Goal: Task Accomplishment & Management: Use online tool/utility

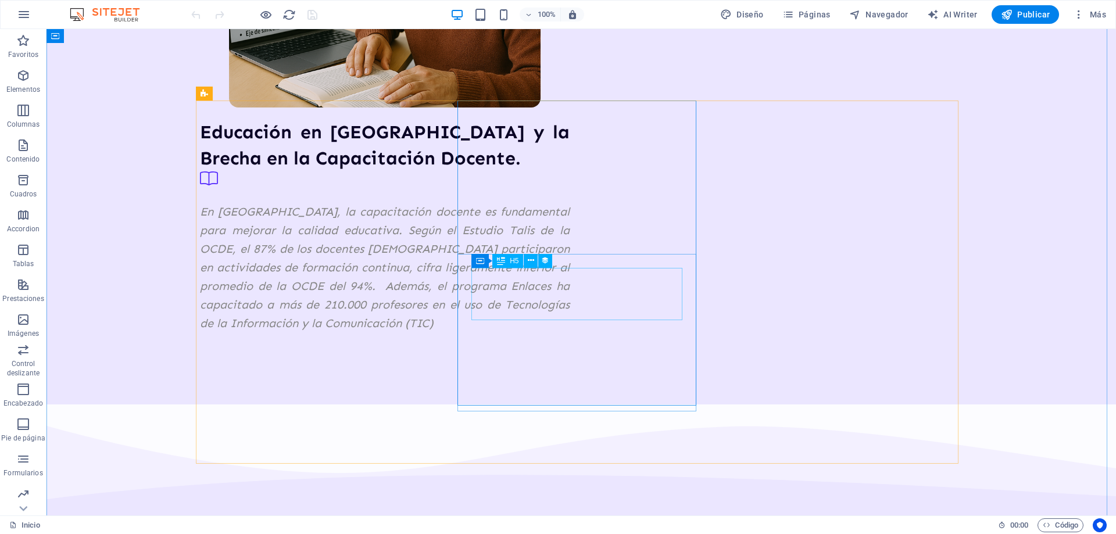
scroll to position [1221, 0]
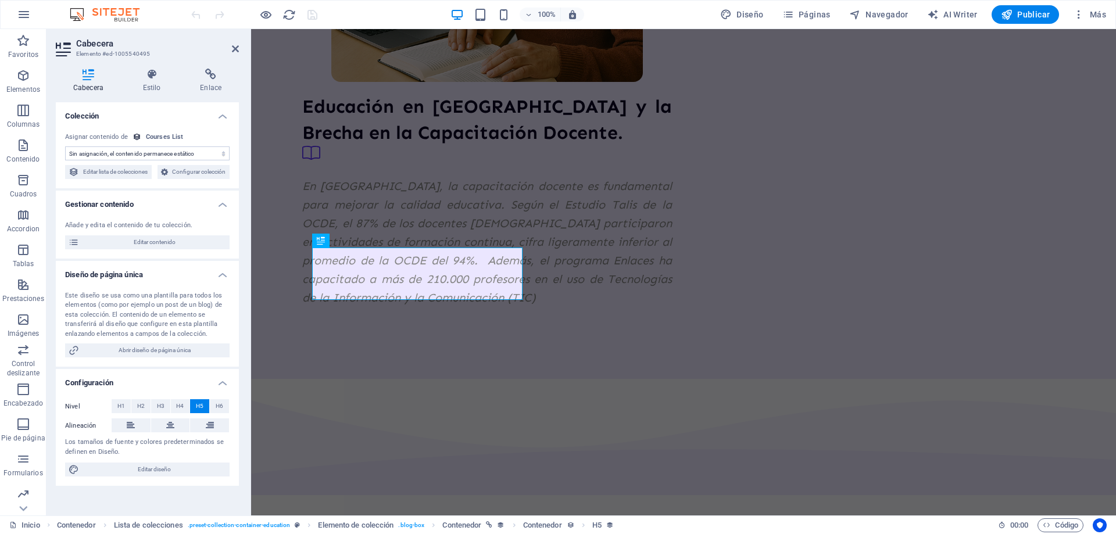
select select "name"
click at [156, 155] on select "Sin asignación, el contenido permanece estático Creado a las (Fecha) Actualizad…" at bounding box center [147, 154] width 165 height 14
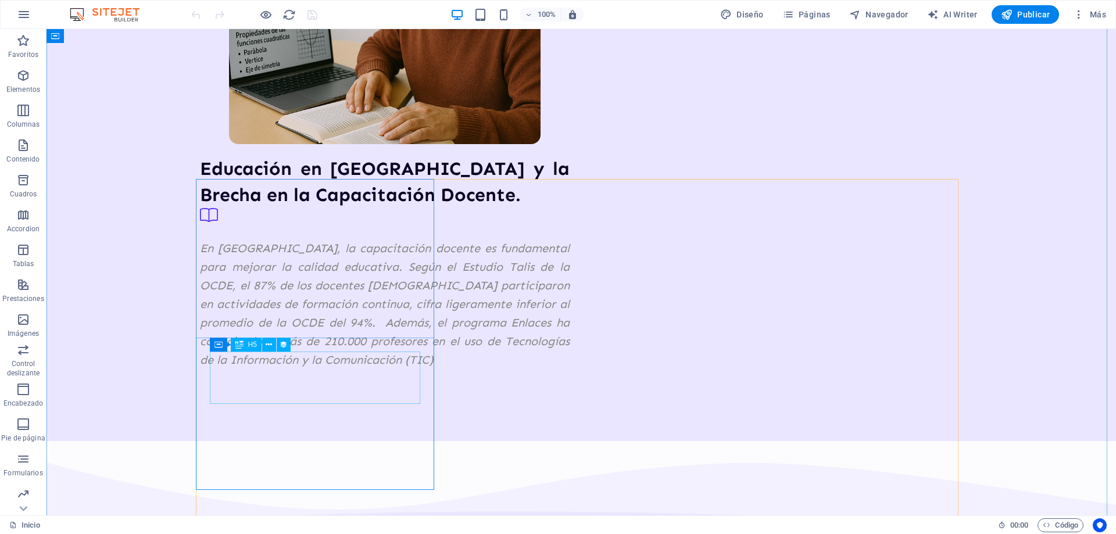
scroll to position [1163, 0]
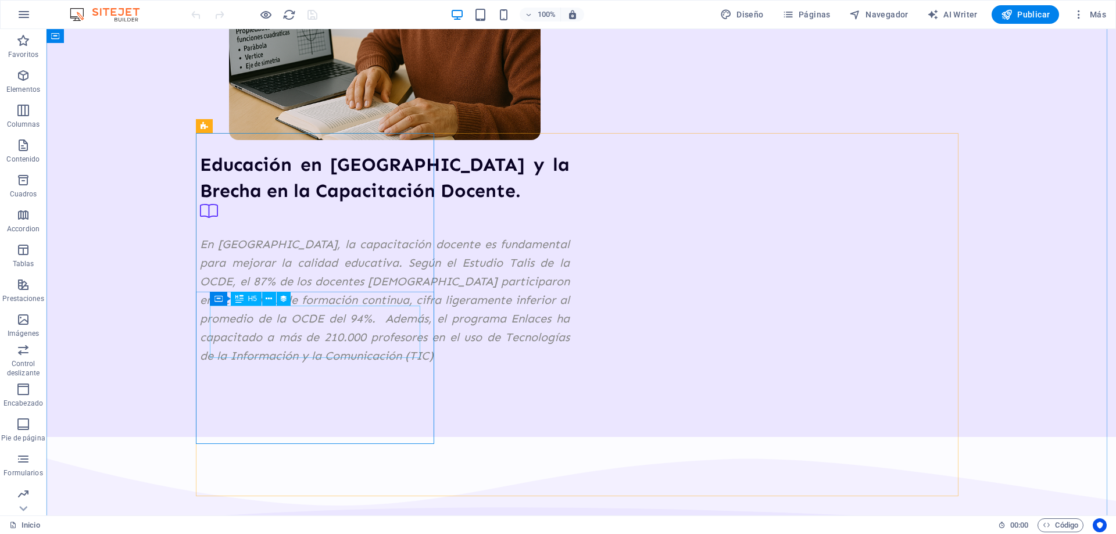
select select "name"
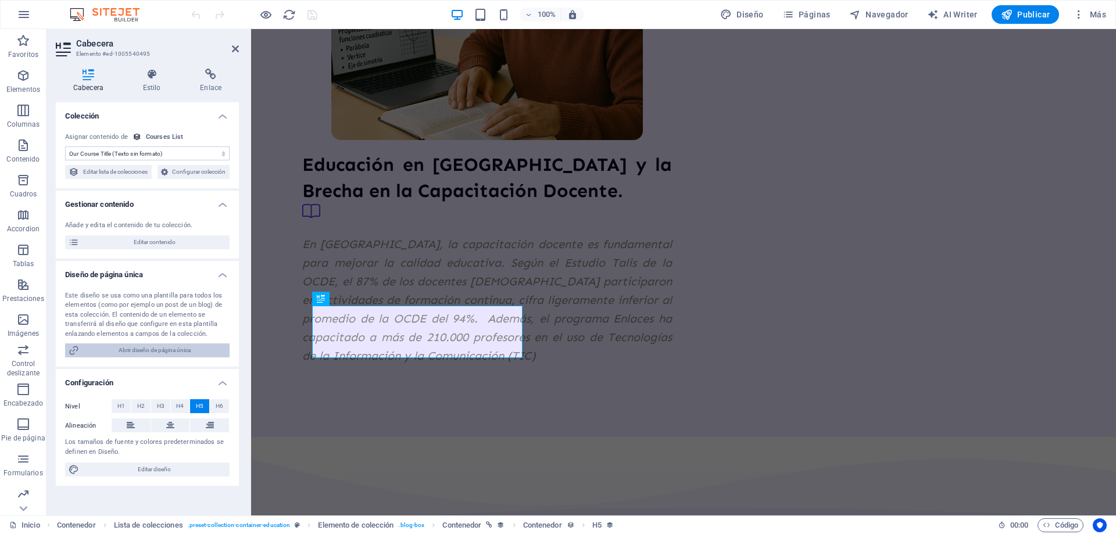
click at [156, 358] on span "Abrir diseño de página única" at bounding box center [155, 351] width 144 height 14
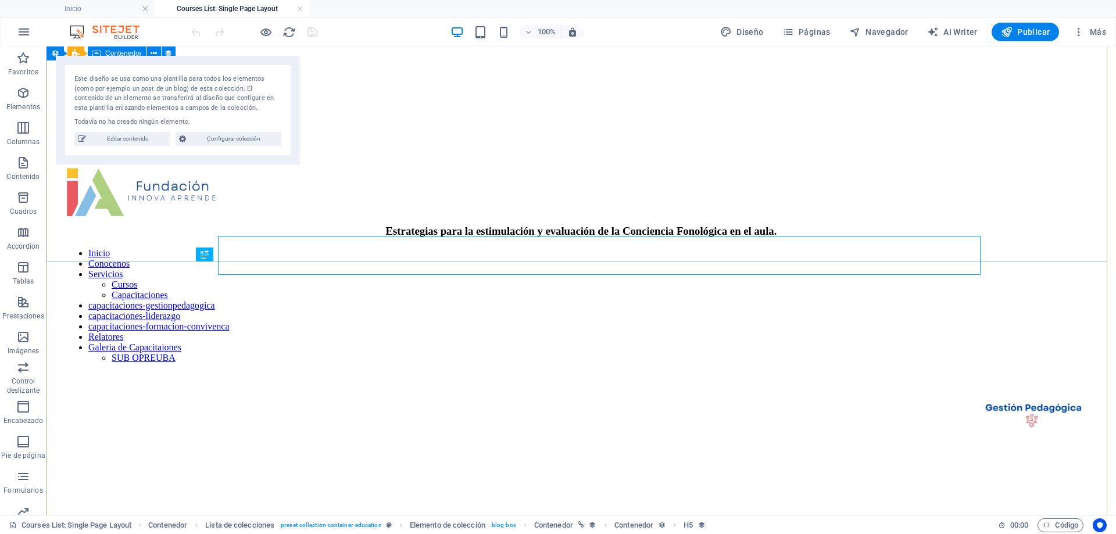
scroll to position [1519, 0]
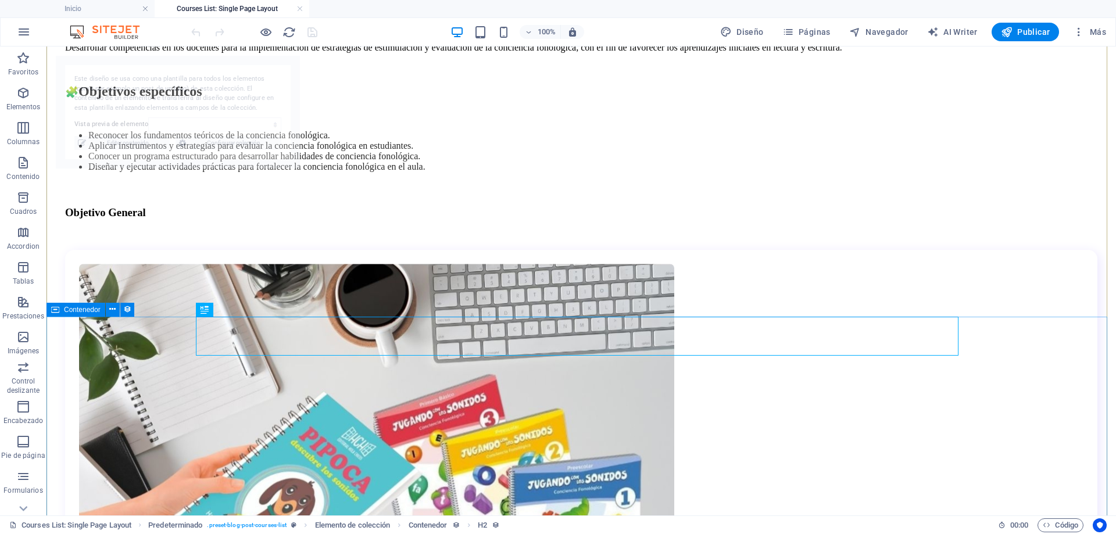
select select "68dec894553478a8190e397f"
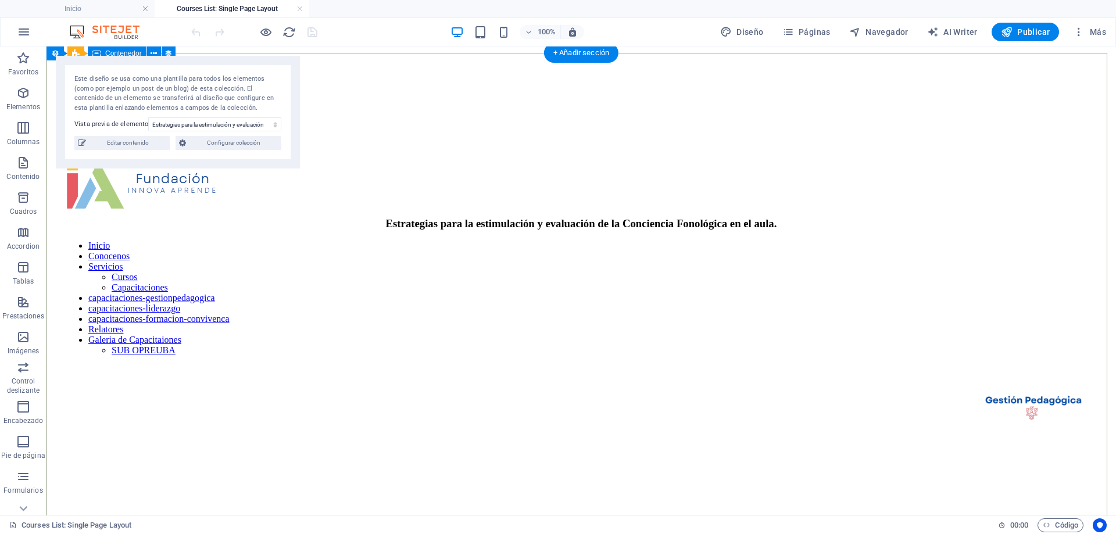
scroll to position [0, 0]
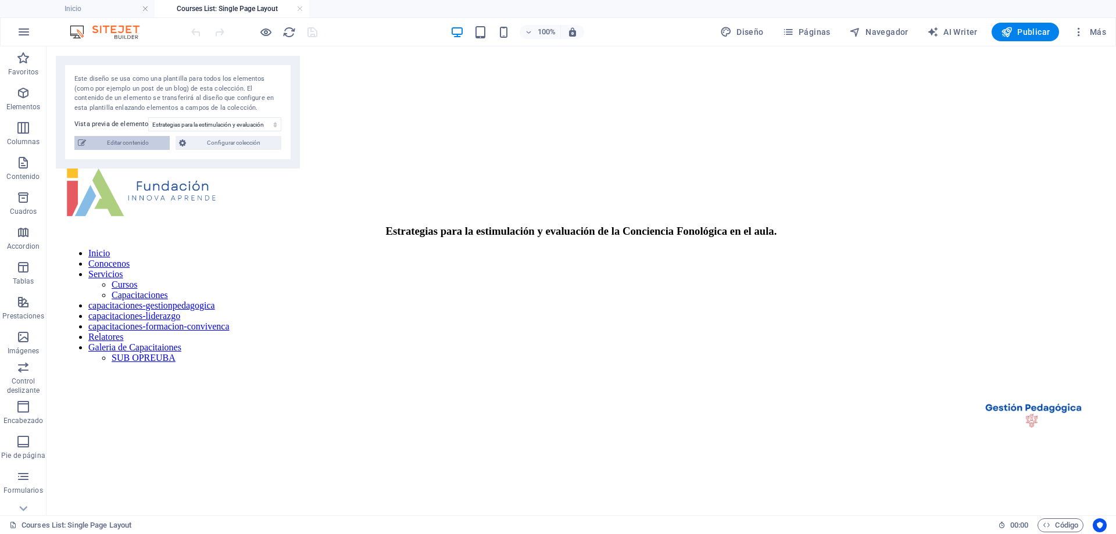
click at [144, 142] on span "Editar contenido" at bounding box center [128, 143] width 77 height 14
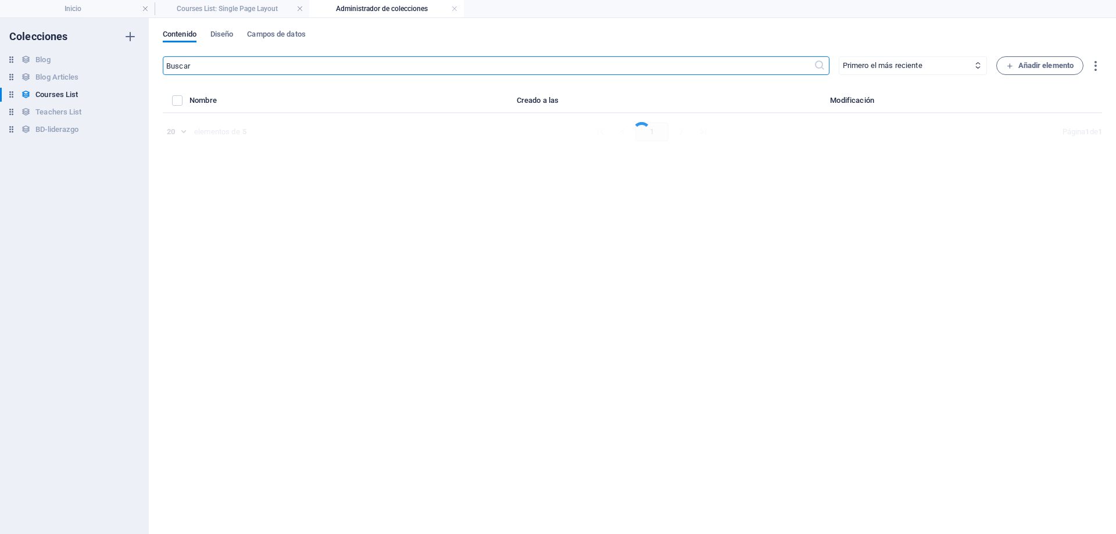
select select "Creativity"
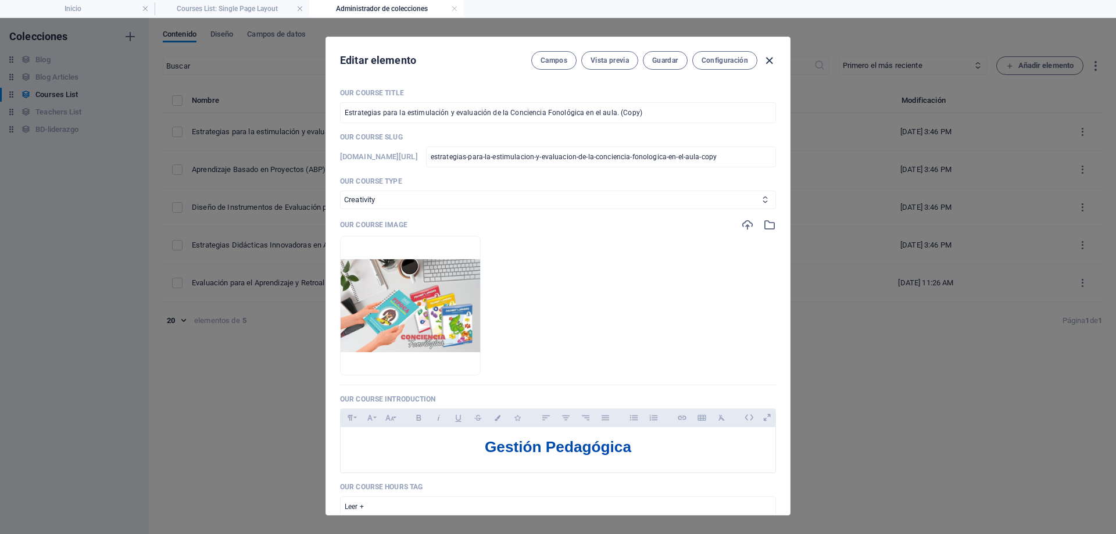
click at [775, 60] on icon "button" at bounding box center [769, 60] width 13 height 13
checkbox input "false"
type input "estrategias-para-la-estimulacion-y-evaluacion-de-la-conciencia-fonologica-en-el…"
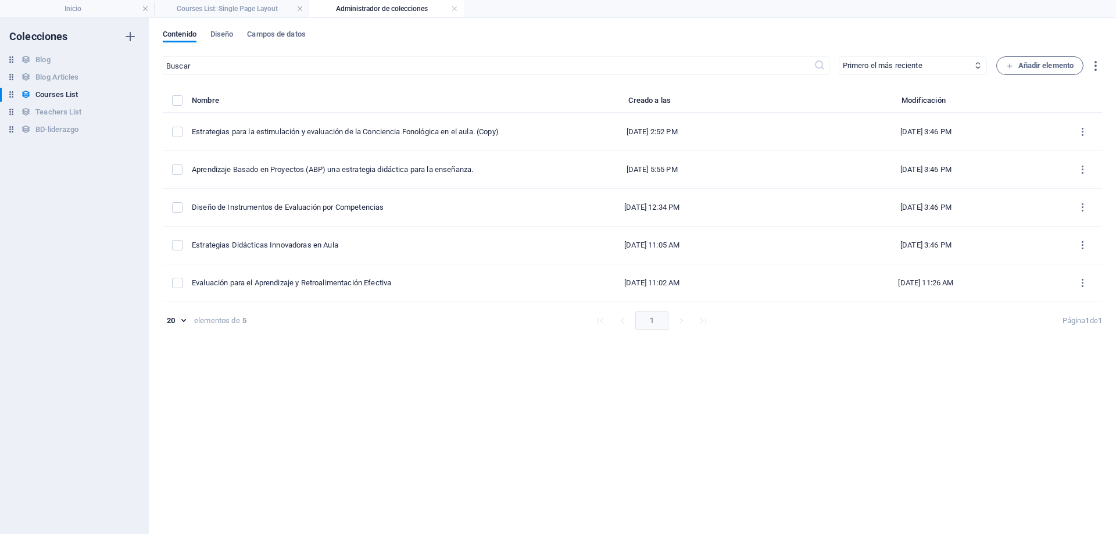
click at [48, 138] on div "Blog Blog Blog Articles Blog Articles Courses List Courses List Teachers List T…" at bounding box center [74, 96] width 149 height 86
click at [53, 129] on h6 "BD-liderazgo" at bounding box center [56, 130] width 43 height 14
click at [105, 16] on li "Inicio" at bounding box center [77, 8] width 155 height 17
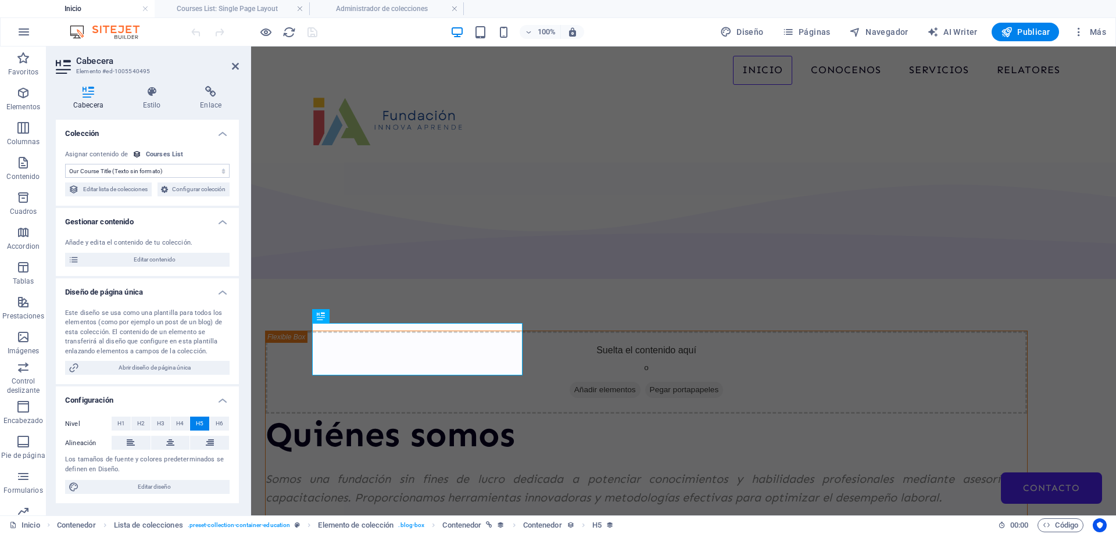
scroll to position [1163, 0]
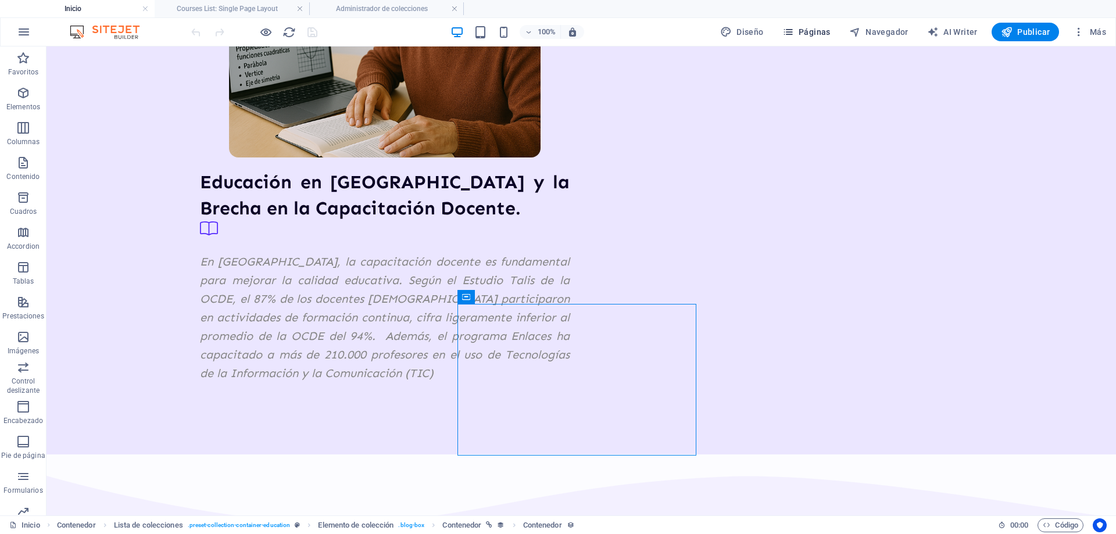
click at [813, 37] on span "Páginas" at bounding box center [806, 32] width 48 height 12
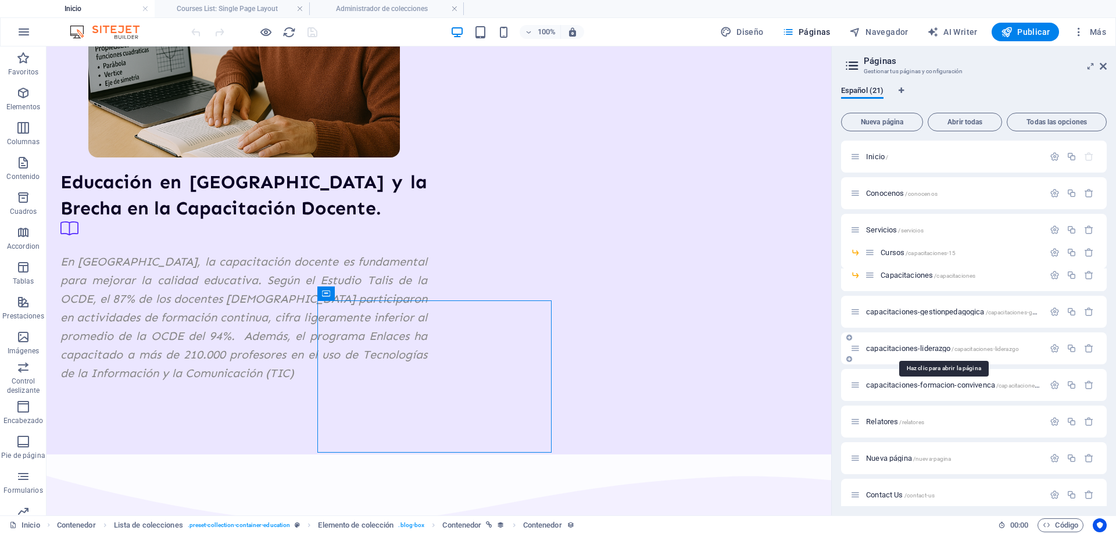
click at [947, 349] on span "capacitaciones-liderazgo /capacitaciones-liderazgo" at bounding box center [942, 348] width 153 height 9
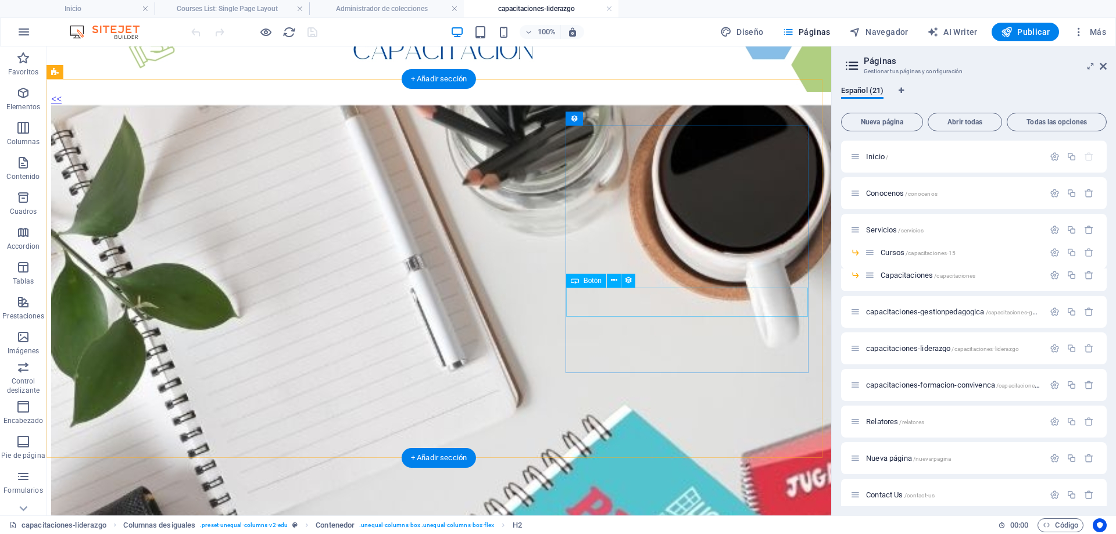
scroll to position [157, 0]
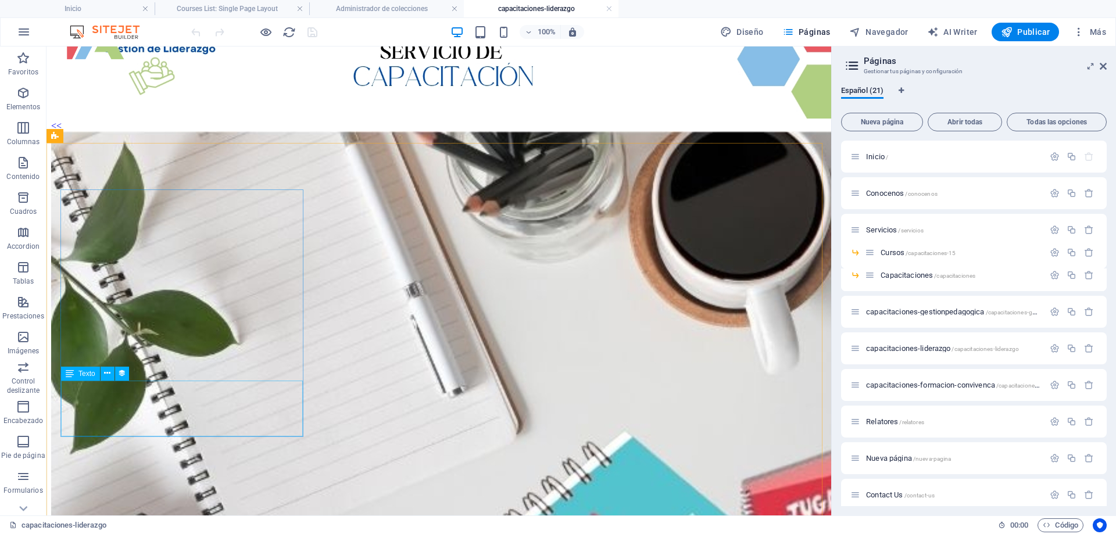
click at [68, 373] on icon at bounding box center [70, 374] width 8 height 14
select select "name"
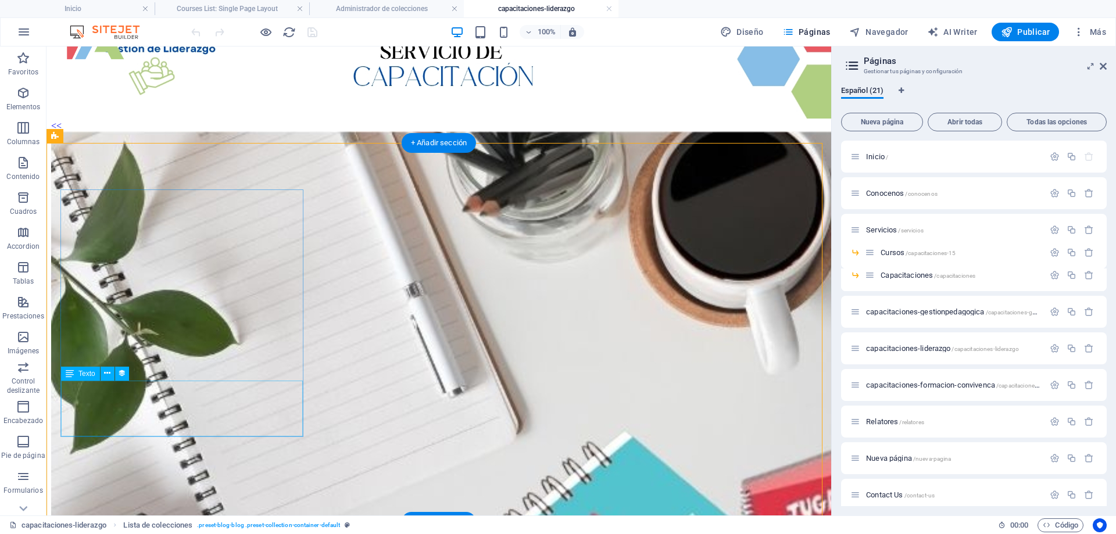
drag, startPoint x: 130, startPoint y: 366, endPoint x: 129, endPoint y: 420, distance: 54.7
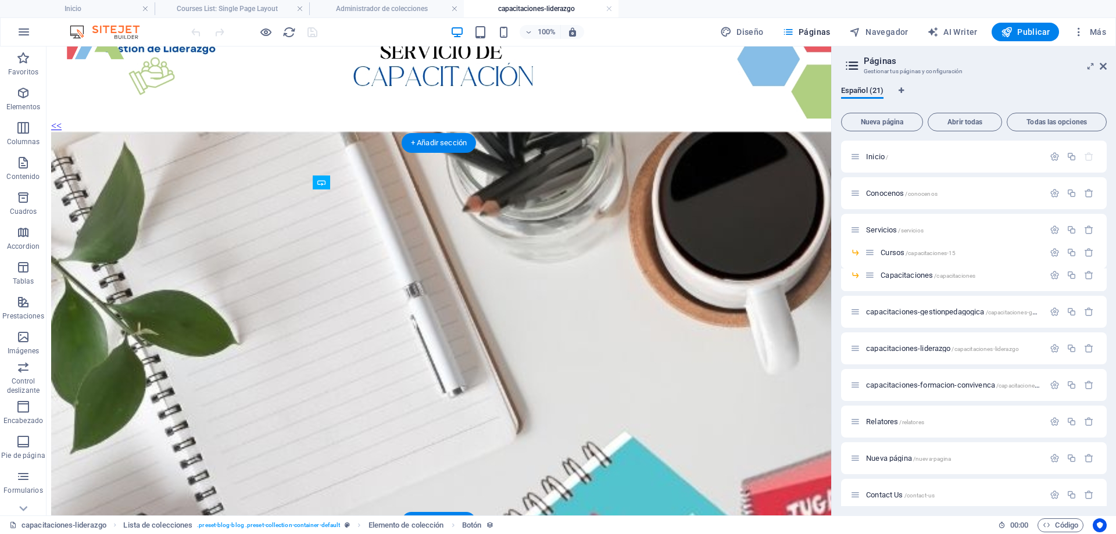
drag, startPoint x: 383, startPoint y: 352, endPoint x: 337, endPoint y: 377, distance: 52.3
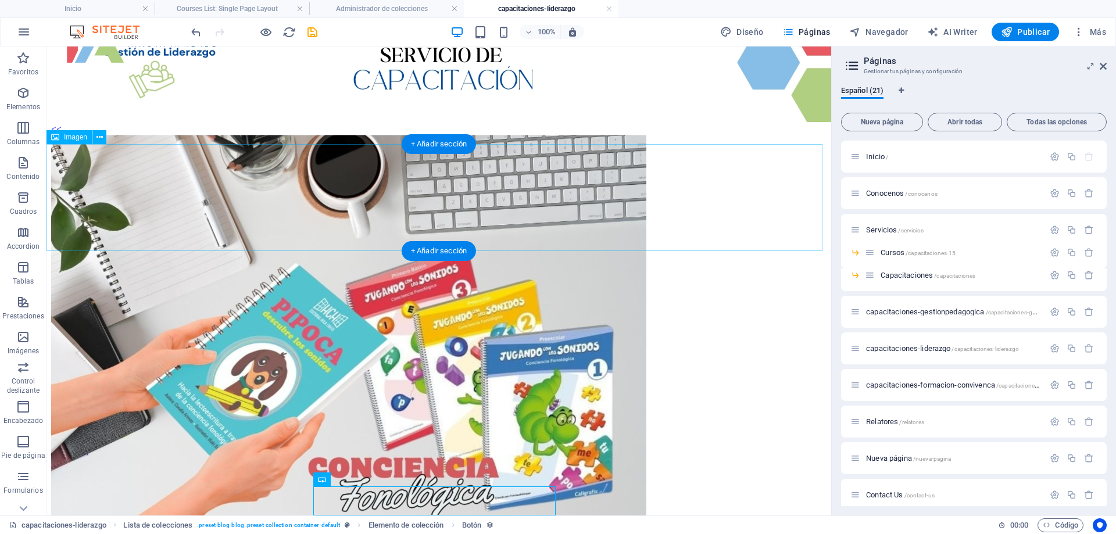
scroll to position [174, 0]
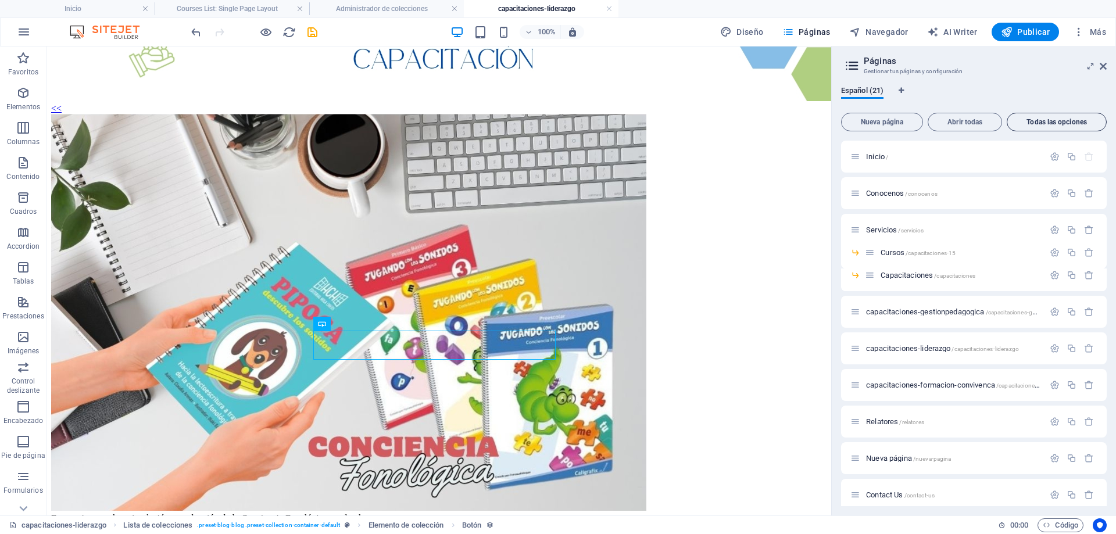
click at [1042, 128] on button "Todas las opciones" at bounding box center [1057, 122] width 100 height 19
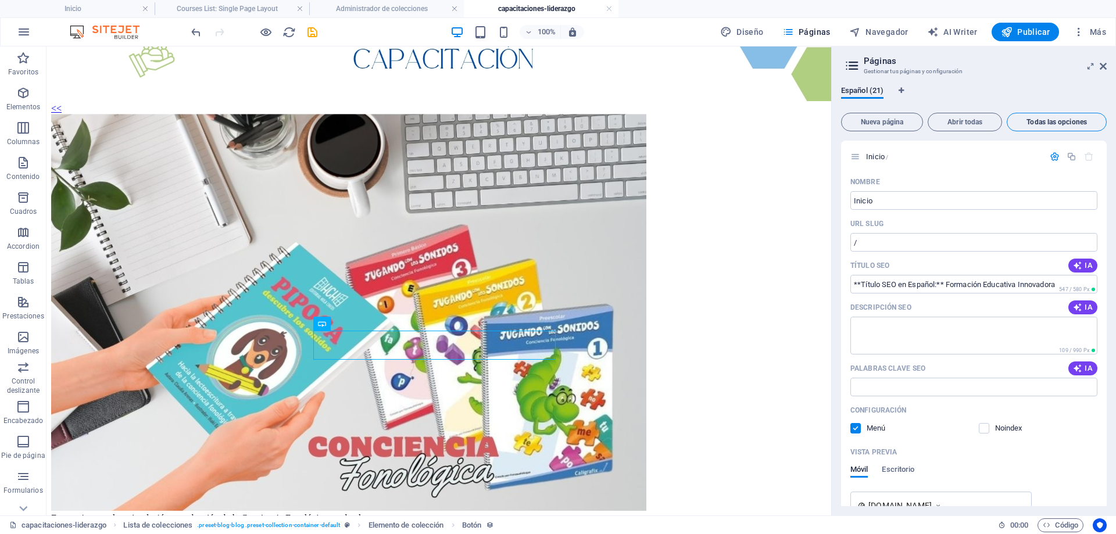
scroll to position [7432, 0]
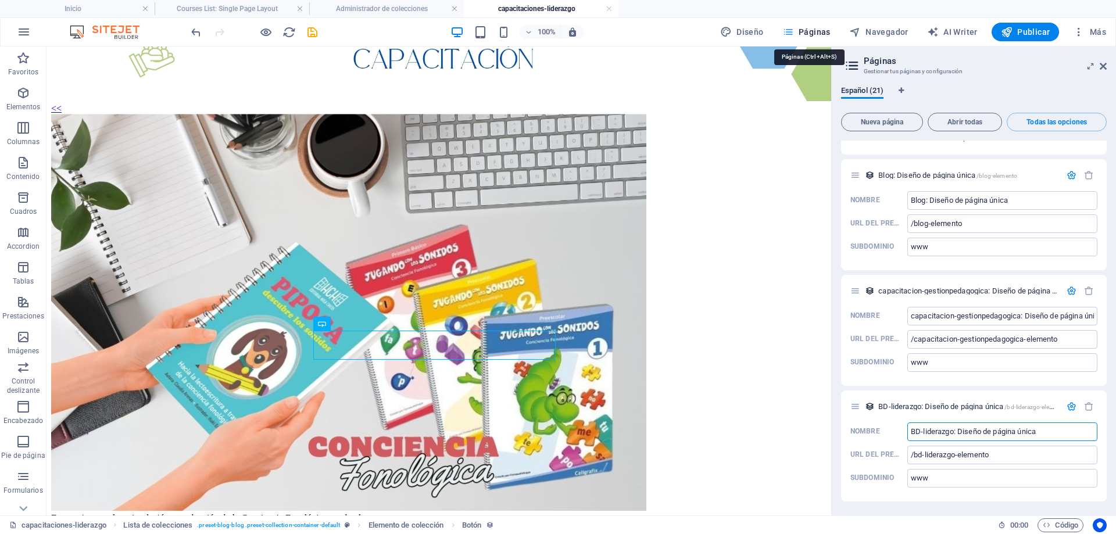
click at [807, 35] on span "Páginas" at bounding box center [806, 32] width 48 height 12
click at [1085, 30] on span "Más" at bounding box center [1089, 32] width 33 height 12
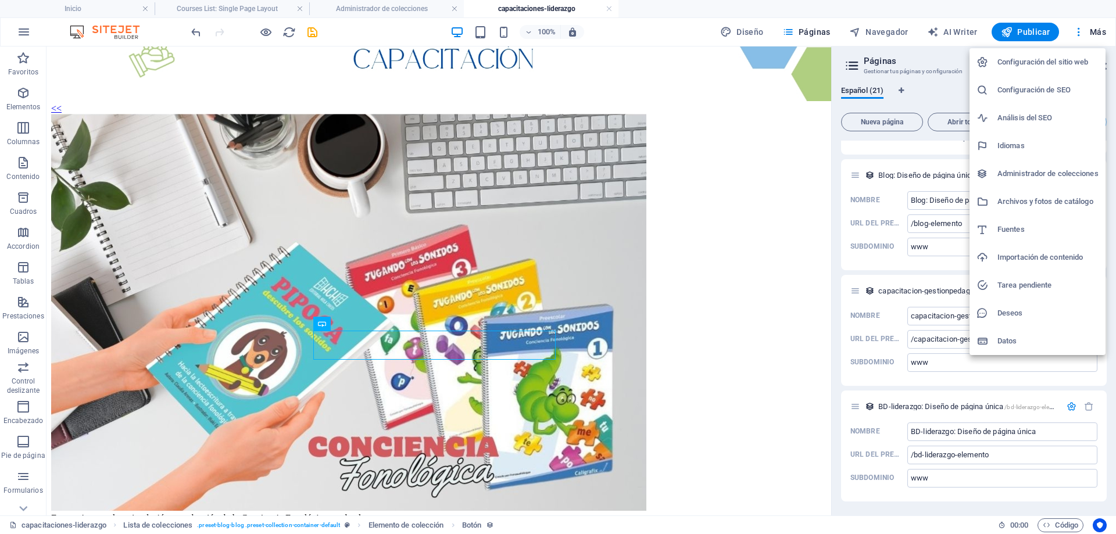
click at [1069, 173] on h6 "Administrador de colecciones" at bounding box center [1048, 174] width 101 height 14
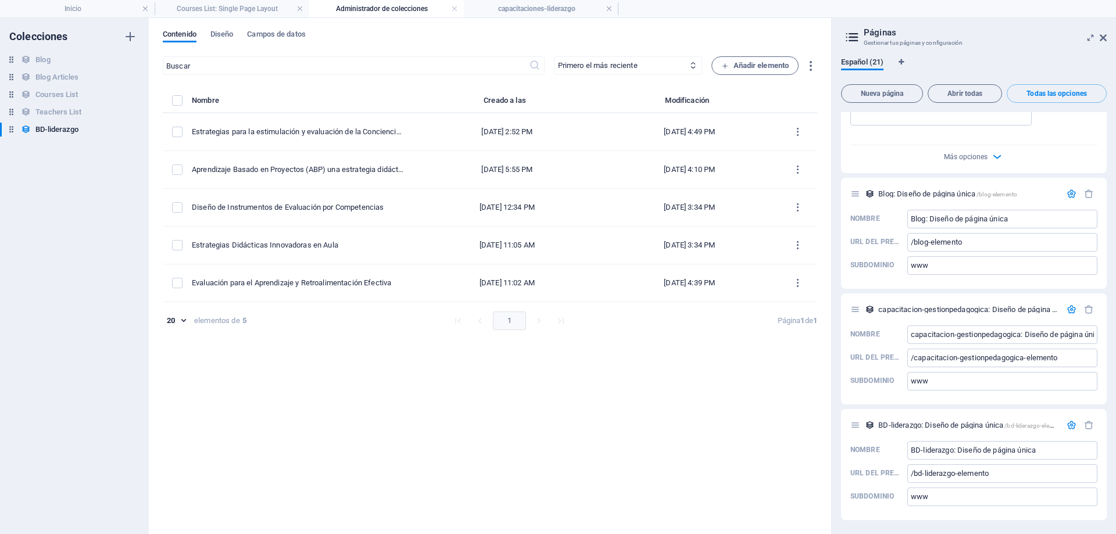
scroll to position [7385, 0]
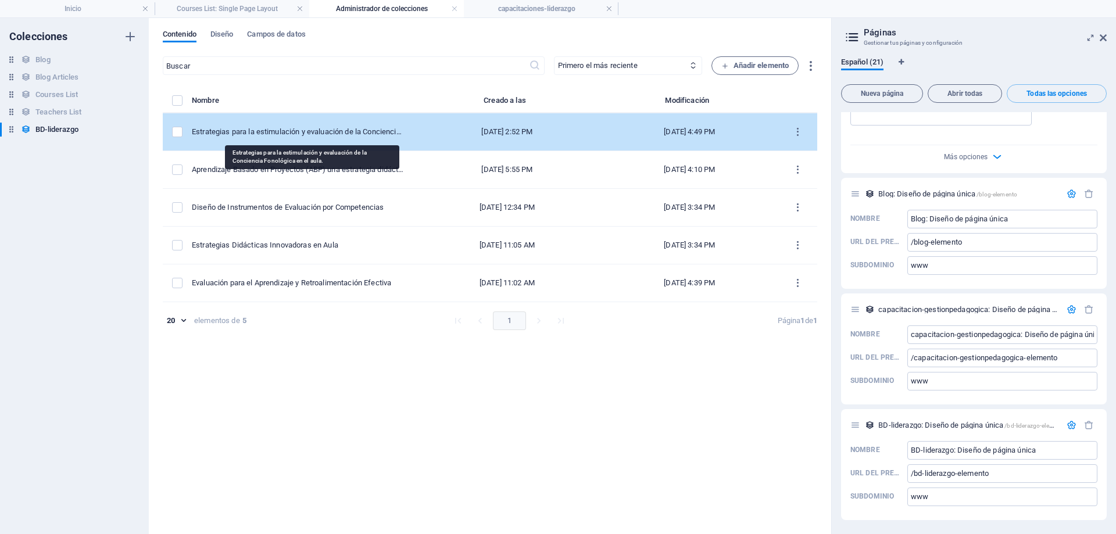
click at [345, 131] on div "Estrategias para la estimulación y evaluación de la Conciencia Fonológica en el…" at bounding box center [298, 132] width 212 height 10
select select "Creativity"
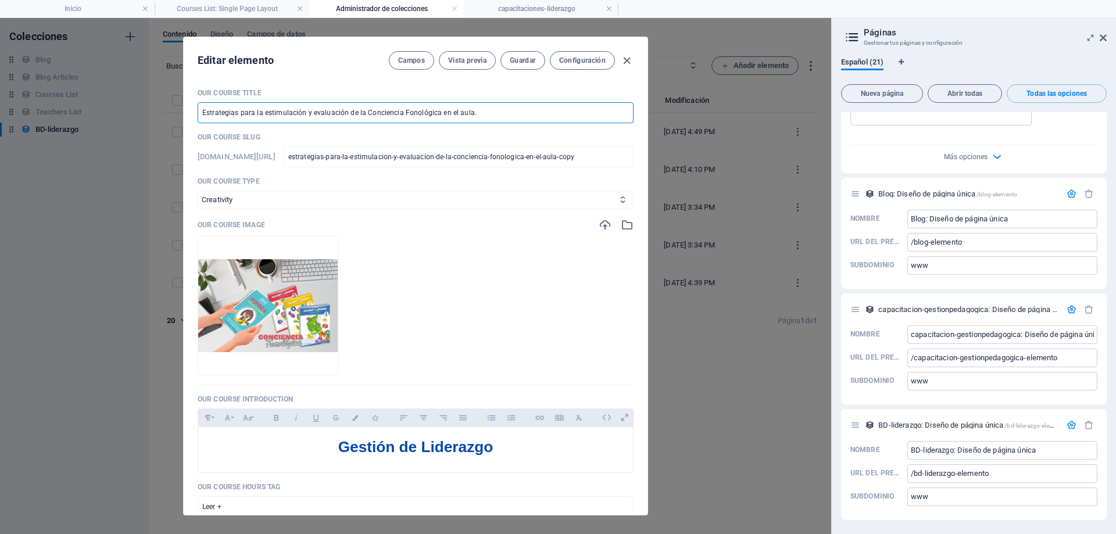
drag, startPoint x: 455, startPoint y: 126, endPoint x: 120, endPoint y: 145, distance: 336.0
click at [120, 145] on div "Editar elemento Campos Vista previa Guardar Configuración Our Course Title Estr…" at bounding box center [415, 276] width 831 height 516
drag, startPoint x: 243, startPoint y: 117, endPoint x: 112, endPoint y: 117, distance: 130.8
click at [112, 117] on div "Editar elemento Campos Vista previa Guardar Configuración Our Course Title lide…" at bounding box center [415, 276] width 831 height 516
click at [525, 58] on span "Guardar" at bounding box center [523, 60] width 26 height 9
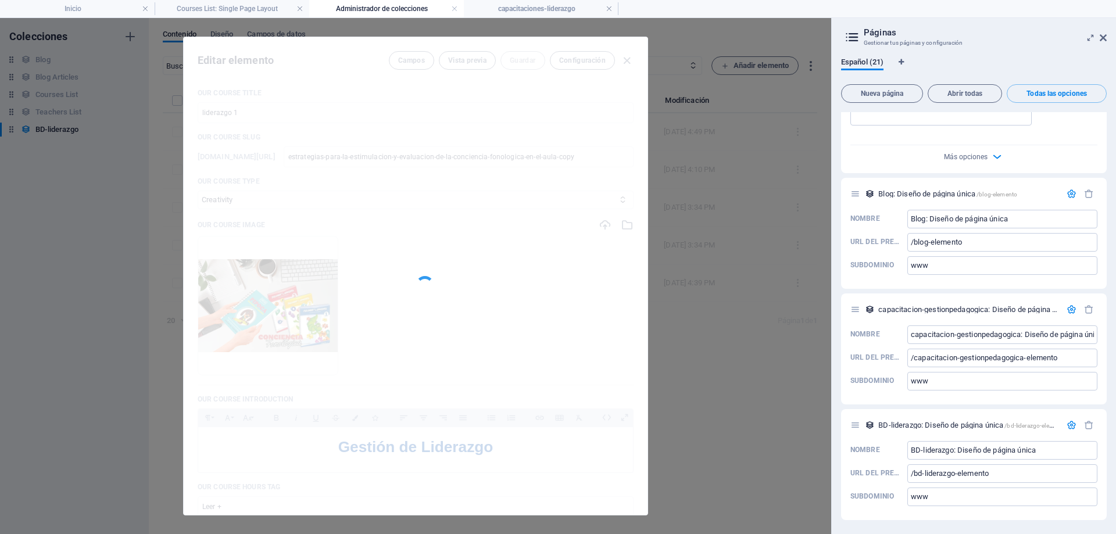
type input "liderazgo 1"
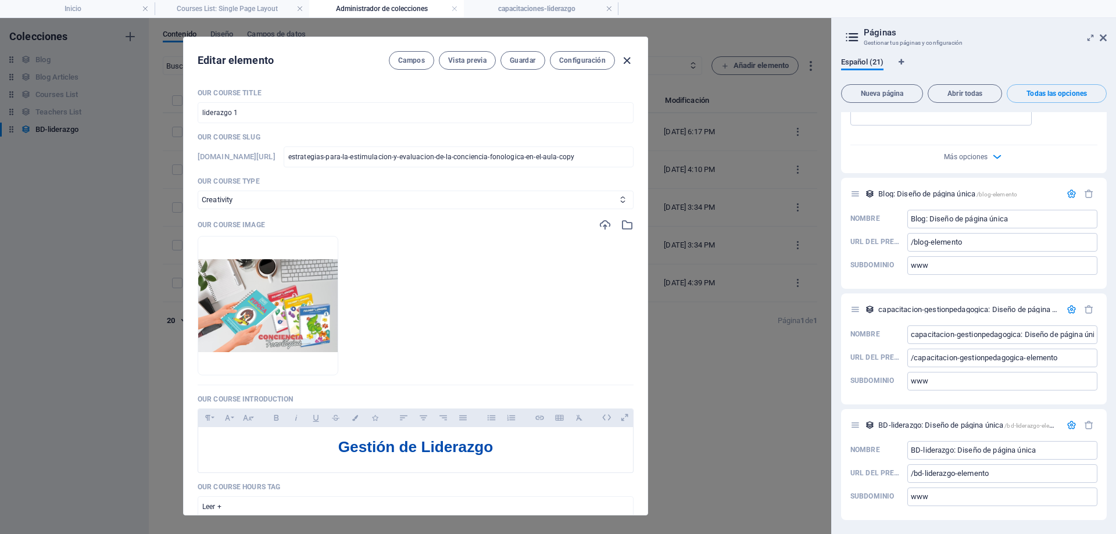
click at [631, 58] on icon "button" at bounding box center [626, 60] width 13 height 13
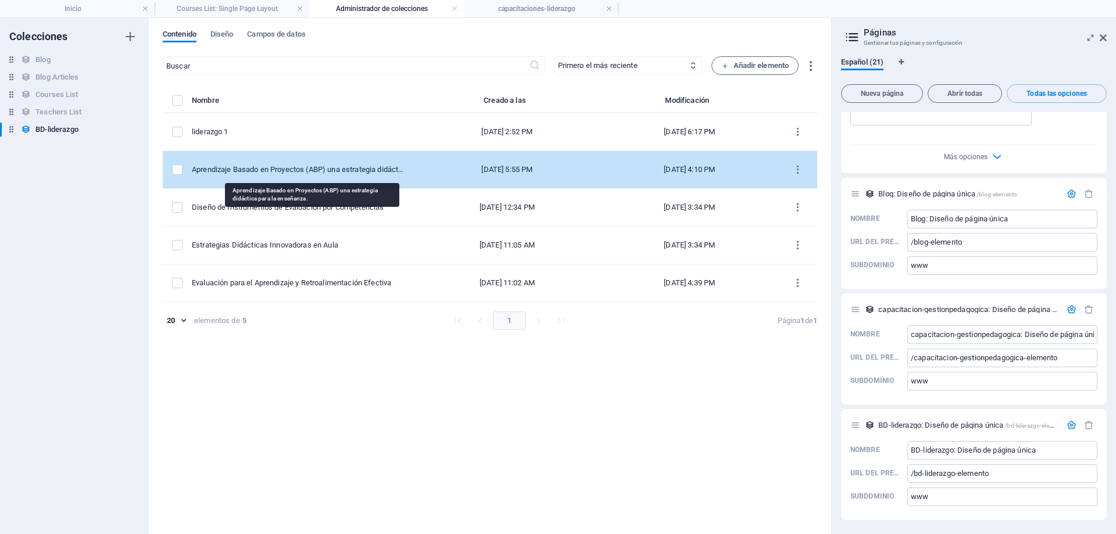
click at [310, 173] on div "Aprendizaje Basado en Proyectos (ABP) una estrategia didáctica para la enseñanz…" at bounding box center [298, 170] width 212 height 10
select select "Creativity"
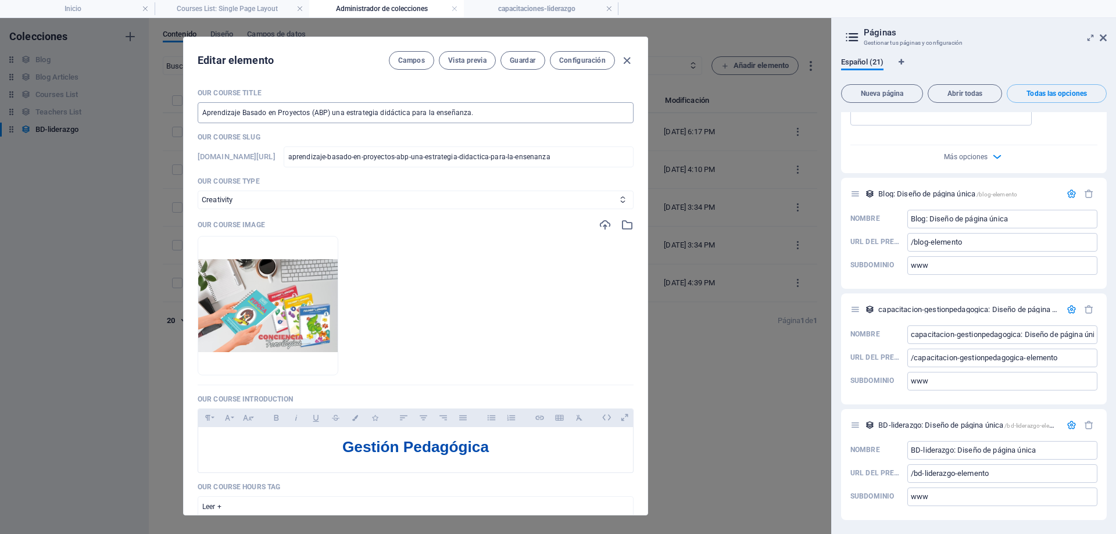
drag, startPoint x: 267, startPoint y: 120, endPoint x: 228, endPoint y: 120, distance: 39.0
click at [229, 120] on input "Aprendizaje Basado en Proyectos (ABP) una estrategia didáctica para la enseñanz…" at bounding box center [416, 112] width 436 height 21
click at [494, 111] on input "Aprendizaje Basado en Proyectos (ABP) una estrategia didáctica para la enseñanz…" at bounding box center [416, 112] width 436 height 21
drag, startPoint x: 497, startPoint y: 109, endPoint x: 42, endPoint y: 112, distance: 455.2
click at [42, 112] on div "Editar elemento Campos Vista previa Guardar Configuración Our Course Title Apre…" at bounding box center [415, 276] width 831 height 516
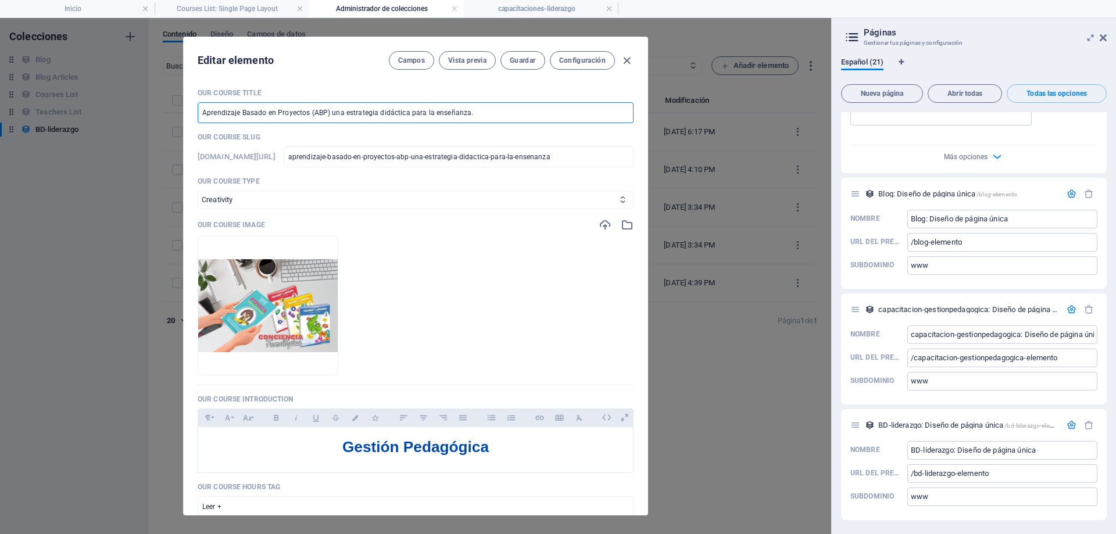
paste input "liderazgo 1"
type input "liderazgo 1"
type input "liderazgo-1"
type input "liderazgo"
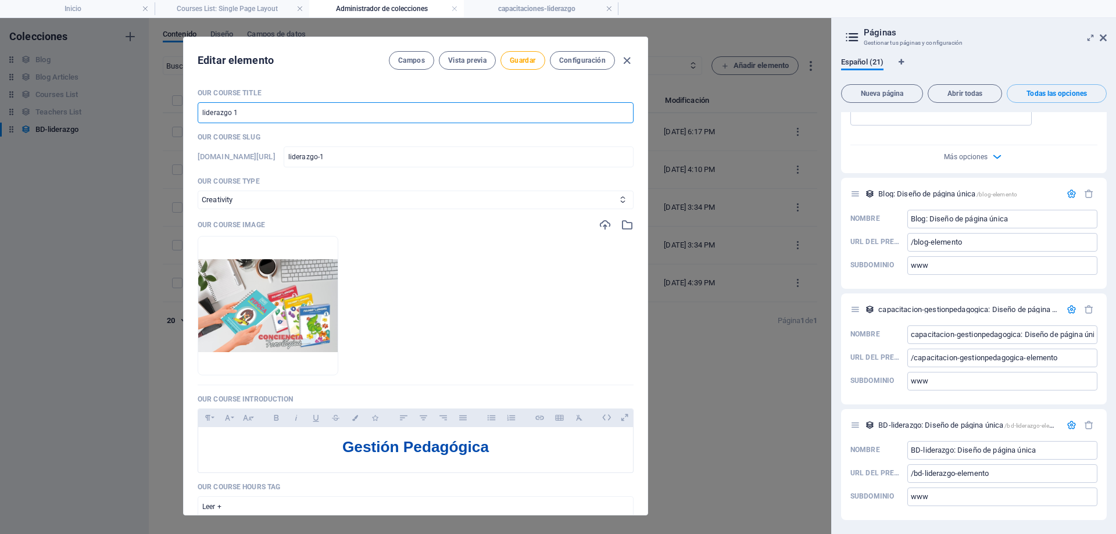
type input "liderazgo"
type input "liderazgo 2"
type input "liderazgo-2"
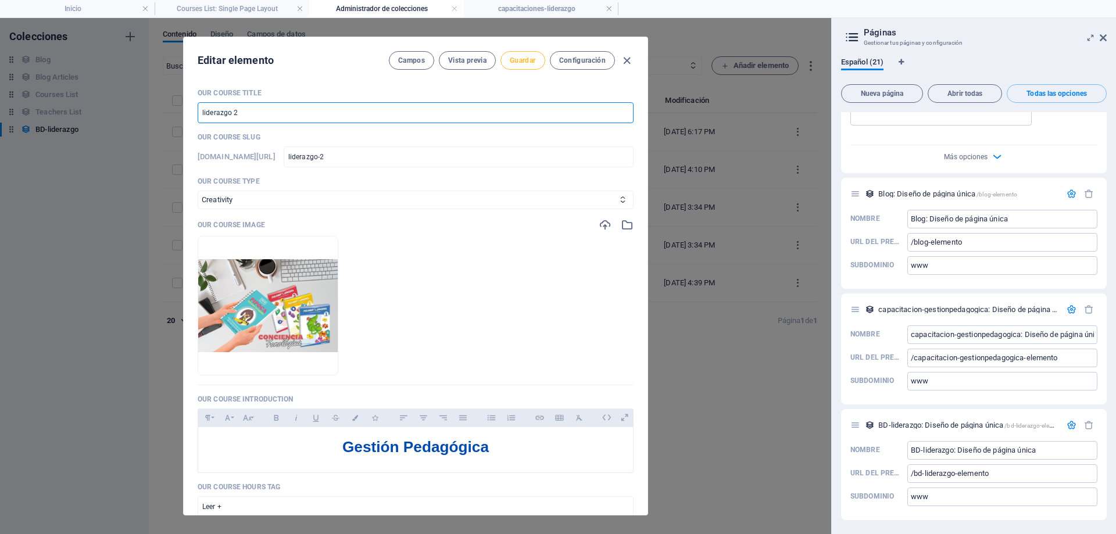
type input "liderazgo 2"
click at [534, 60] on span "Guardar" at bounding box center [523, 60] width 26 height 9
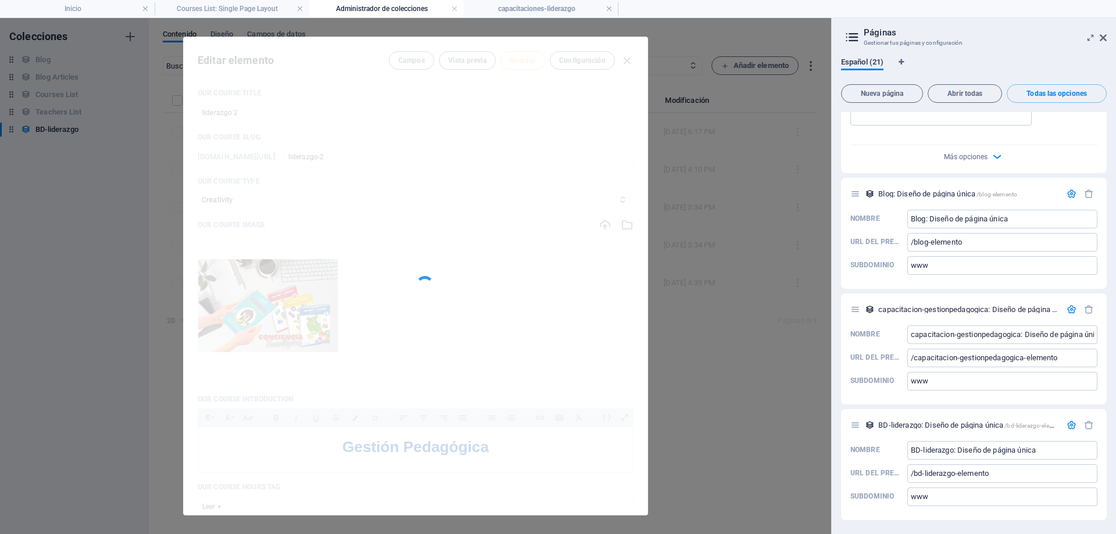
type input "liderazgo-2"
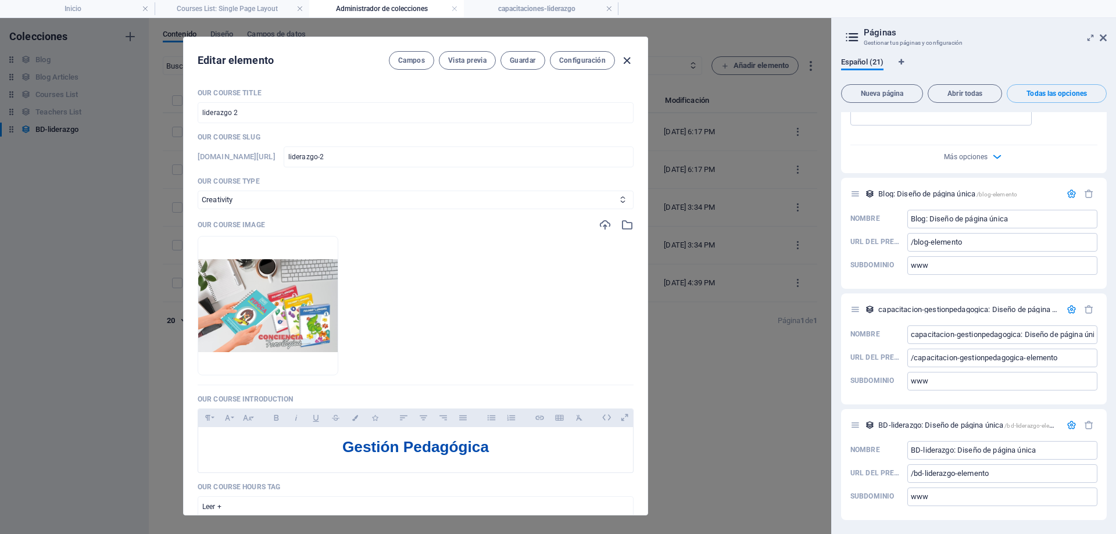
click at [627, 63] on icon "button" at bounding box center [626, 60] width 13 height 13
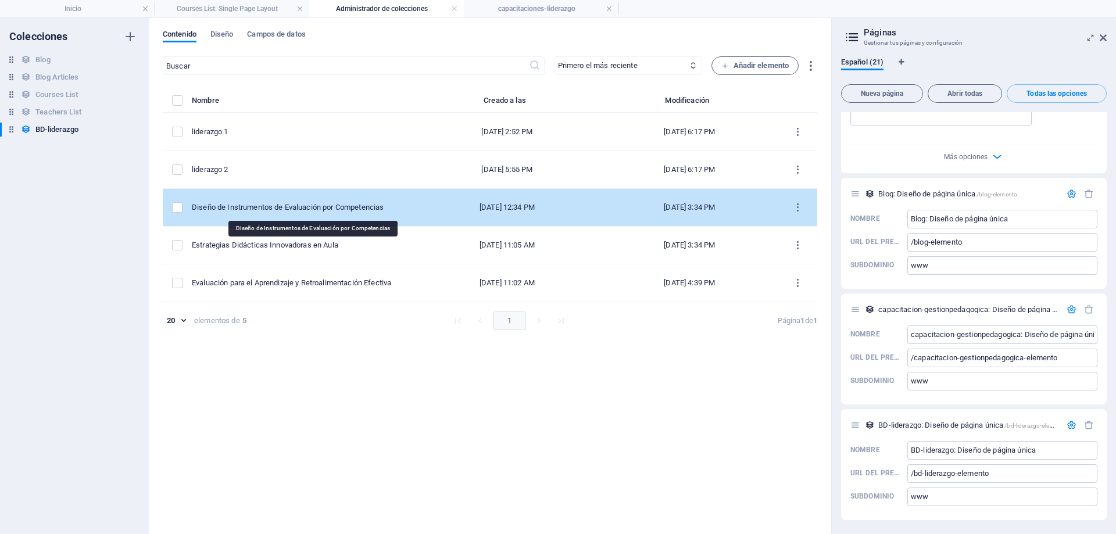
click at [369, 212] on div "Diseño de Instrumentos de Evaluación por Competencias" at bounding box center [298, 207] width 212 height 10
select select "Marketing"
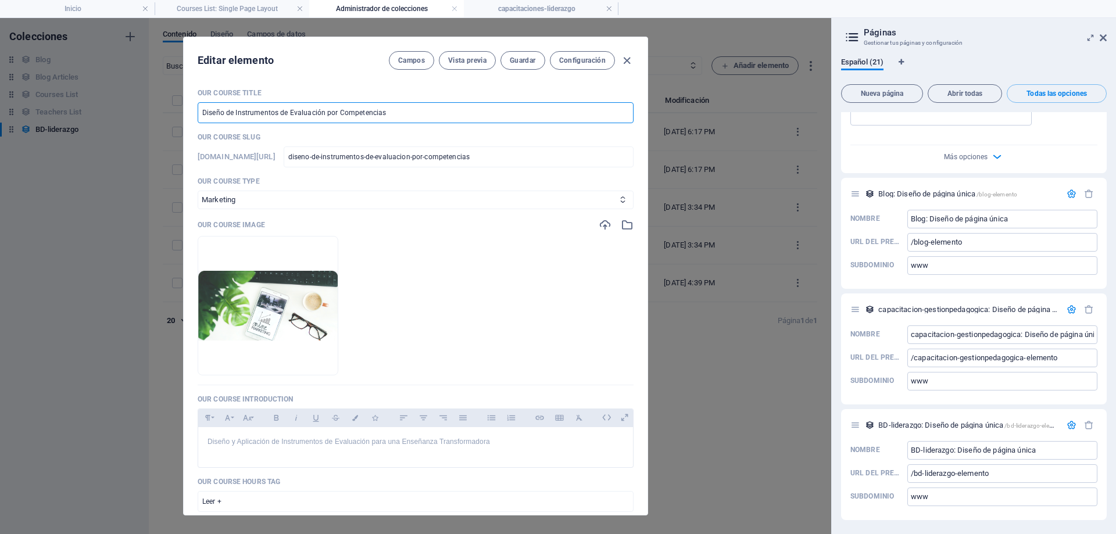
drag, startPoint x: 428, startPoint y: 114, endPoint x: 0, endPoint y: 116, distance: 427.9
click at [0, 116] on div "Editar elemento Campos Vista previa Guardar Configuración Our Course Title Dise…" at bounding box center [415, 276] width 831 height 516
click at [547, 120] on input "Diseño de Instrumentos de Evaluación por Competencias" at bounding box center [416, 112] width 436 height 21
click at [0, 120] on div "Editar elemento Campos Vista previa Guardar Configuración Our Course Title Dise…" at bounding box center [415, 276] width 831 height 516
paste input "l"
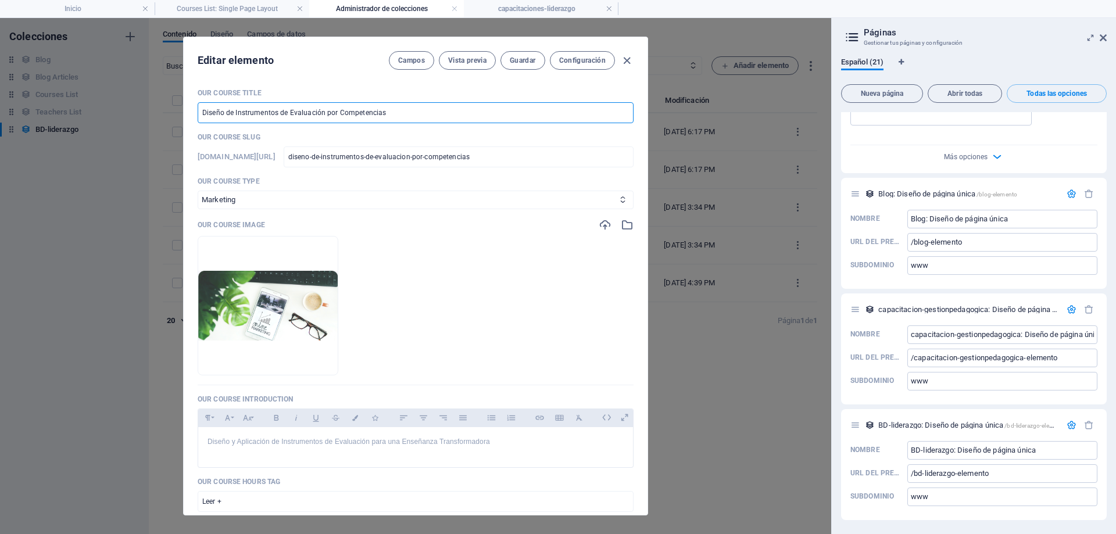
drag, startPoint x: 426, startPoint y: 118, endPoint x: 46, endPoint y: 117, distance: 379.6
click at [47, 118] on div "Editar elemento Campos Vista previa Guardar Configuración Our Course Title Dise…" at bounding box center [415, 276] width 831 height 516
type input "l"
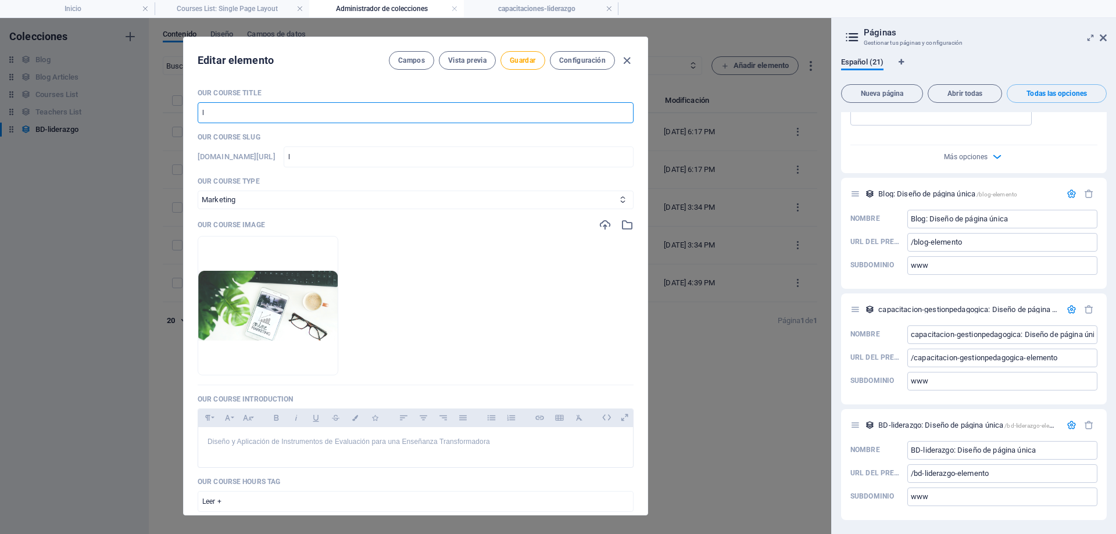
type input "li"
type input "l"
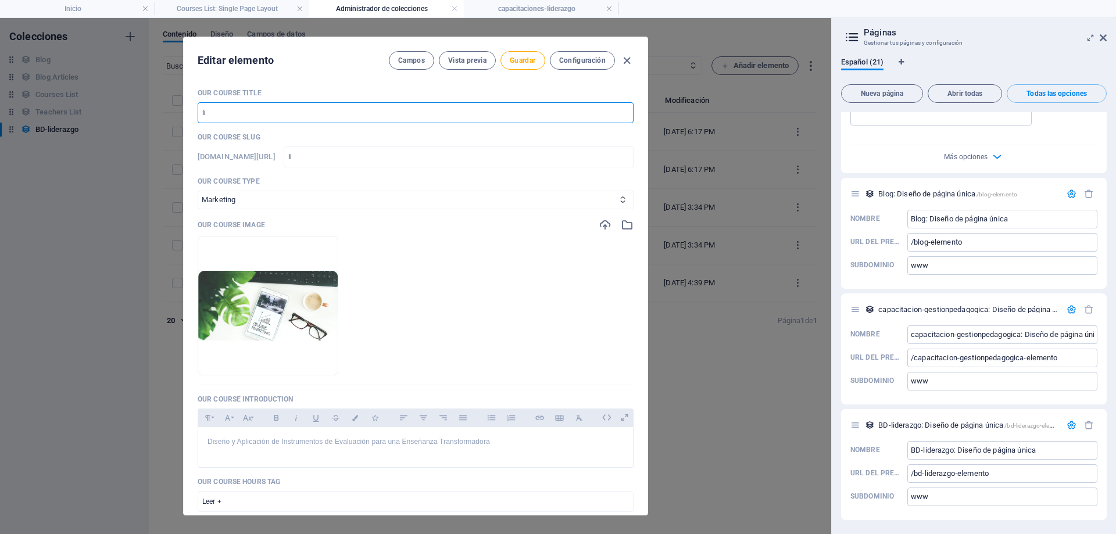
type input "l"
type input "li"
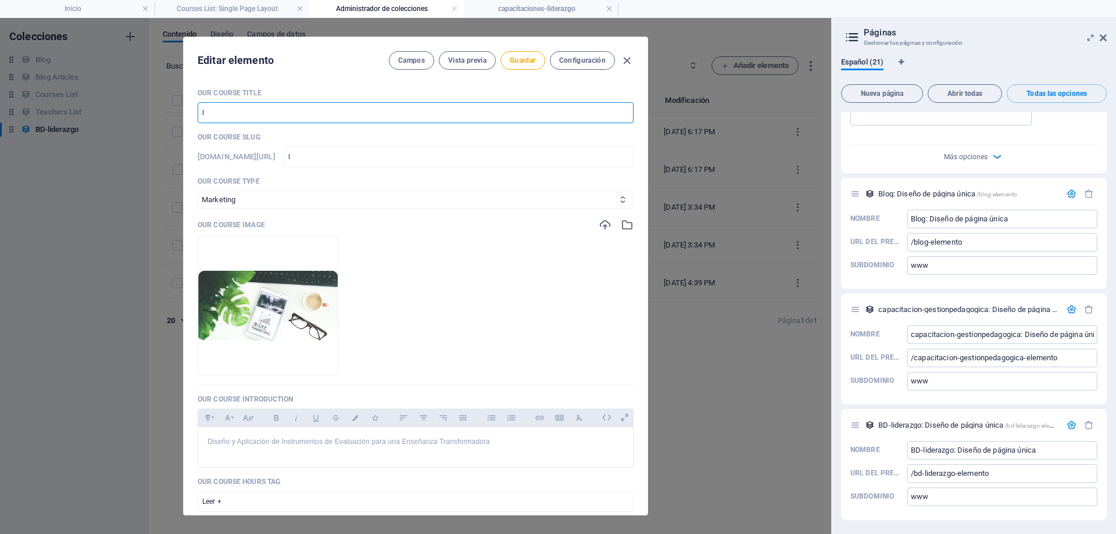
type input "li"
type input "lid"
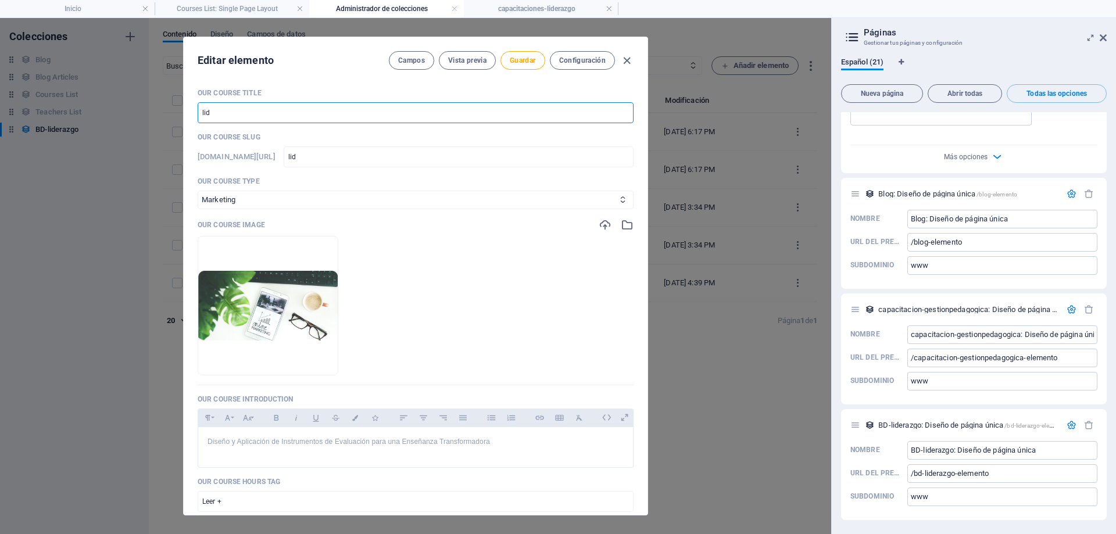
type input "lide"
type input "lider"
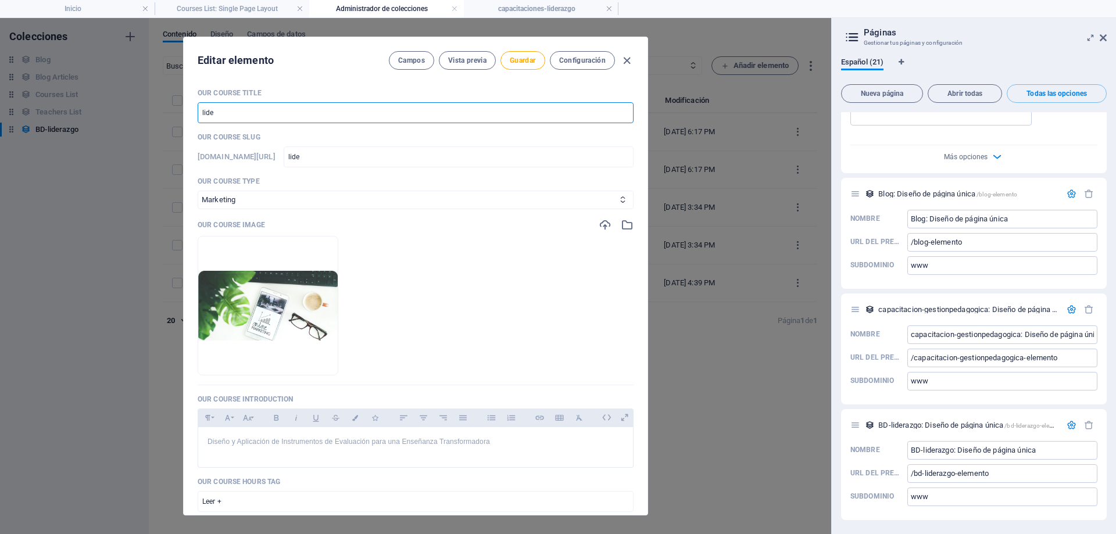
type input "lider"
type input "lidera"
type input "lideraz"
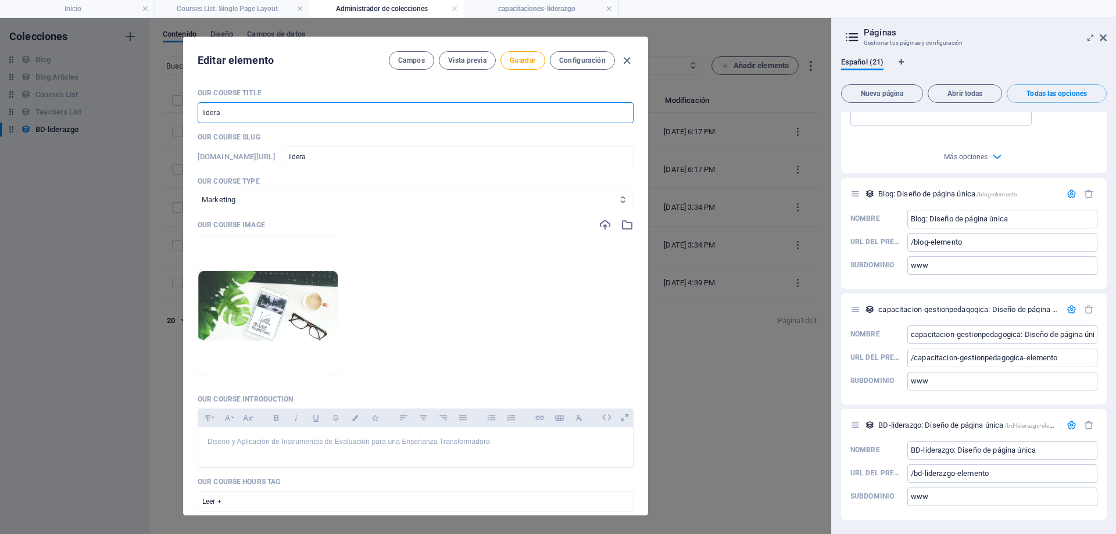
type input "lideraz"
type input "liderazg"
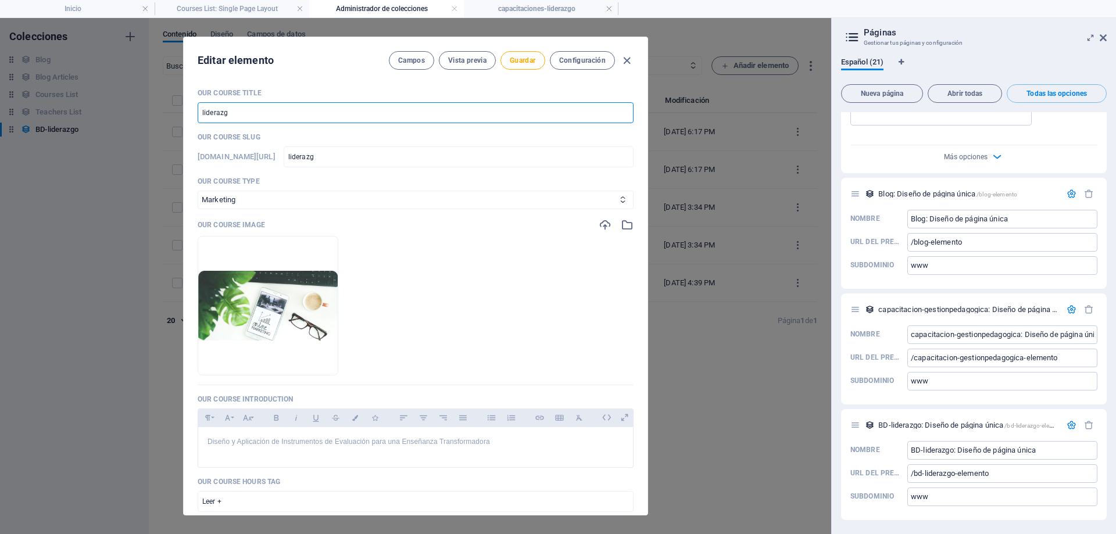
type input "liderazgo"
type input "liderazgo3"
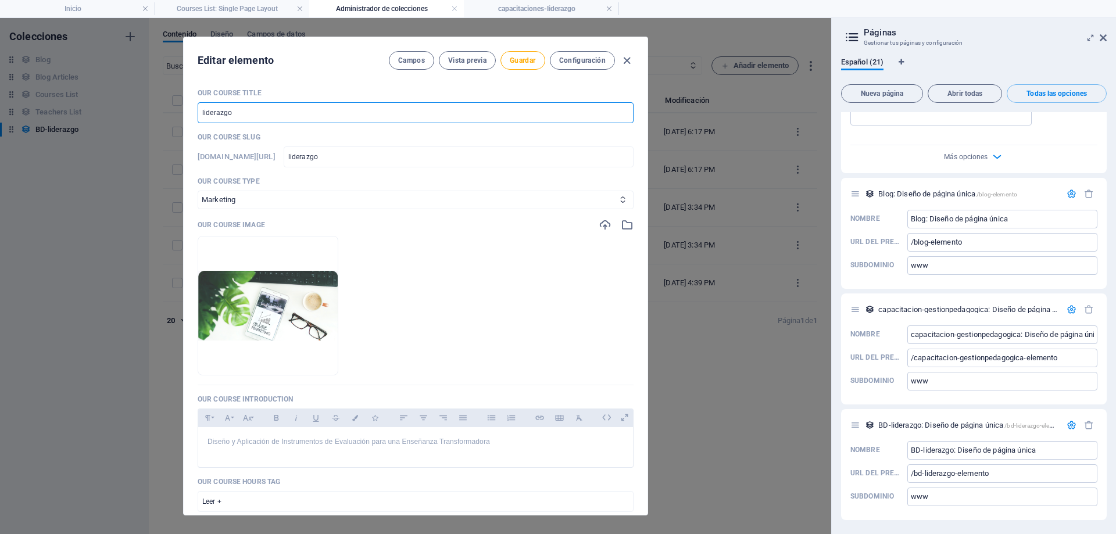
type input "liderazgo3"
type input "liderazgo"
type input "liderazgo 3"
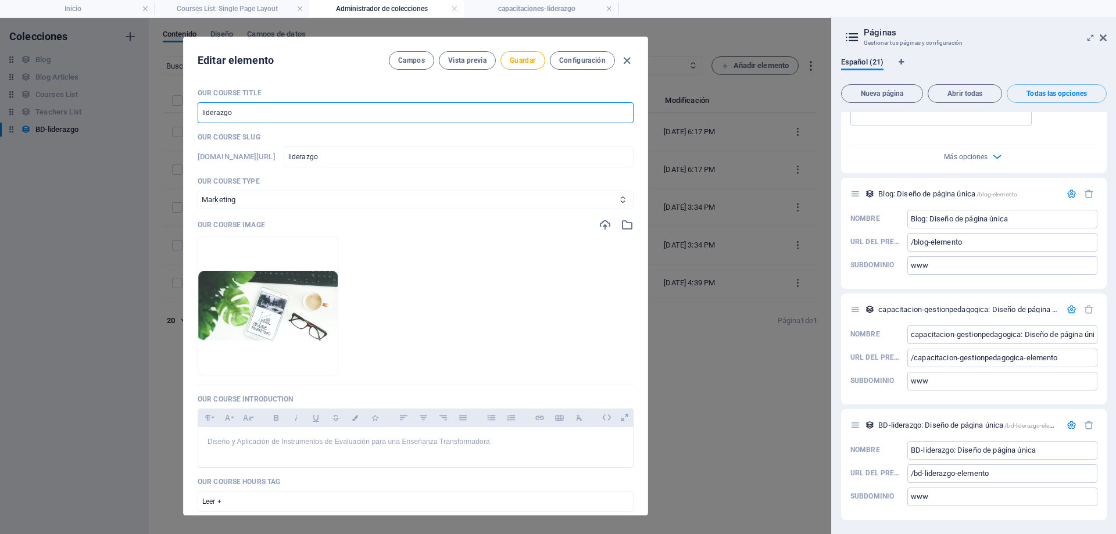
type input "liderazgo-3"
drag, startPoint x: 210, startPoint y: 109, endPoint x: 4, endPoint y: 104, distance: 205.9
click at [4, 104] on div "Editar elemento Campos Vista previa Guardar Configuración Our Course Title lide…" at bounding box center [415, 276] width 831 height 516
type input "liderazgo 3"
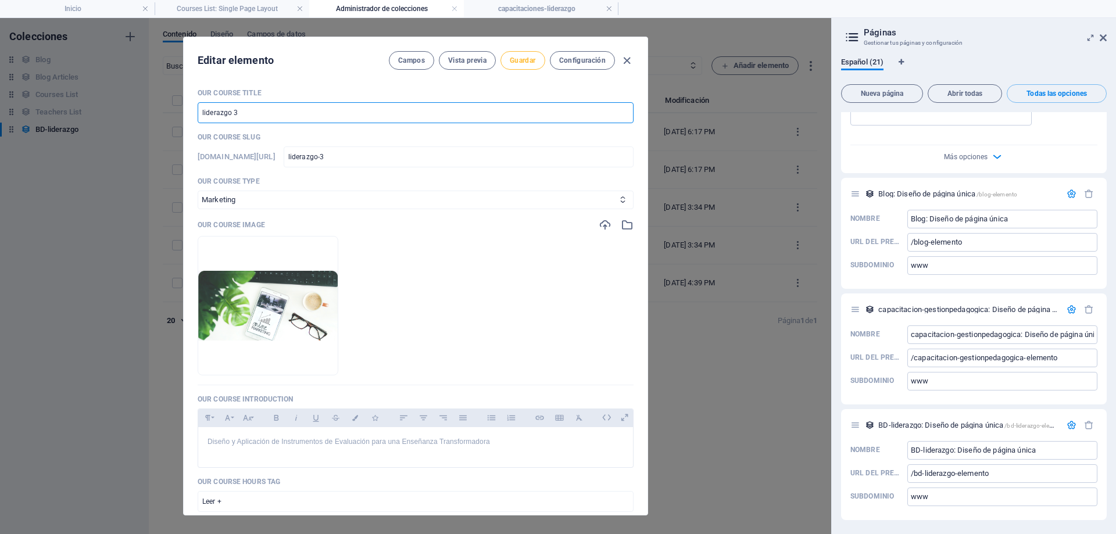
click at [519, 60] on span "Guardar" at bounding box center [523, 60] width 26 height 9
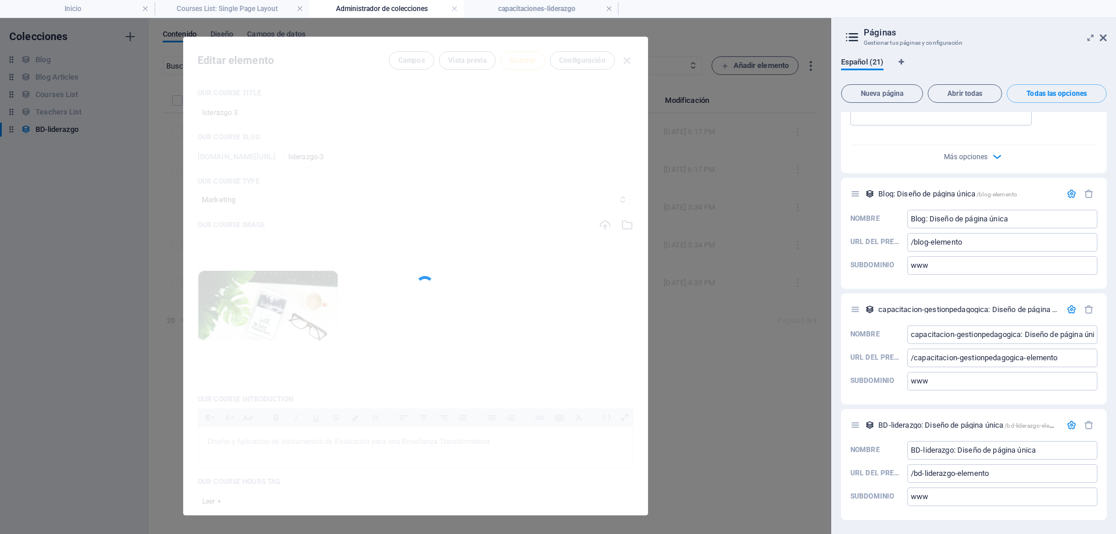
type input "liderazgo-3"
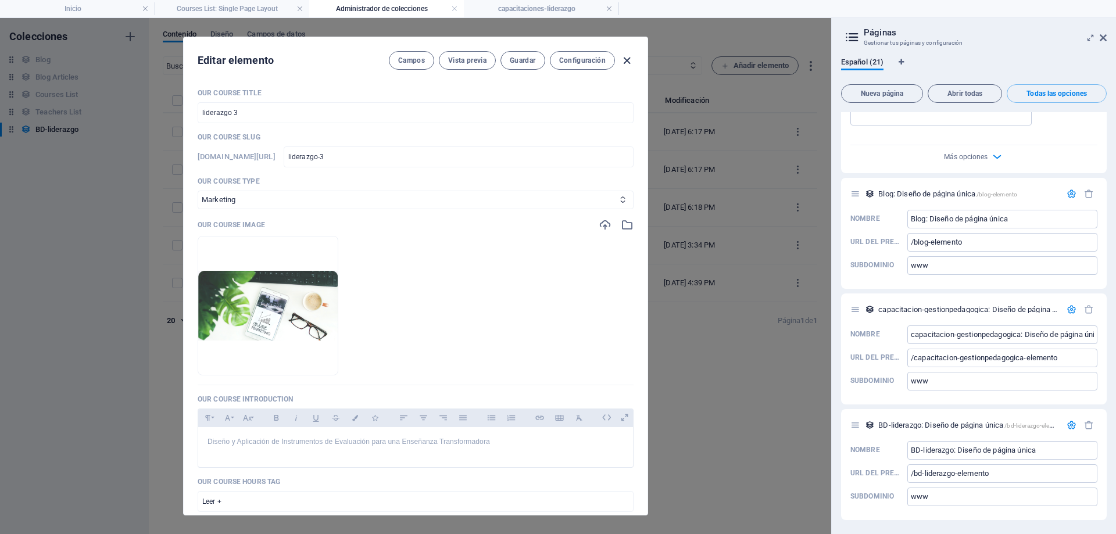
click at [626, 62] on icon "button" at bounding box center [626, 60] width 13 height 13
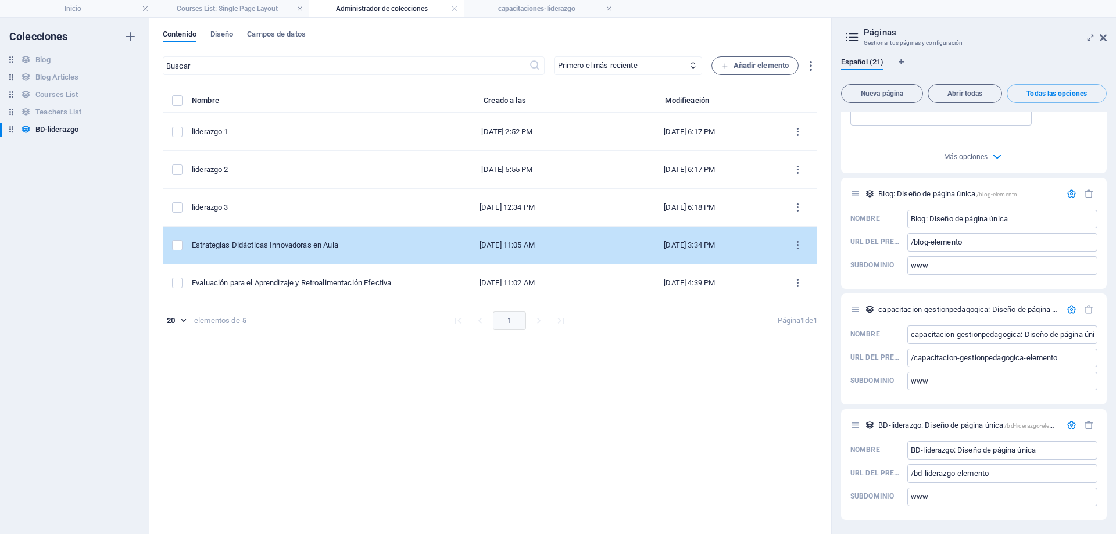
click at [350, 250] on div "Estrategias Didácticas Innovadoras en Aula" at bounding box center [298, 245] width 212 height 10
select select "Design"
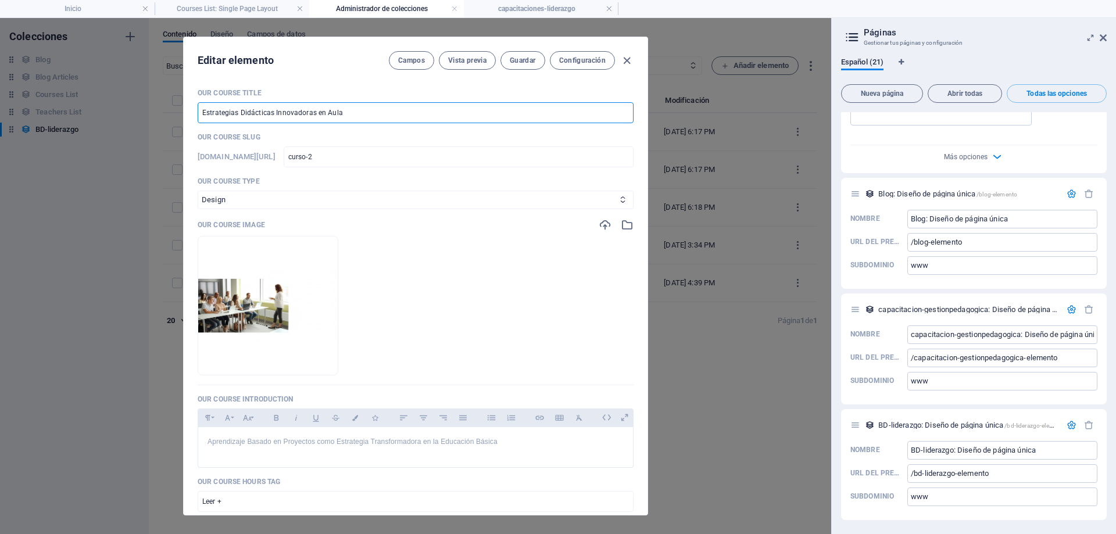
drag, startPoint x: 310, startPoint y: 118, endPoint x: 0, endPoint y: 118, distance: 310.4
click at [0, 118] on div "Editar elemento Campos Vista previa Guardar Configuración Our Course Title Estr…" at bounding box center [415, 276] width 831 height 516
paste input "liderazgo 3"
type input "liderazgo 4"
click at [514, 60] on span "Guardar" at bounding box center [523, 60] width 26 height 9
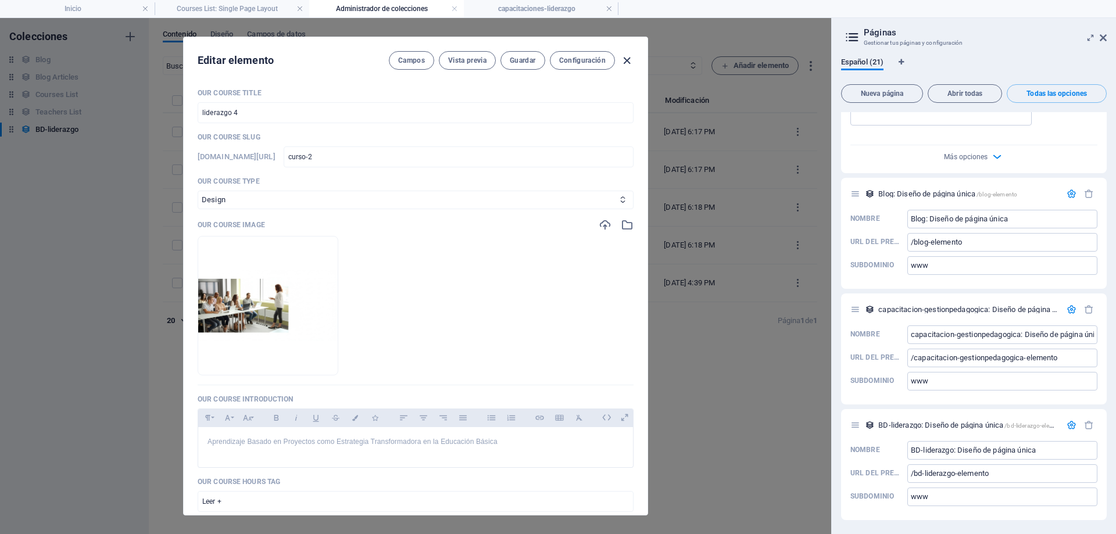
click at [627, 62] on icon "button" at bounding box center [626, 60] width 13 height 13
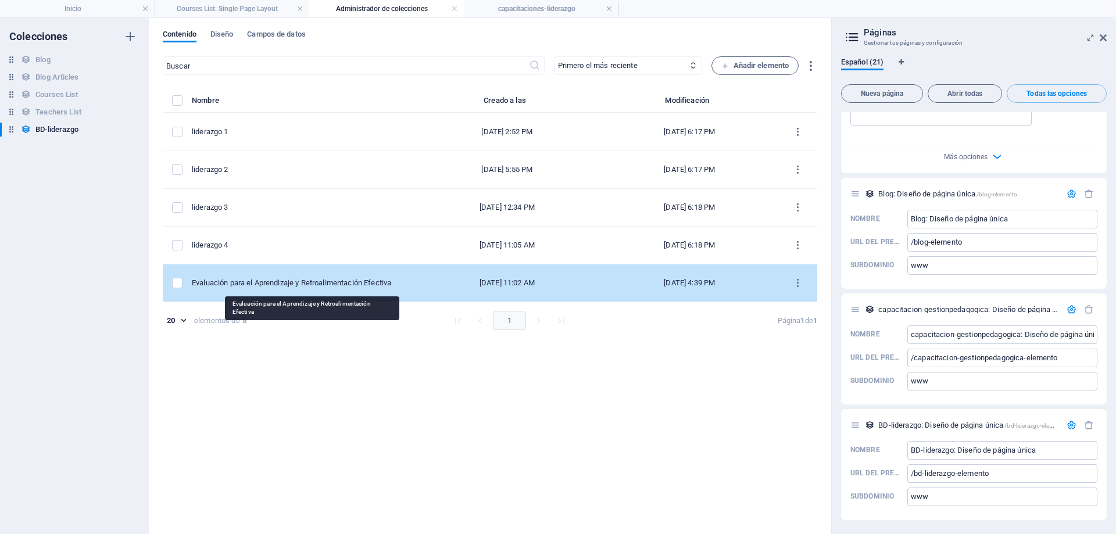
click at [302, 283] on div "Evaluación para el Aprendizaje y Retroalimentación Efectiva" at bounding box center [298, 283] width 212 height 10
select select "Programming"
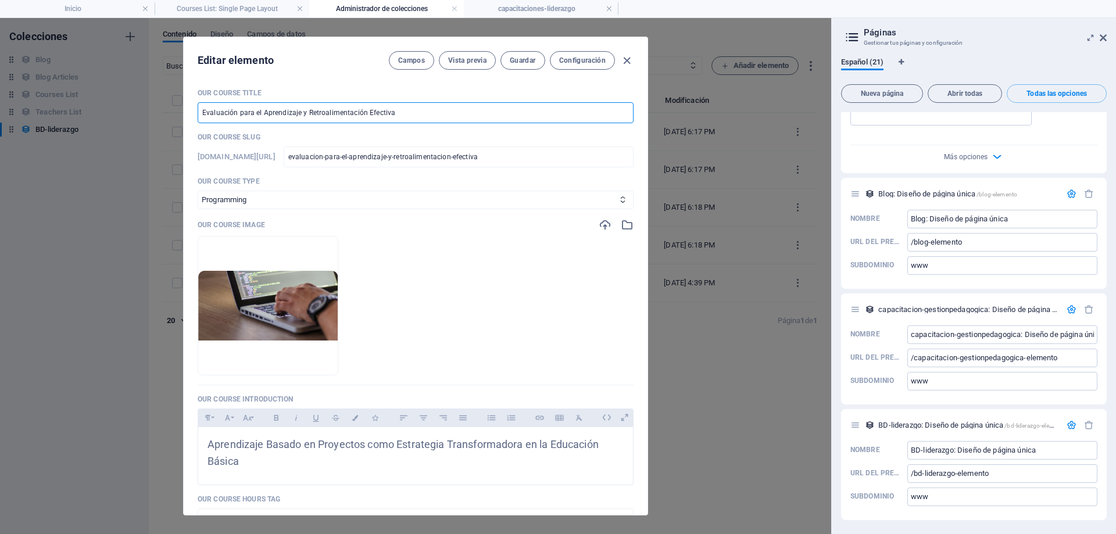
drag, startPoint x: 474, startPoint y: 113, endPoint x: 12, endPoint y: 136, distance: 462.2
click at [17, 135] on div "Editar elemento Campos Vista previa Guardar Configuración Our Course Title Eval…" at bounding box center [415, 276] width 831 height 516
paste input "liderazgo 3"
type input "liderazgo 3"
type input "liderazgo-3"
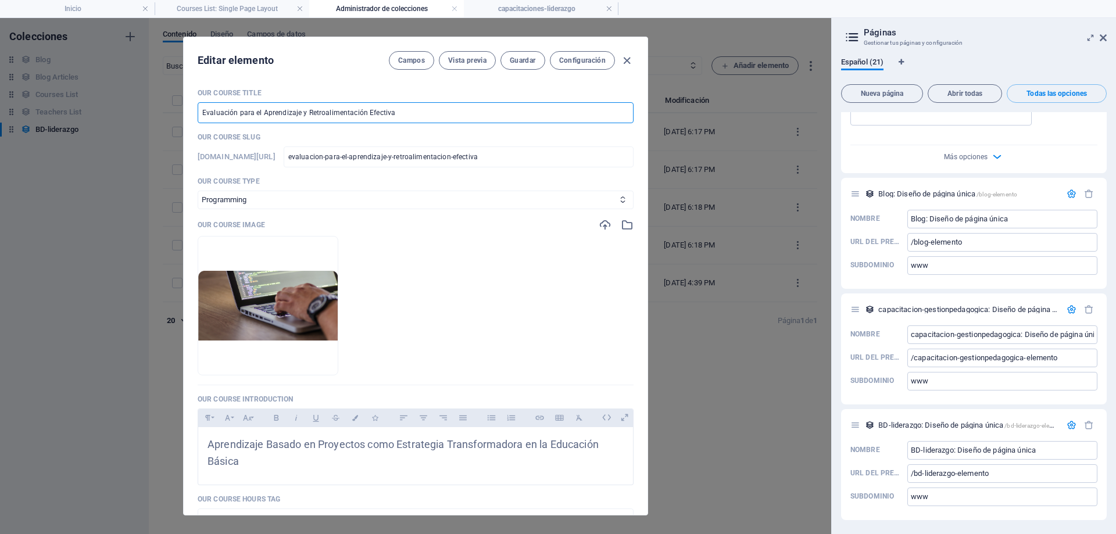
type input "liderazgo-3"
type input "liderazgo"
type input "liderazgo 6"
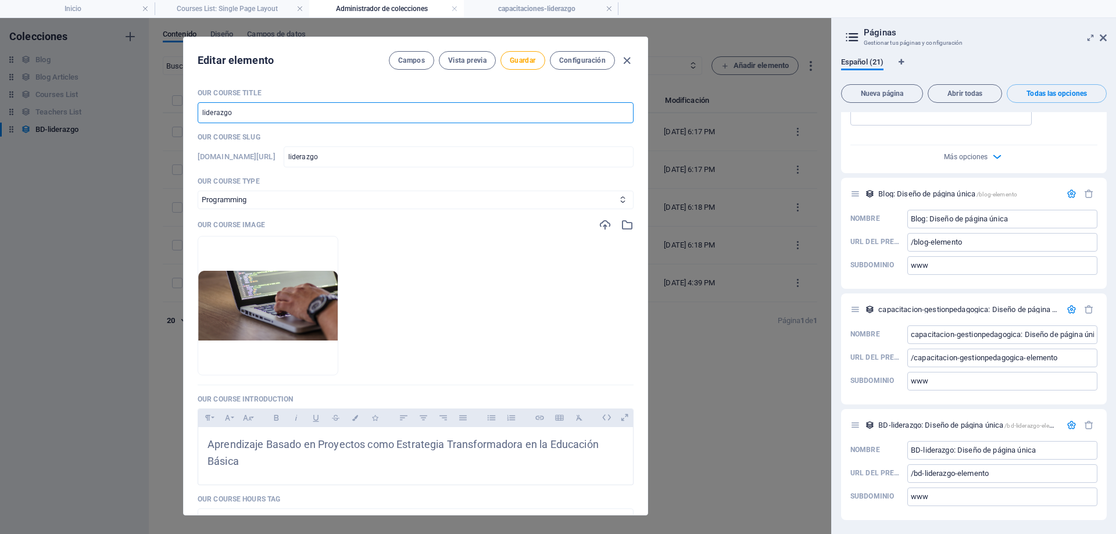
type input "liderazgo-6"
type input "liderazgo"
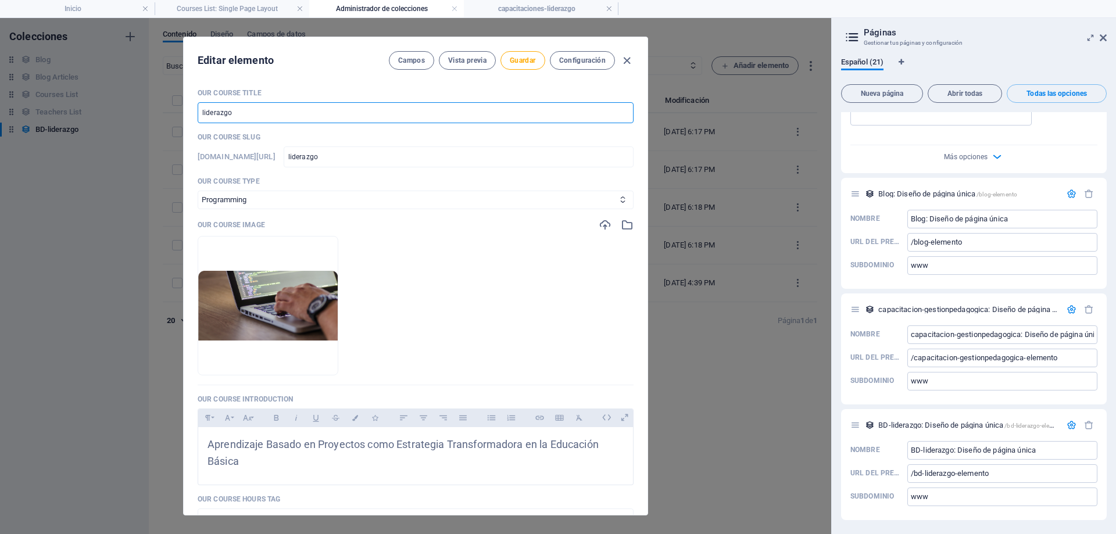
type input "liderazgo 5"
type input "liderazgo-5"
type input "liderazgo 5"
click at [525, 69] on button "Guardar" at bounding box center [523, 60] width 44 height 19
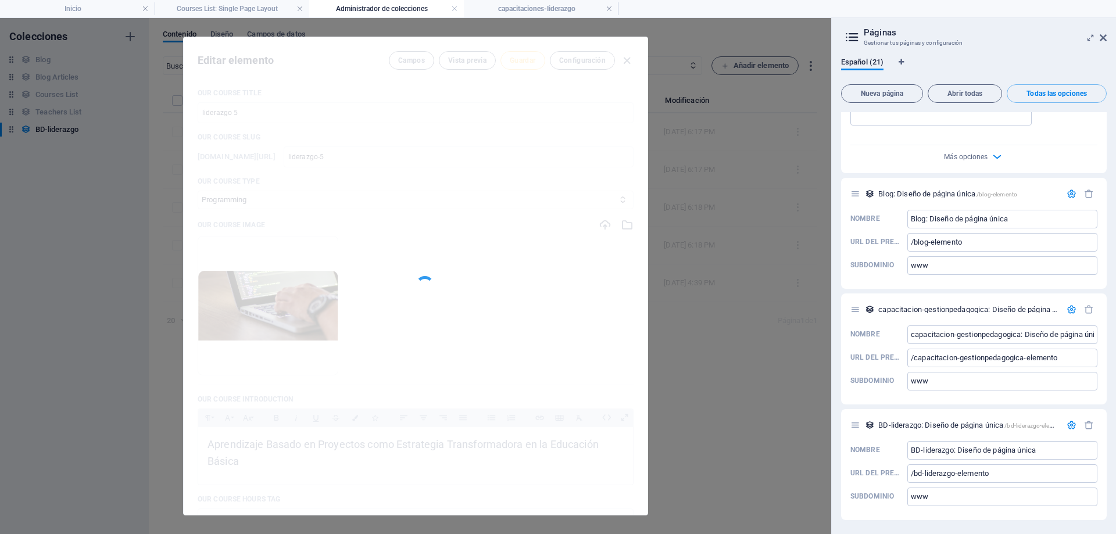
type input "liderazgo-5"
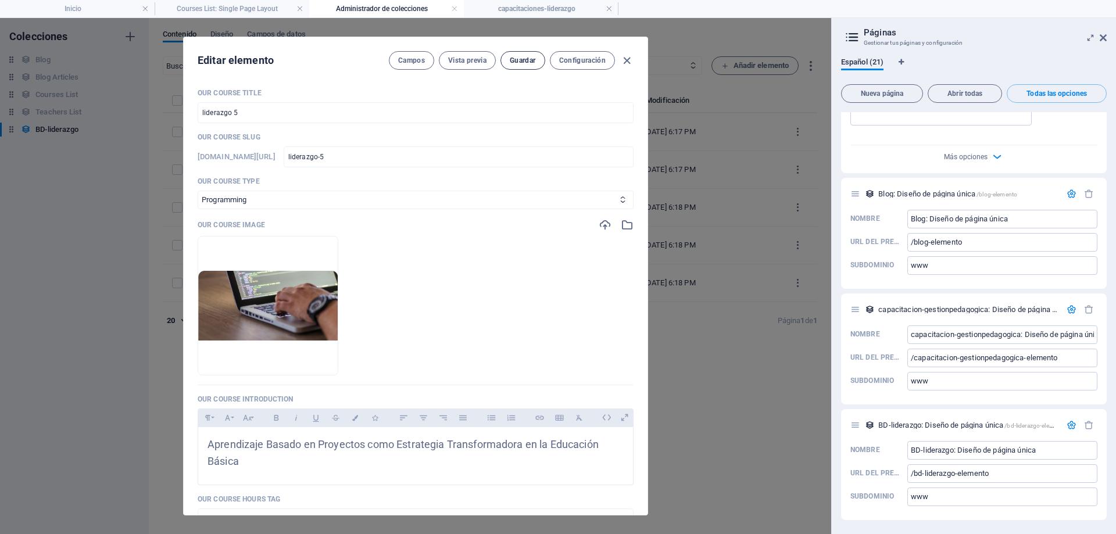
click at [531, 60] on span "Guardar" at bounding box center [523, 60] width 26 height 9
click at [623, 59] on icon "button" at bounding box center [626, 60] width 13 height 13
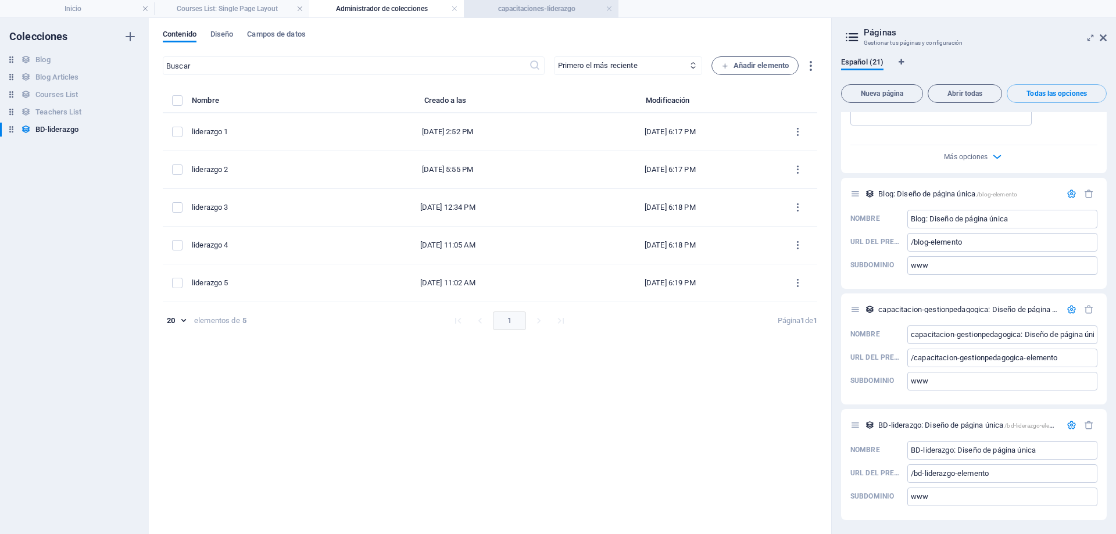
click at [544, 9] on h4 "capacitaciones-liderazgo" at bounding box center [541, 8] width 155 height 13
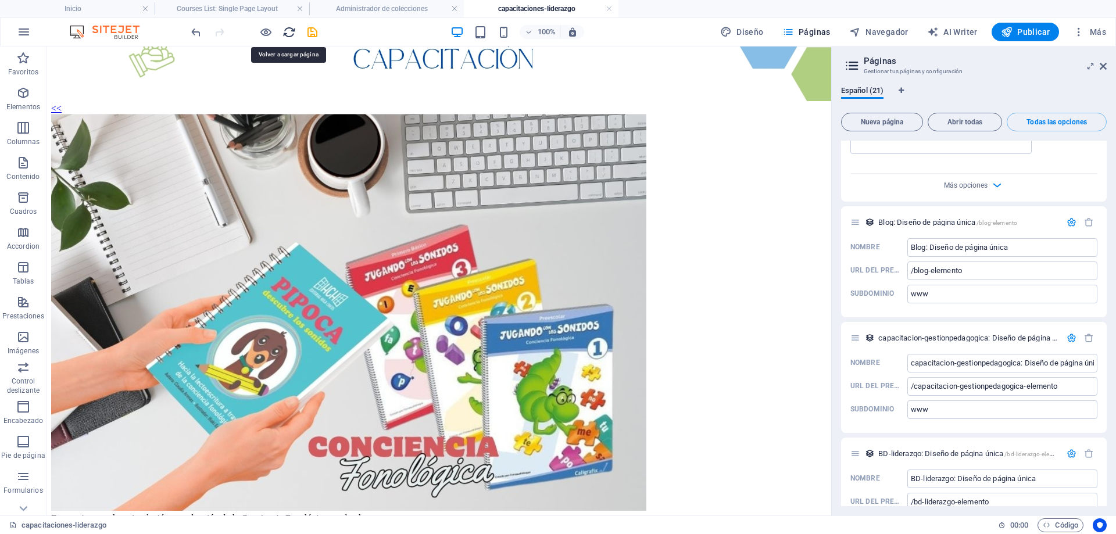
click at [291, 32] on icon "reload" at bounding box center [289, 32] width 13 height 13
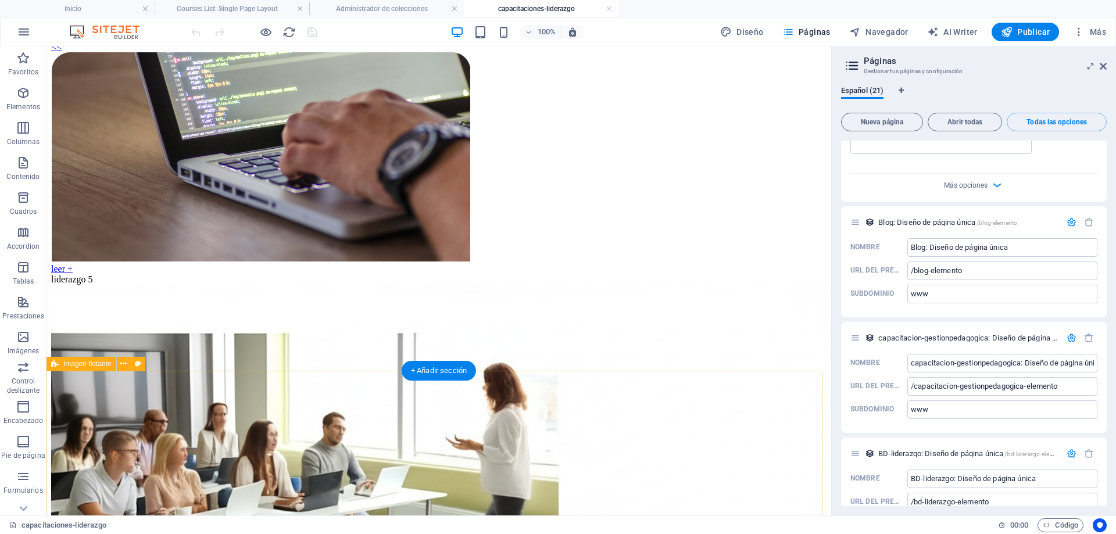
scroll to position [233, 0]
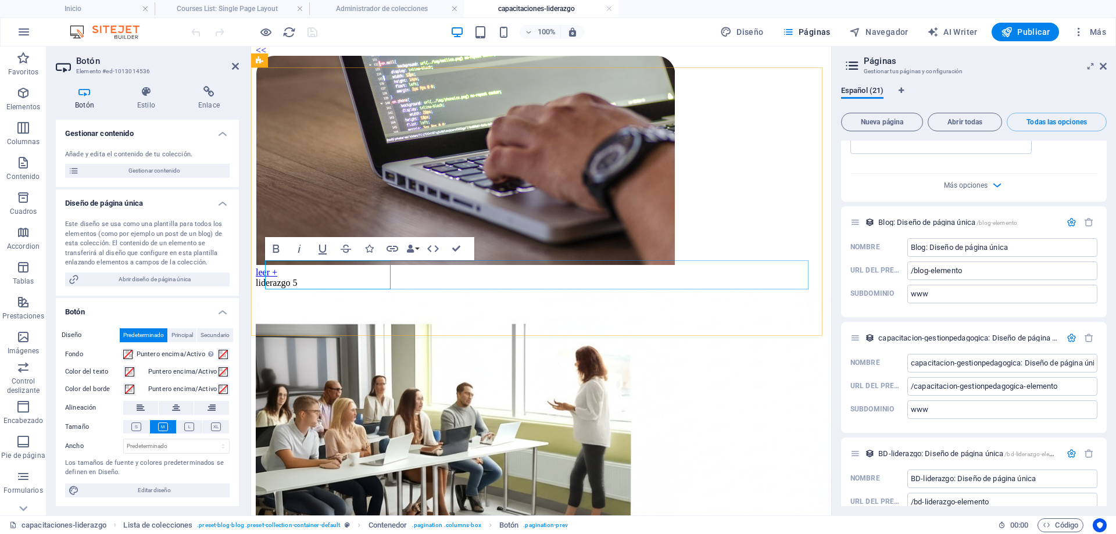
click at [569, 297] on div "leer + liderazgo 5 leer + liderazgo 4 leer + liderazgo 3 atrás Nächste" at bounding box center [541, 458] width 571 height 805
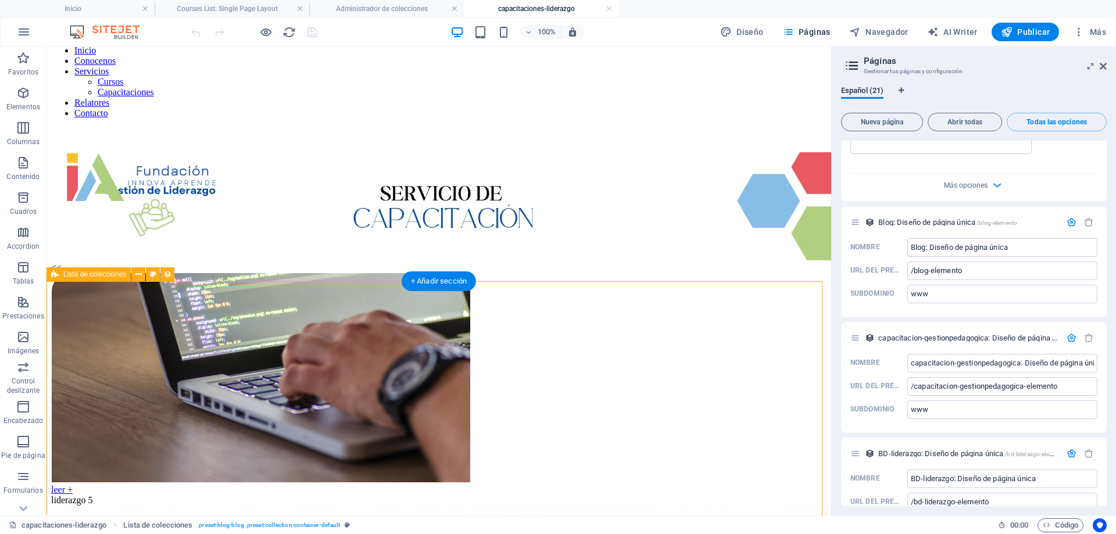
scroll to position [0, 0]
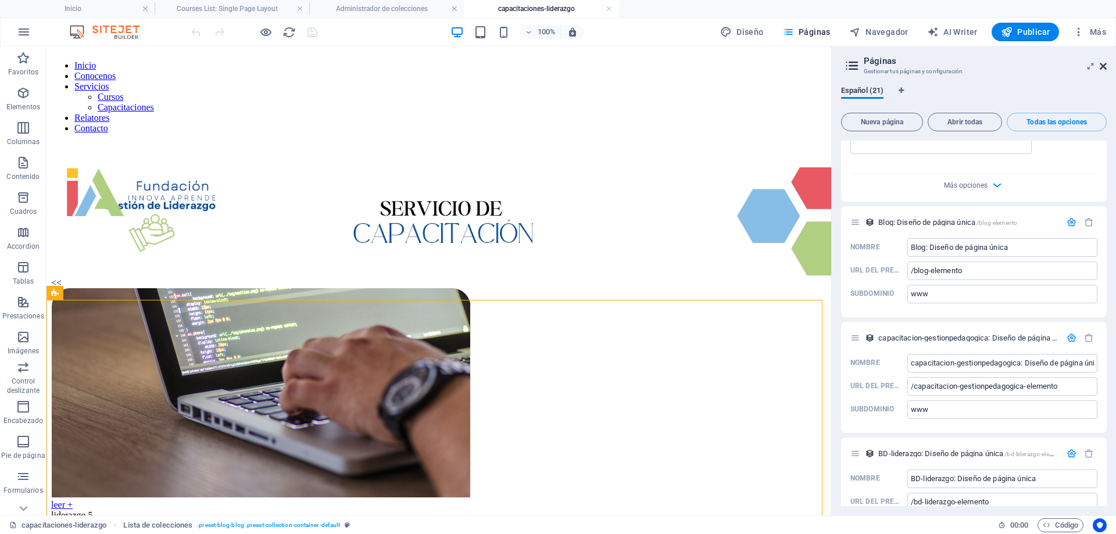
click at [1104, 68] on icon at bounding box center [1103, 66] width 7 height 9
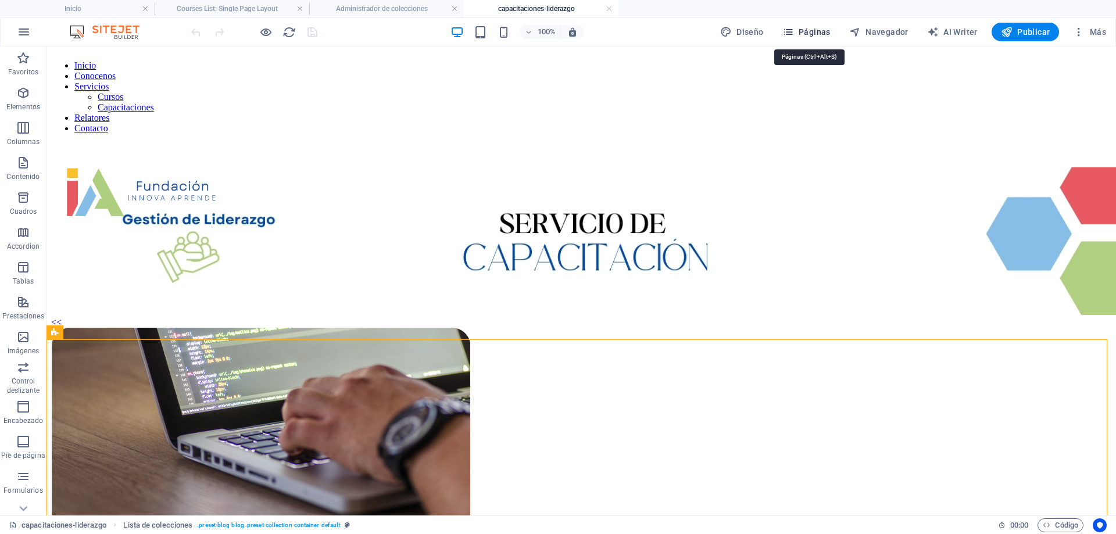
click at [817, 34] on span "Páginas" at bounding box center [806, 32] width 48 height 12
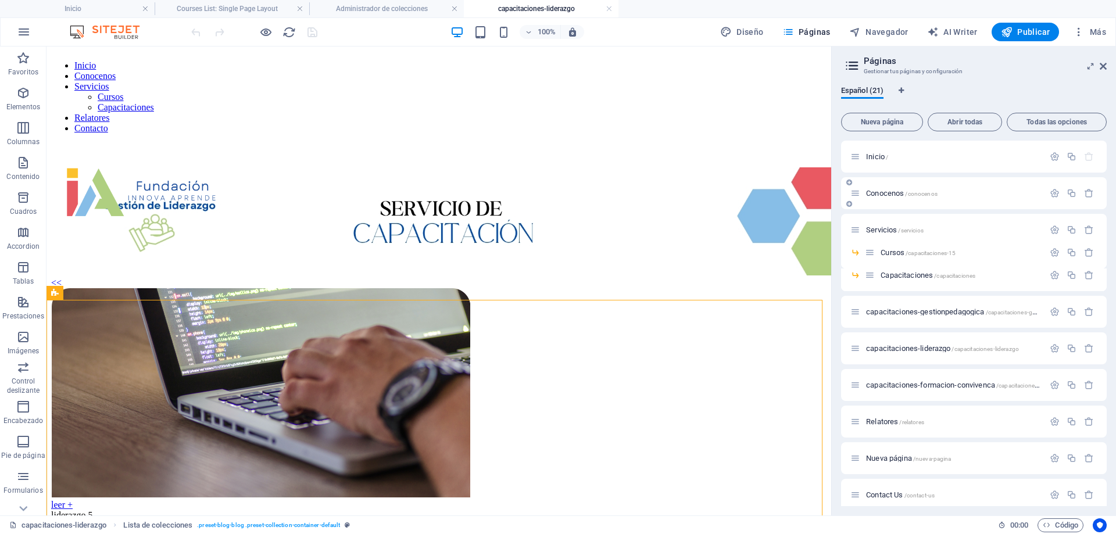
click at [884, 201] on div "Conocenos /conocenos" at bounding box center [974, 193] width 266 height 32
click at [887, 197] on div "Conocenos /conocenos" at bounding box center [948, 193] width 194 height 13
click at [890, 190] on span "Conocenos /conocenos" at bounding box center [902, 193] width 72 height 9
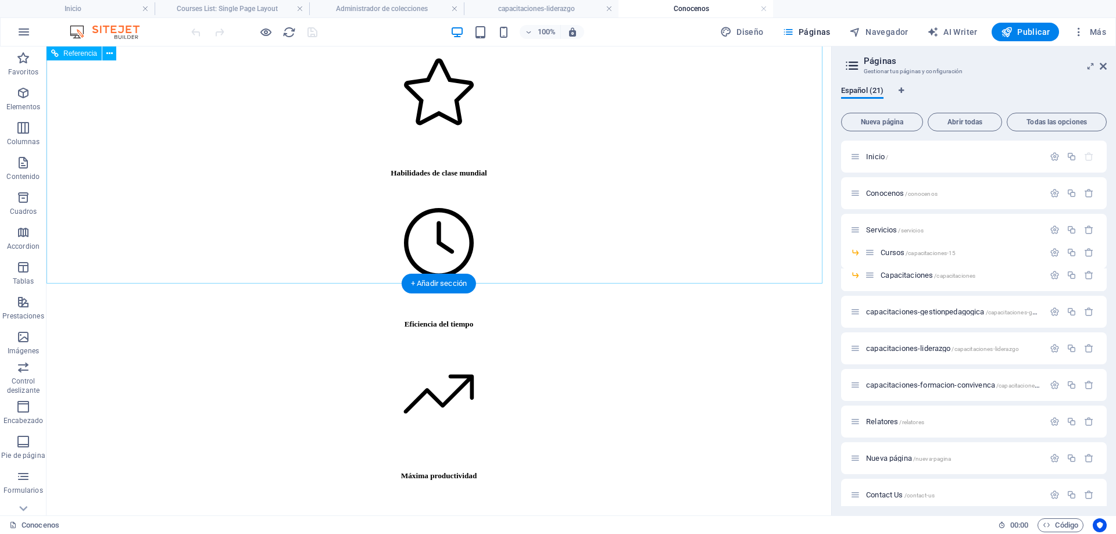
scroll to position [2435, 0]
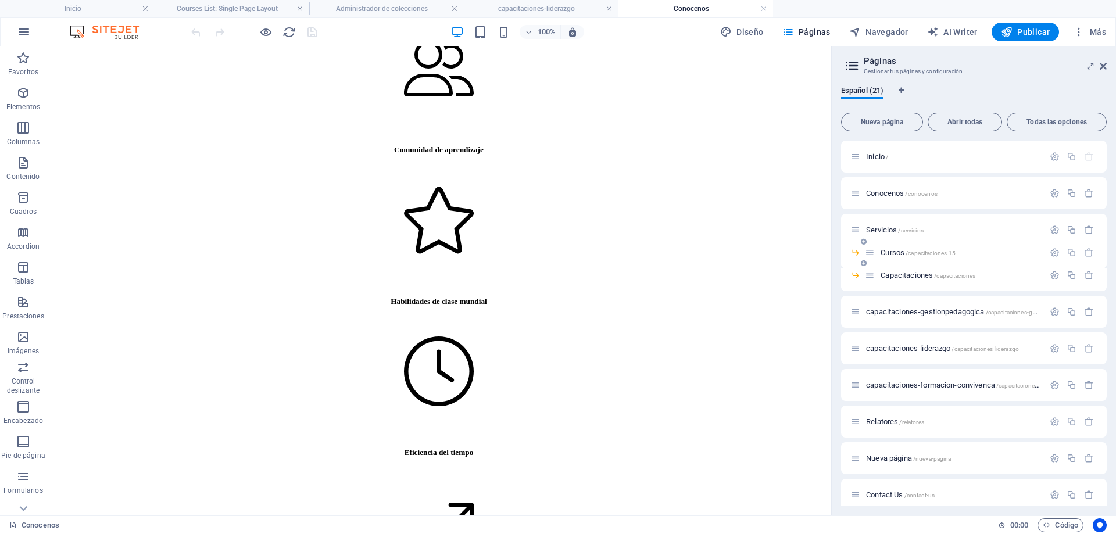
click at [892, 249] on span "Cursos /capacitaciones-15" at bounding box center [918, 252] width 75 height 9
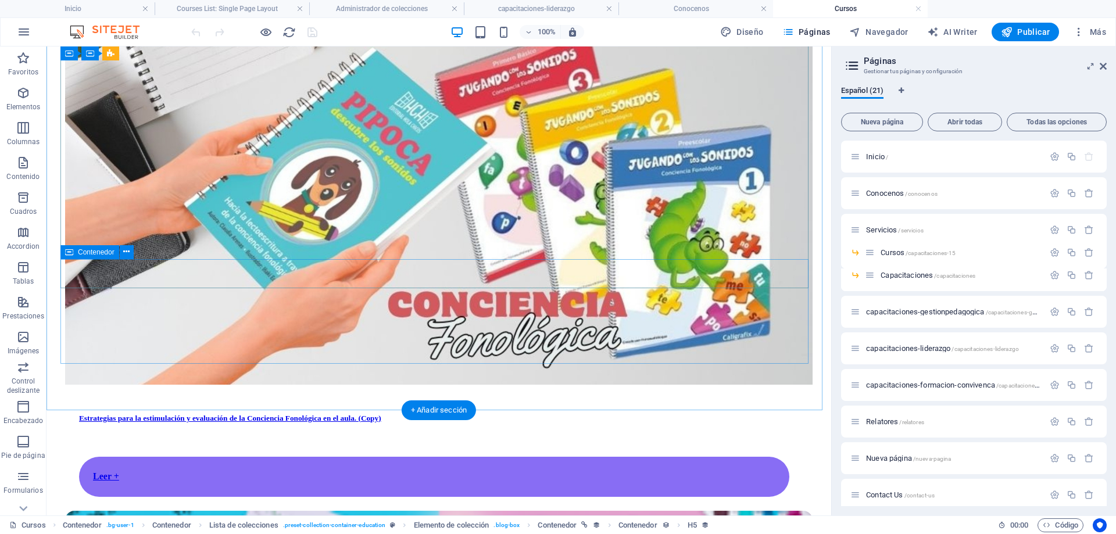
scroll to position [698, 0]
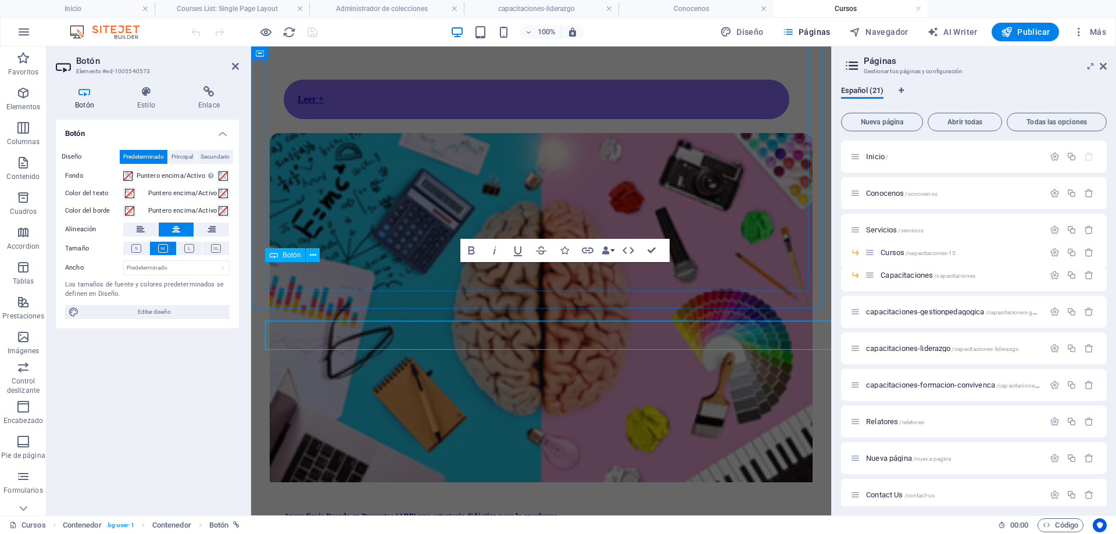
scroll to position [637, 0]
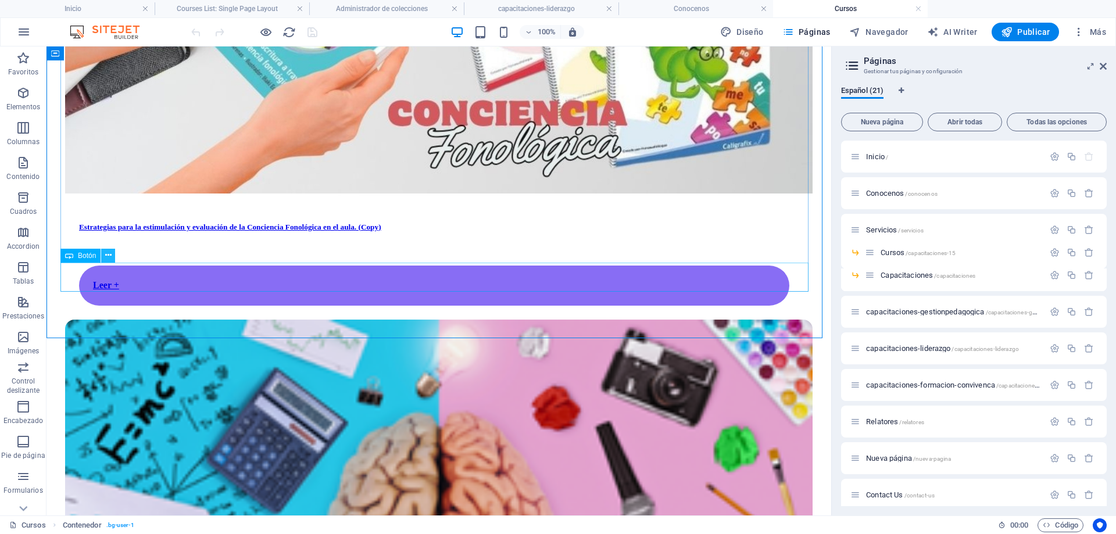
click at [109, 256] on icon at bounding box center [108, 255] width 6 height 12
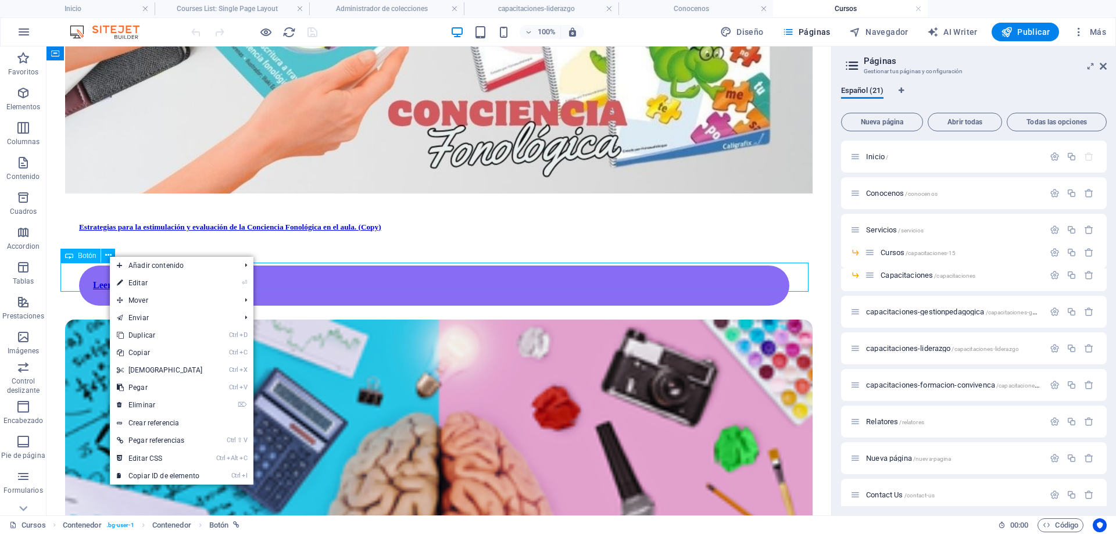
click at [84, 259] on span "Botón" at bounding box center [87, 255] width 18 height 7
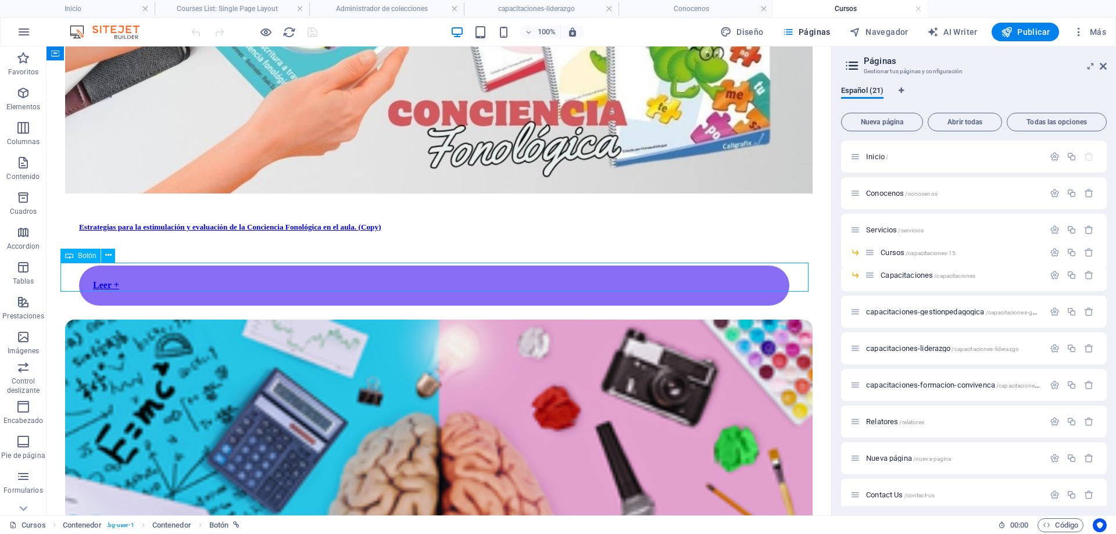
click at [84, 259] on span "Botón" at bounding box center [87, 255] width 18 height 7
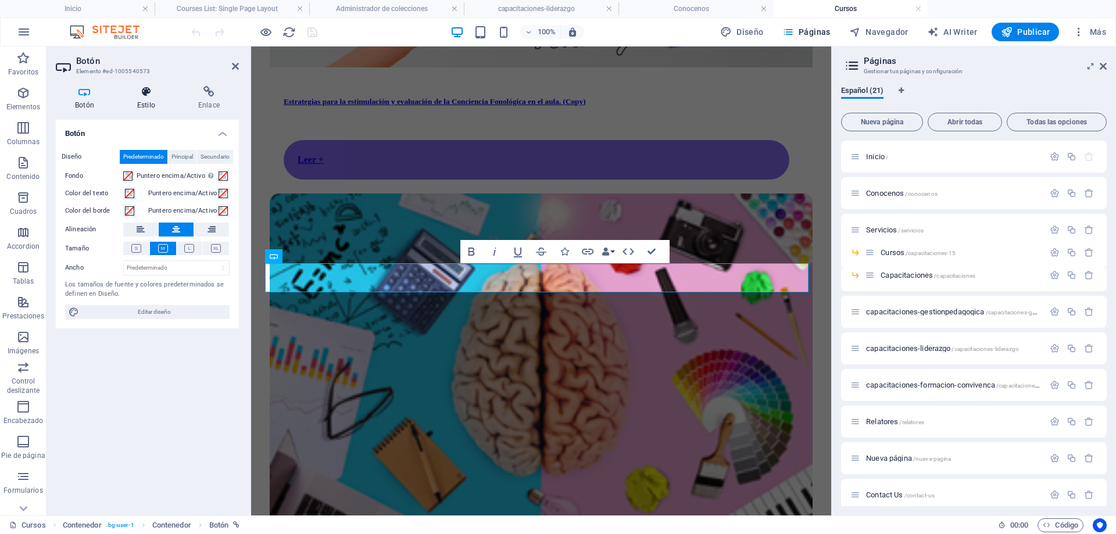
click at [141, 92] on icon at bounding box center [146, 92] width 56 height 12
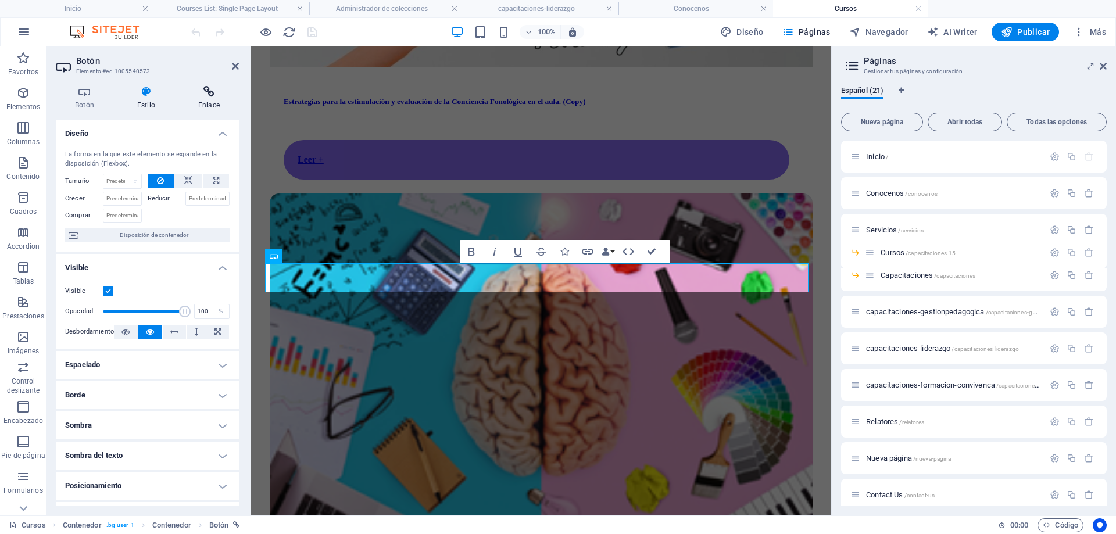
click at [200, 100] on h4 "Enlace" at bounding box center [209, 98] width 60 height 24
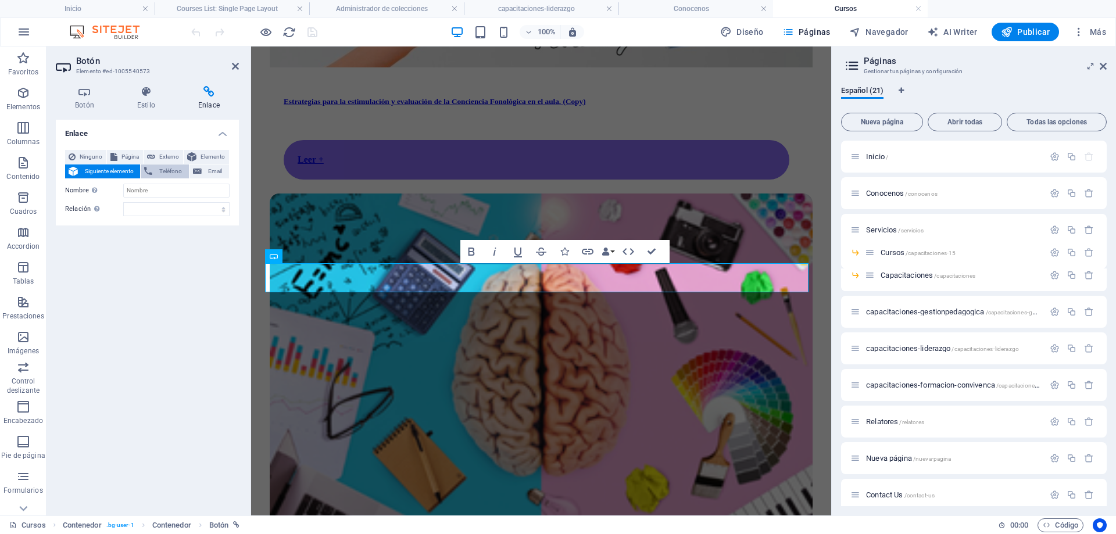
click at [170, 170] on span "Teléfono" at bounding box center [170, 172] width 29 height 14
click at [127, 167] on span "Siguiente elemento" at bounding box center [108, 172] width 55 height 14
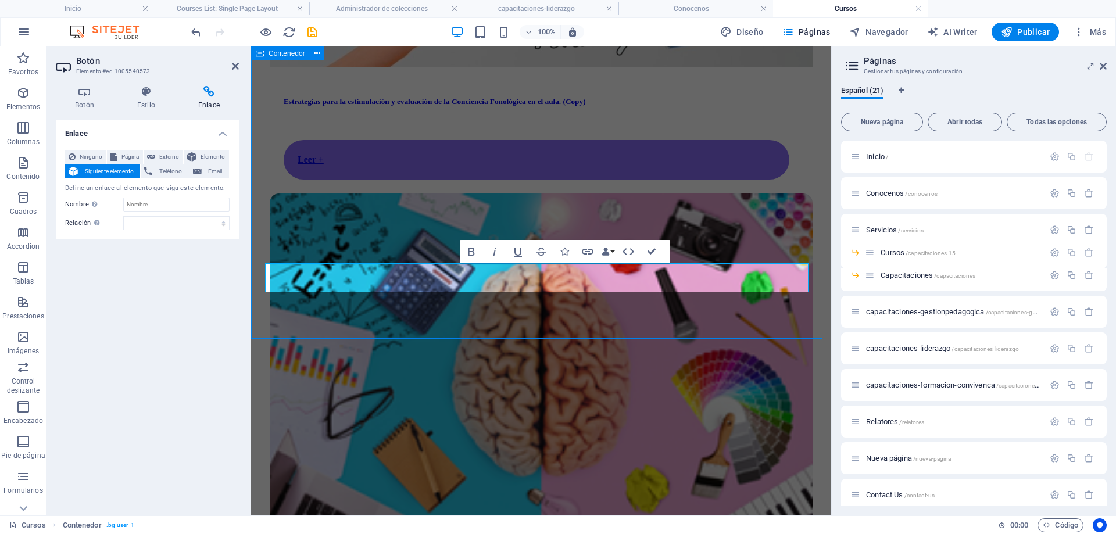
scroll to position [729, 0]
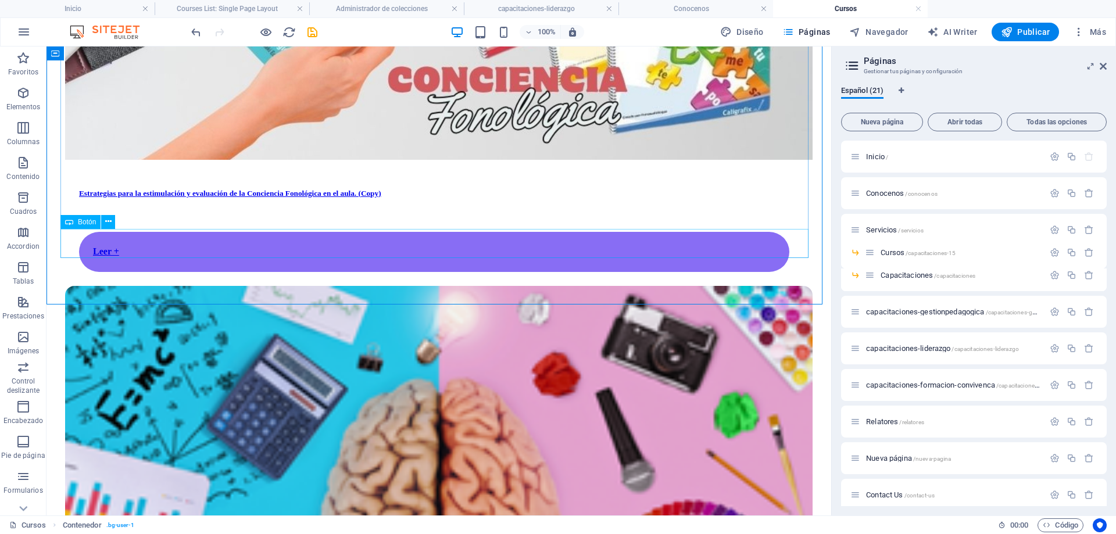
click at [88, 223] on span "Botón" at bounding box center [87, 222] width 18 height 7
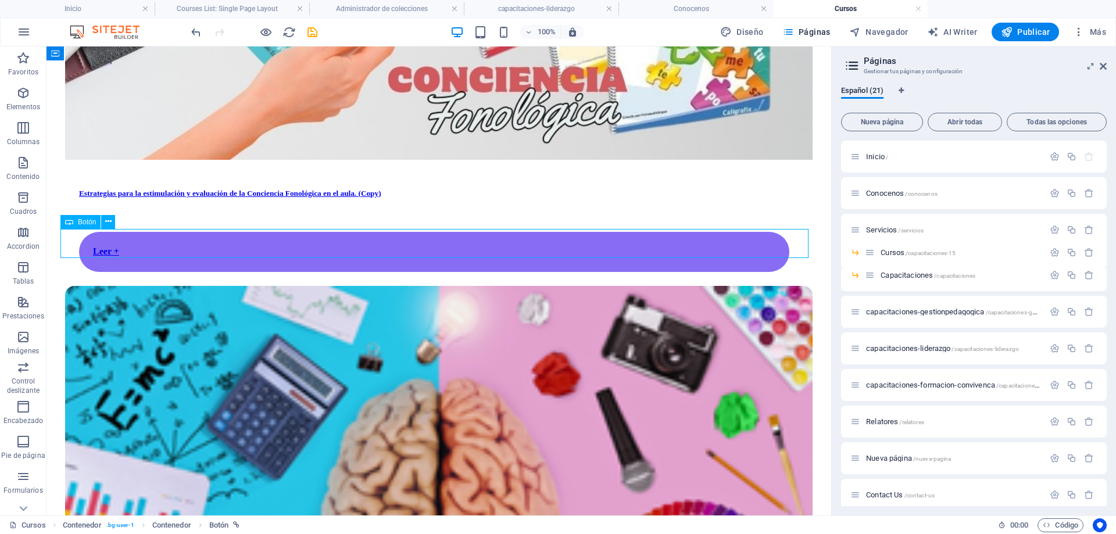
click at [88, 223] on span "Botón" at bounding box center [87, 222] width 18 height 7
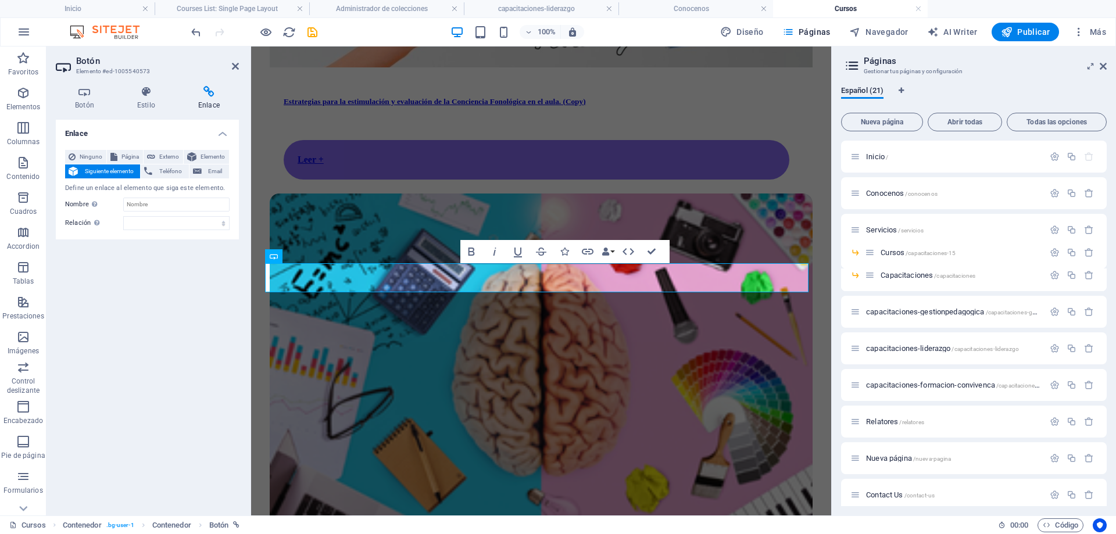
click at [101, 168] on span "Siguiente elemento" at bounding box center [108, 172] width 55 height 14
click at [101, 169] on span "Siguiente elemento" at bounding box center [108, 172] width 55 height 14
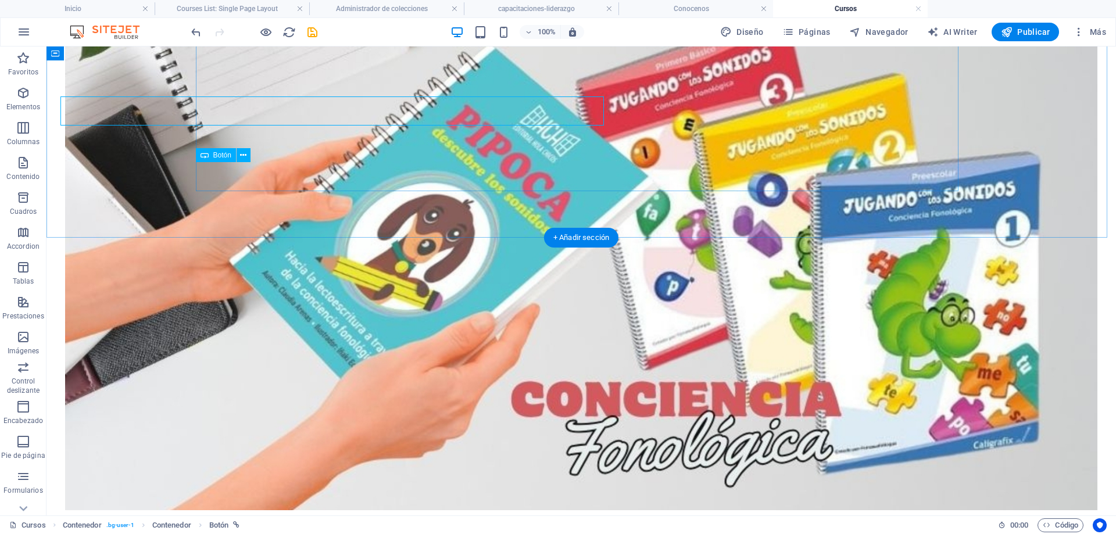
scroll to position [803, 0]
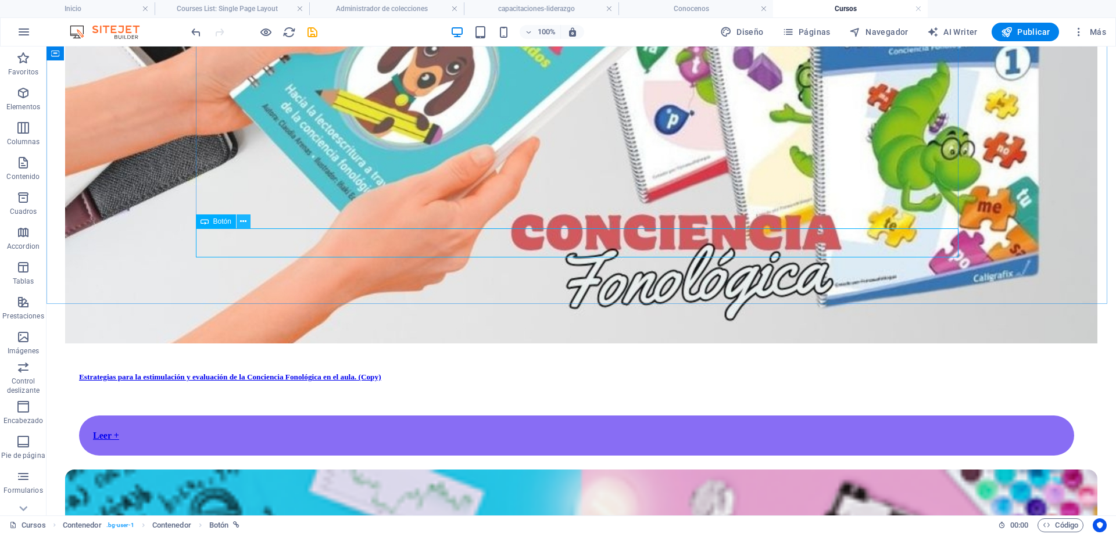
click at [242, 222] on icon at bounding box center [243, 222] width 6 height 12
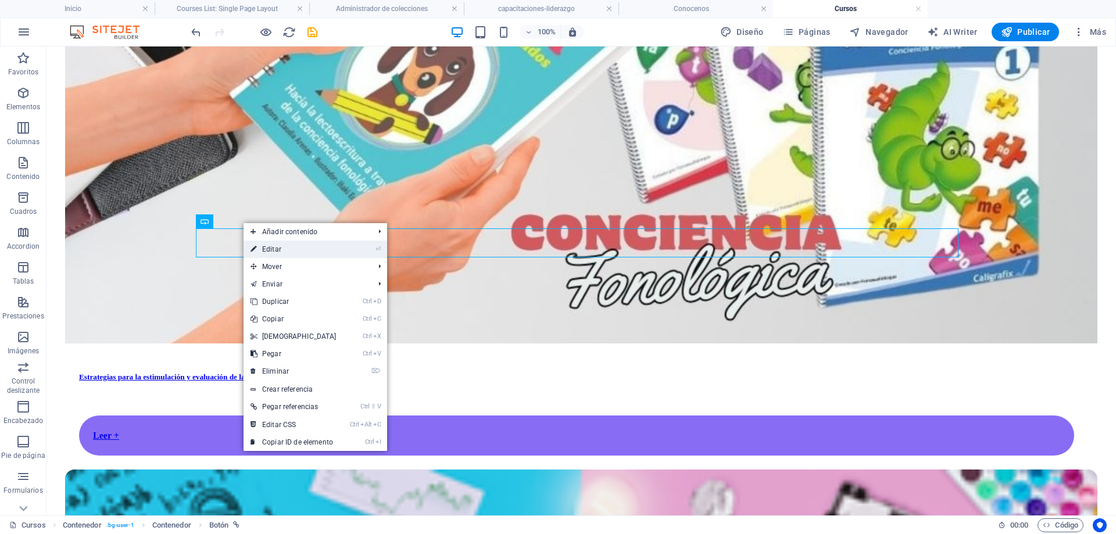
click at [271, 248] on link "⏎ Editar" at bounding box center [294, 249] width 100 height 17
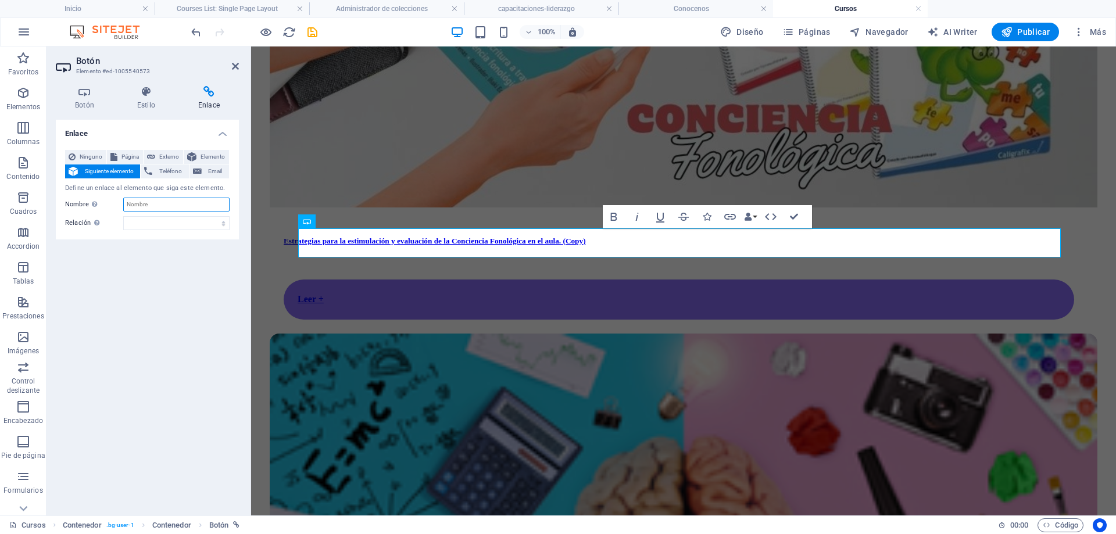
click at [174, 205] on input "Nombre Una descripción adicional del enlace no debería ser igual al texto del e…" at bounding box center [176, 205] width 106 height 14
click at [192, 224] on select "alternativo autor marcador externo ayuda licencia siguiente nofollow noreferrer…" at bounding box center [176, 223] width 106 height 14
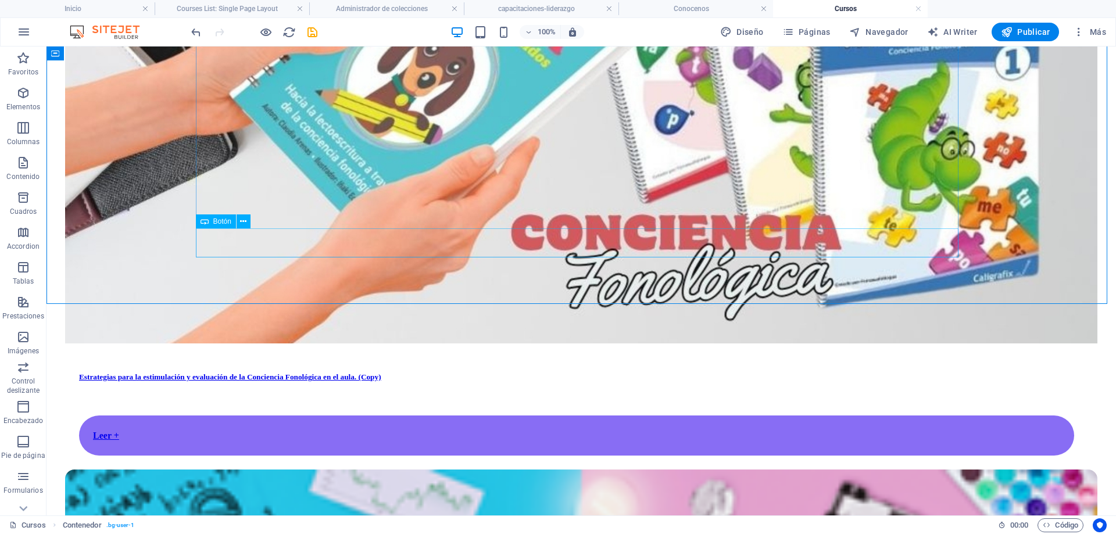
click at [216, 220] on span "Botón" at bounding box center [222, 221] width 18 height 7
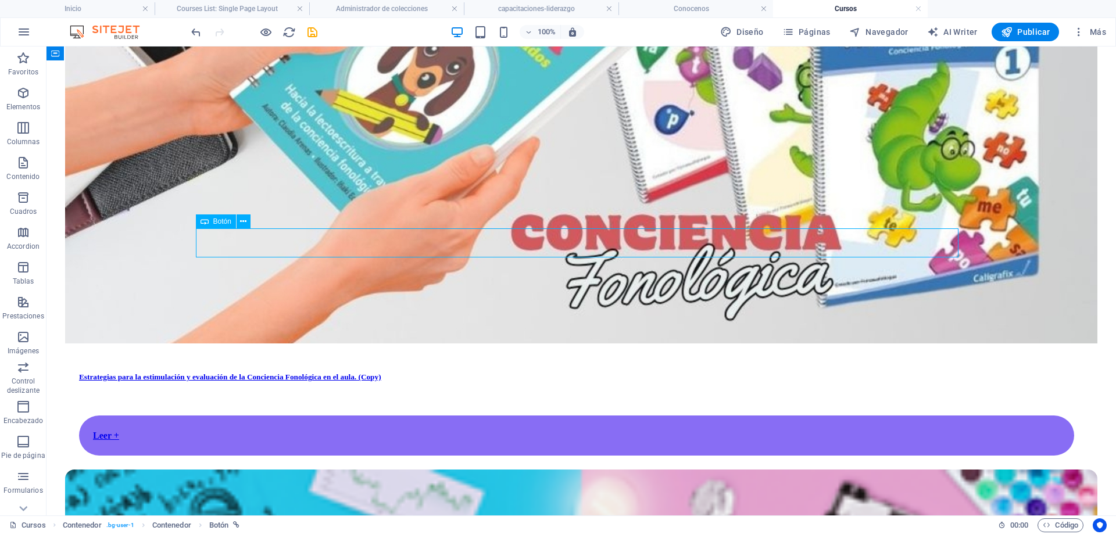
click at [217, 220] on span "Botón" at bounding box center [222, 221] width 18 height 7
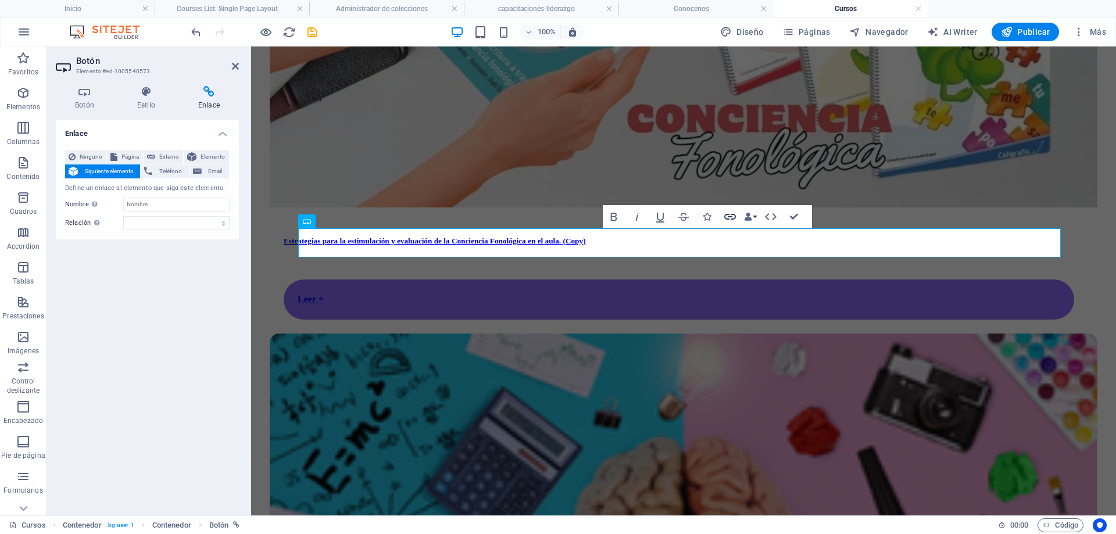
click at [731, 219] on icon "button" at bounding box center [730, 217] width 14 height 14
click at [92, 100] on h4 "Botón" at bounding box center [87, 98] width 62 height 24
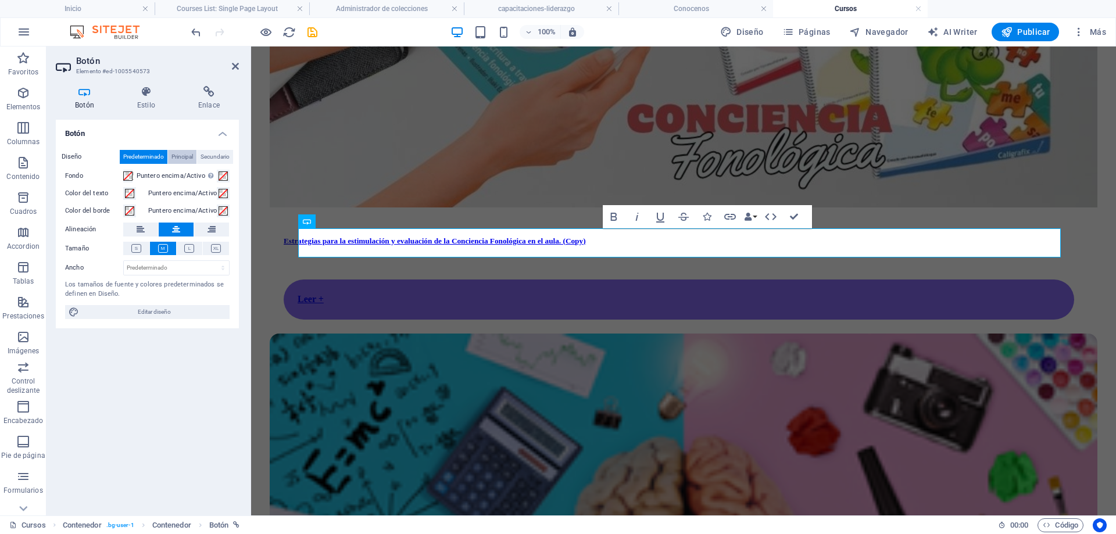
click at [185, 151] on span "Principal" at bounding box center [182, 157] width 22 height 14
click at [219, 153] on span "Secundario" at bounding box center [215, 157] width 29 height 14
click at [186, 158] on span "Principal" at bounding box center [182, 157] width 22 height 14
click at [163, 311] on span "Editar diseño" at bounding box center [155, 312] width 144 height 14
select select "700"
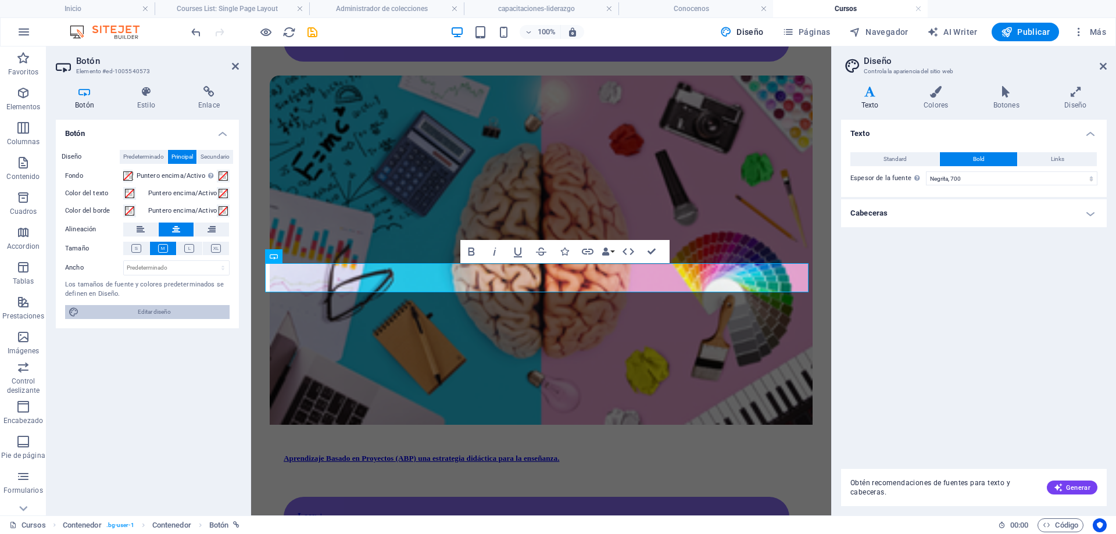
scroll to position [636, 0]
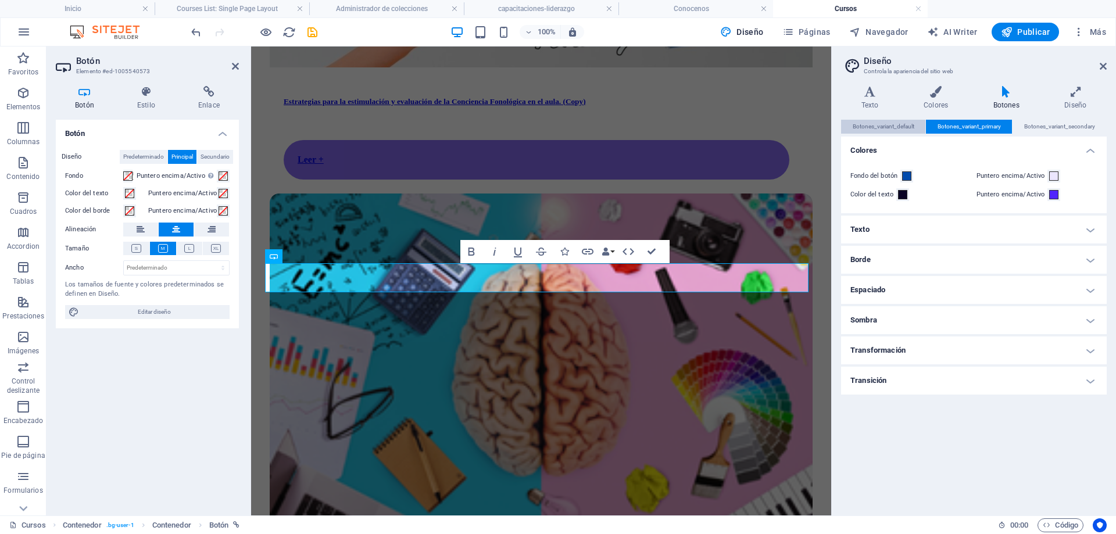
click at [882, 126] on span "Botones_variant_default" at bounding box center [884, 127] width 62 height 14
click at [956, 127] on span "Botones_variant_primary" at bounding box center [969, 127] width 63 height 14
click at [910, 173] on span at bounding box center [906, 175] width 9 height 9
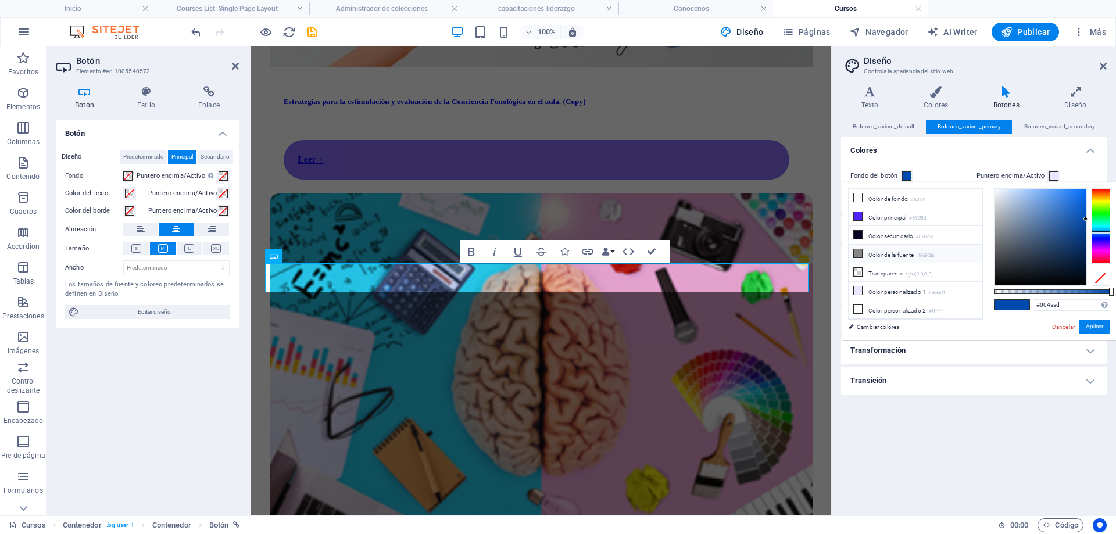
click at [890, 253] on li "Color de la fuente #868686" at bounding box center [916, 254] width 134 height 19
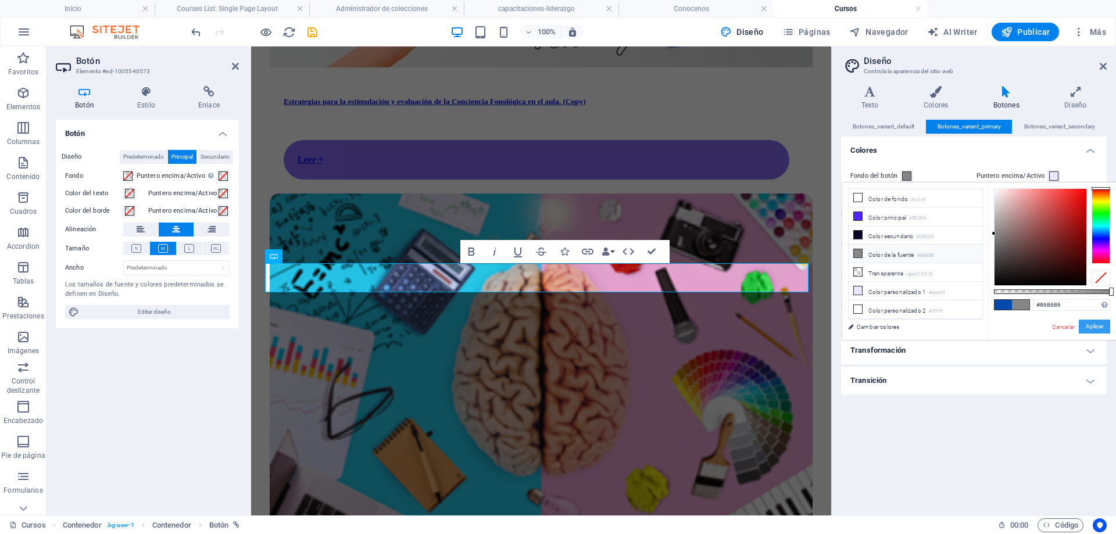
click at [1096, 325] on button "Aplicar" at bounding box center [1094, 327] width 31 height 14
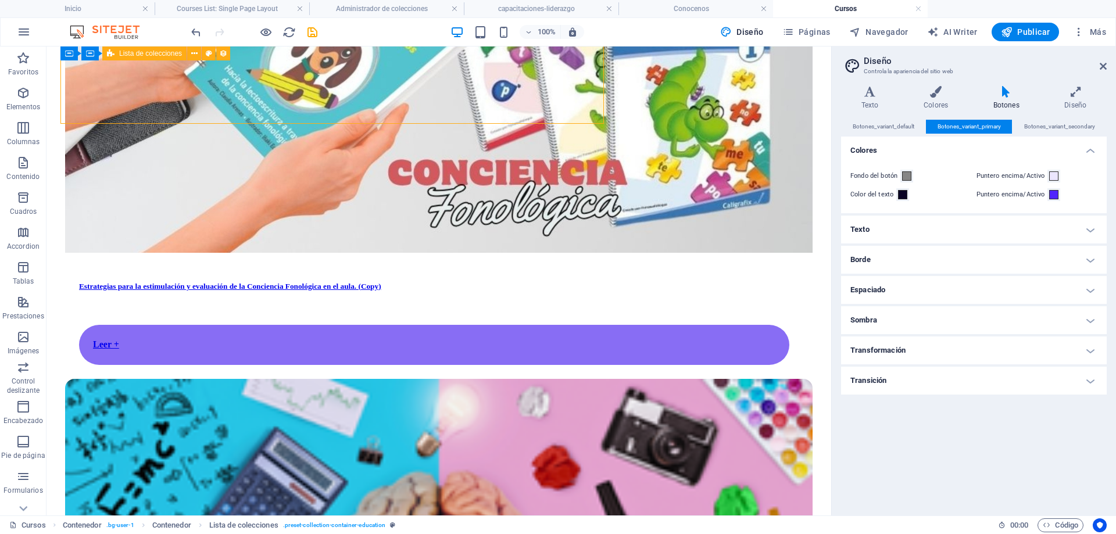
scroll to position [729, 0]
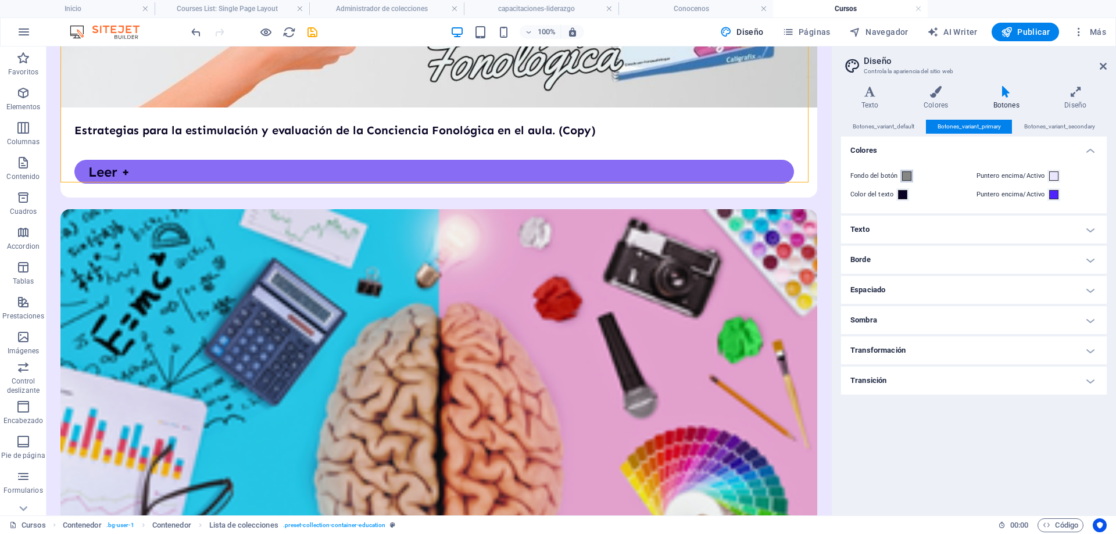
click at [905, 176] on span at bounding box center [906, 175] width 9 height 9
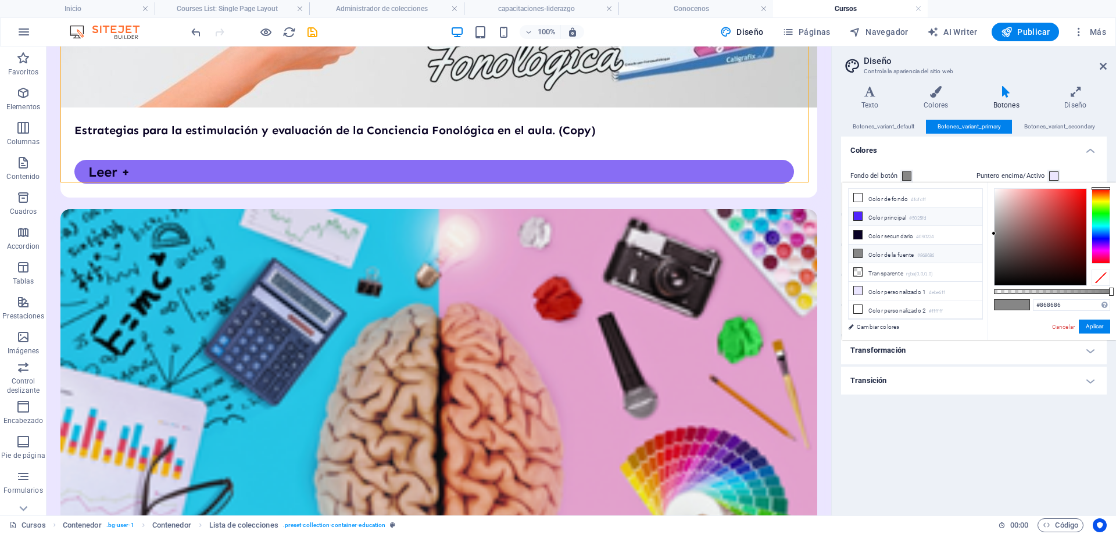
click at [885, 220] on li "Color principal #5025fd" at bounding box center [916, 217] width 134 height 19
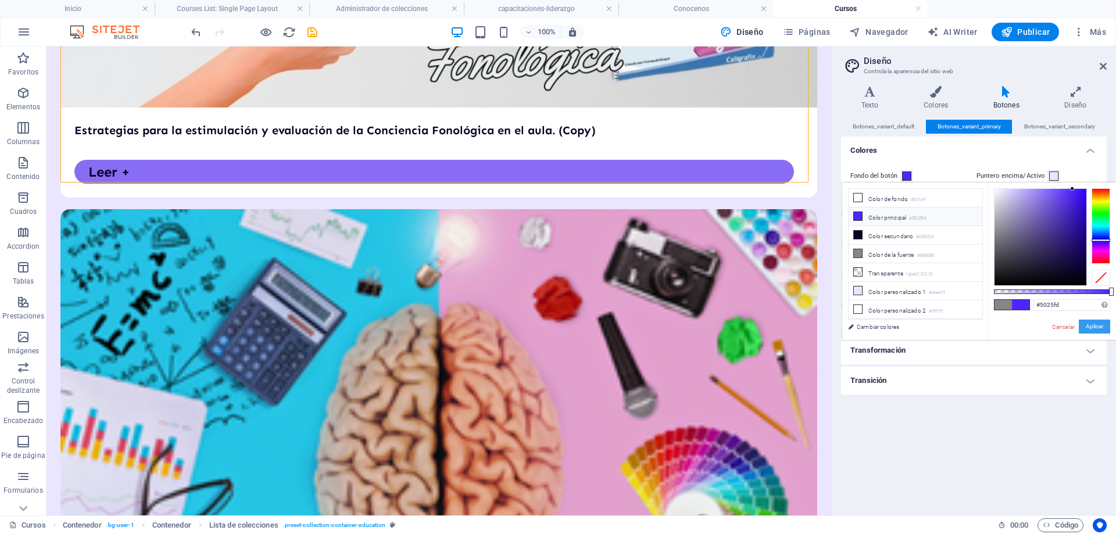
click at [1094, 324] on button "Aplicar" at bounding box center [1094, 327] width 31 height 14
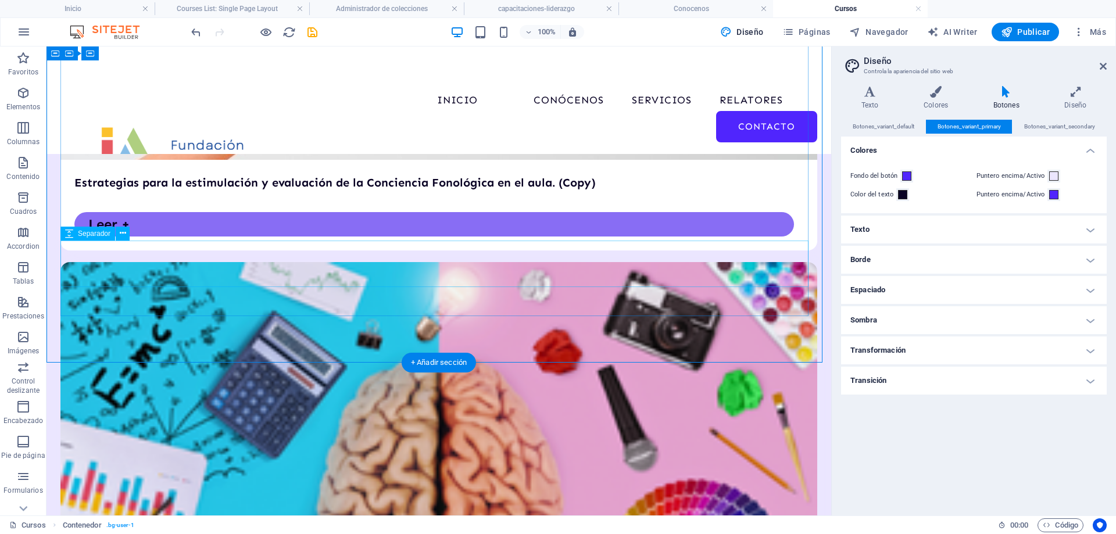
scroll to position [671, 0]
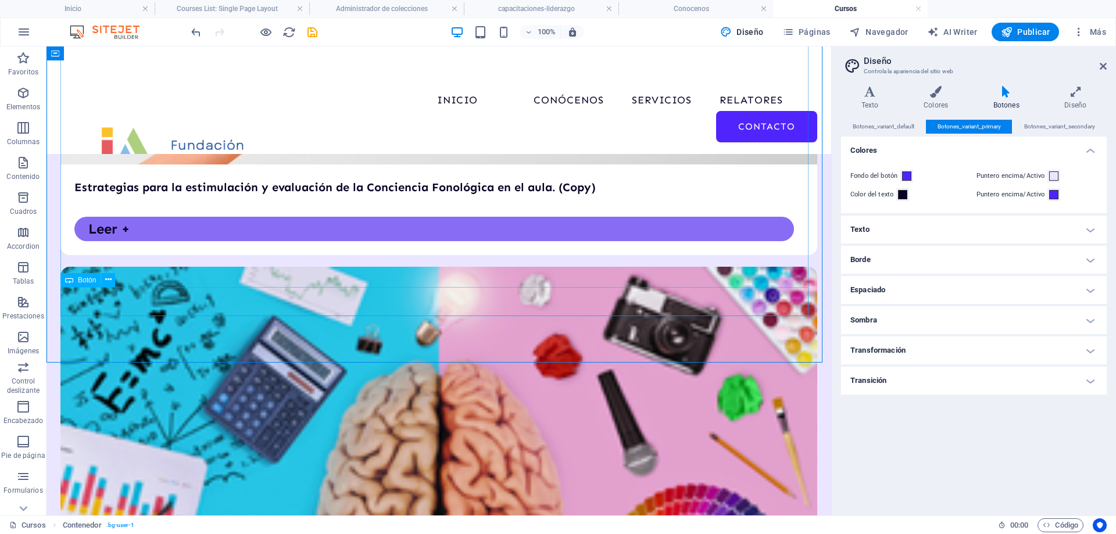
click at [67, 283] on icon at bounding box center [69, 280] width 8 height 14
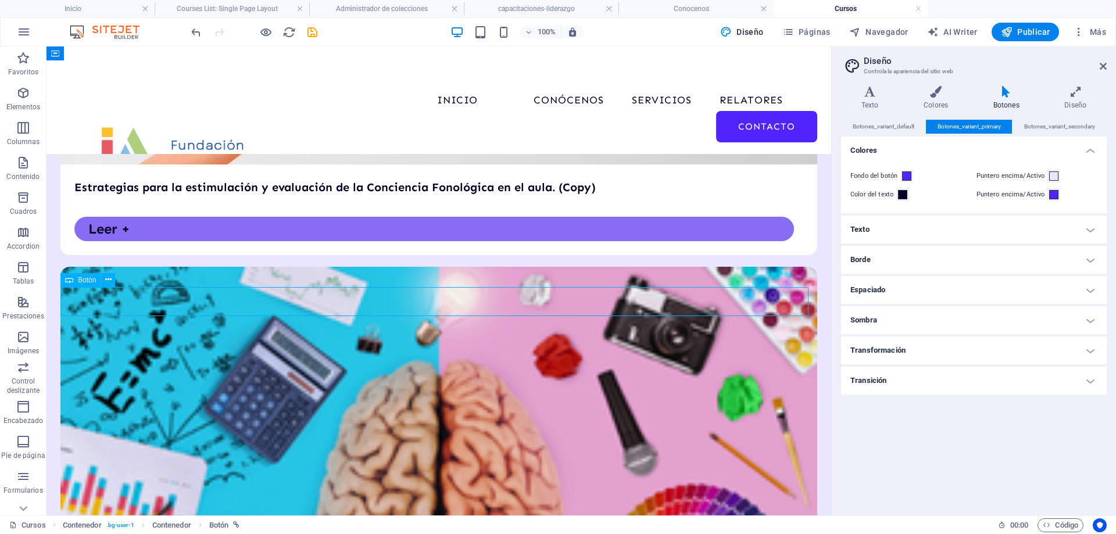
click at [68, 283] on icon at bounding box center [69, 280] width 8 height 14
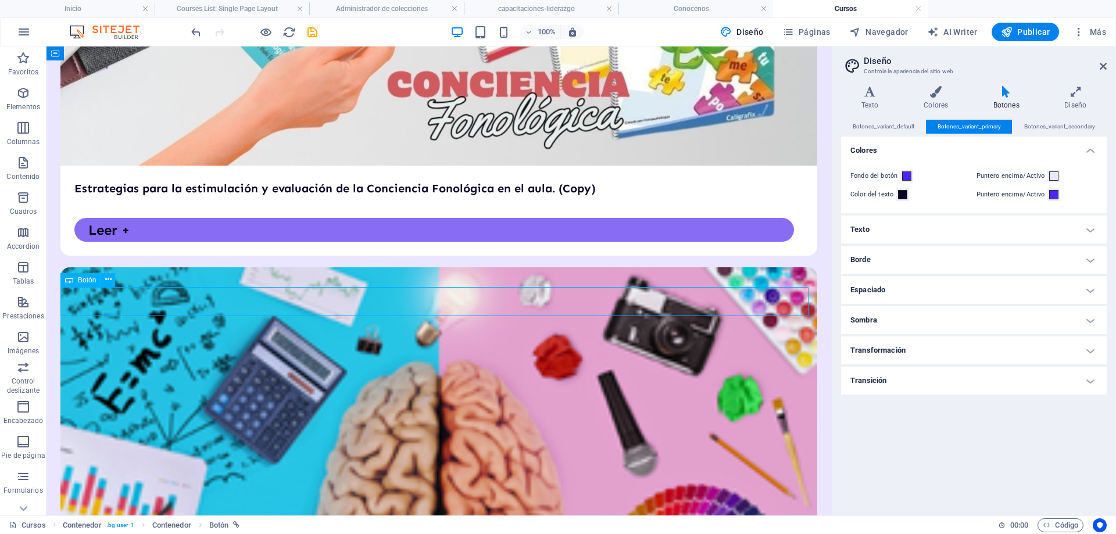
scroll to position [612, 0]
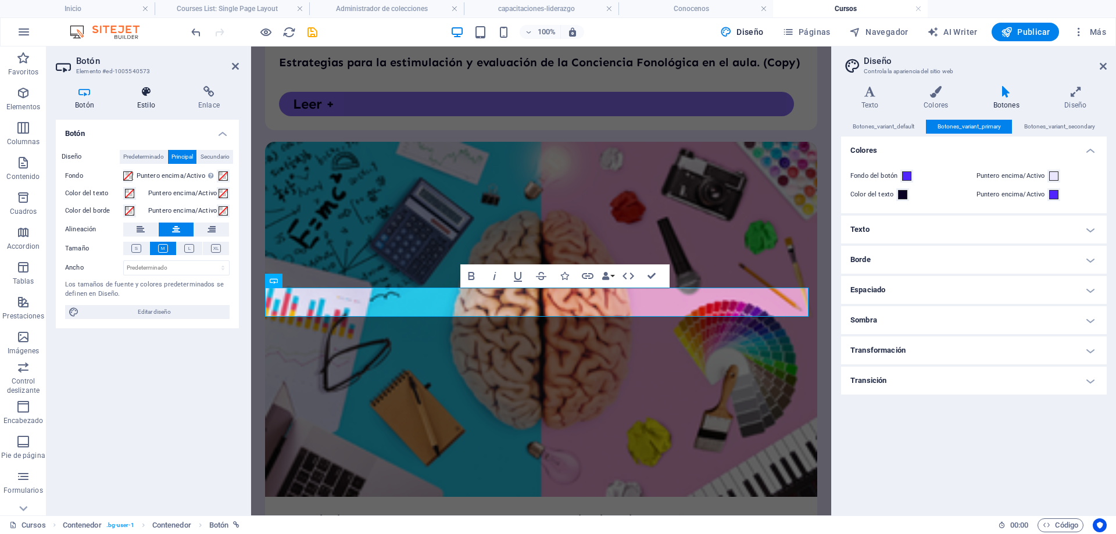
click at [142, 95] on icon at bounding box center [146, 92] width 56 height 12
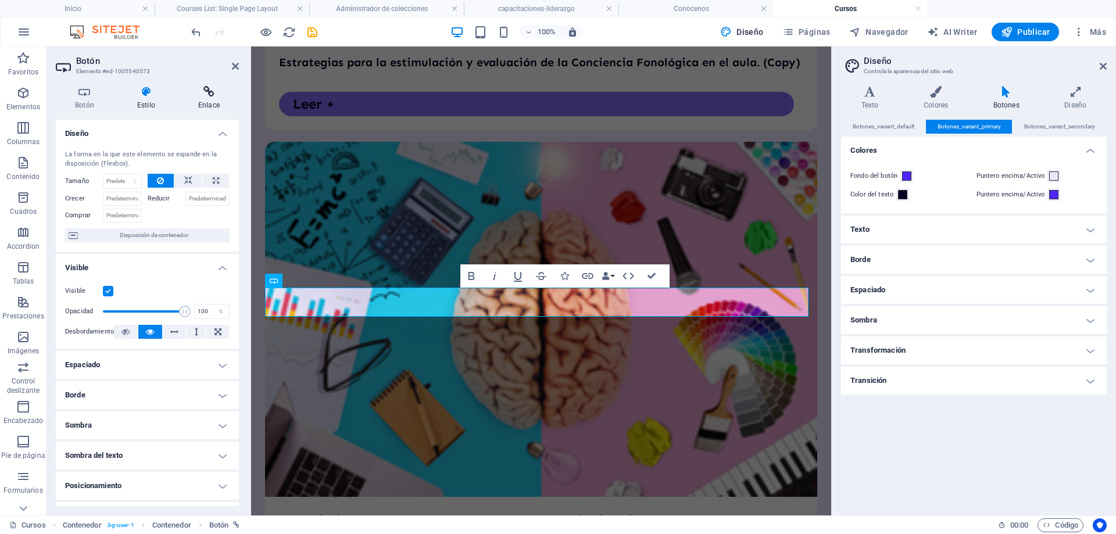
click at [210, 92] on icon at bounding box center [209, 92] width 60 height 12
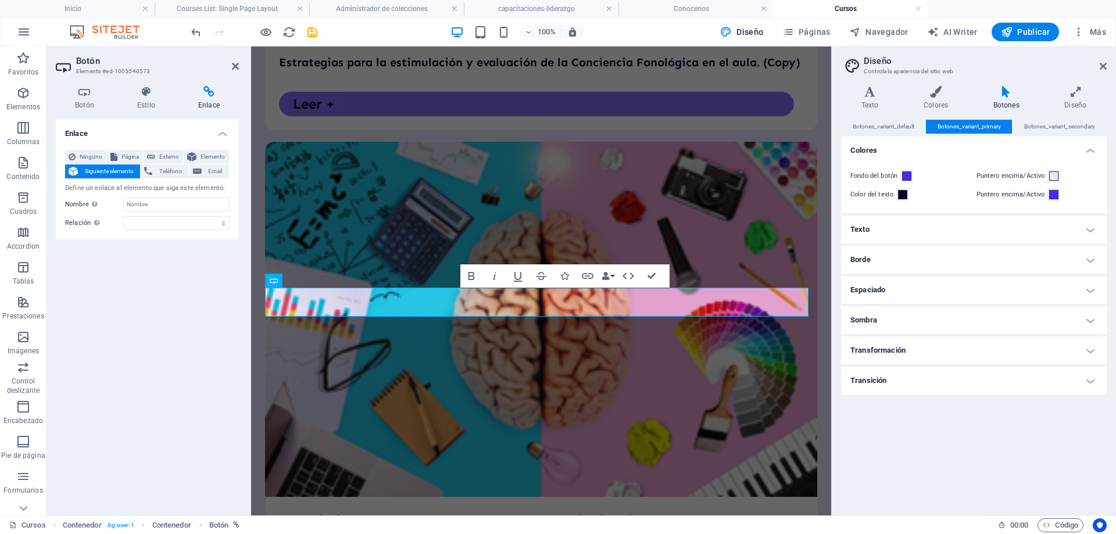
click at [891, 178] on label "Fondo del botón" at bounding box center [876, 176] width 50 height 14
click at [901, 178] on button "Fondo del botón" at bounding box center [907, 176] width 13 height 13
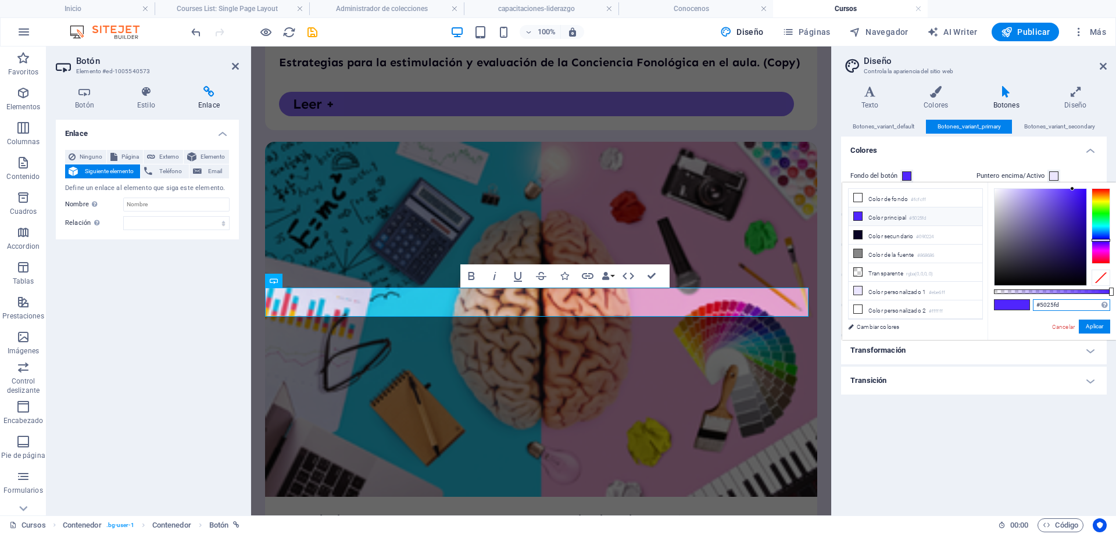
drag, startPoint x: 1069, startPoint y: 303, endPoint x: 1039, endPoint y: 306, distance: 29.8
click at [1039, 306] on input "#5025fd" at bounding box center [1071, 305] width 77 height 12
type input "#1d4e9d"
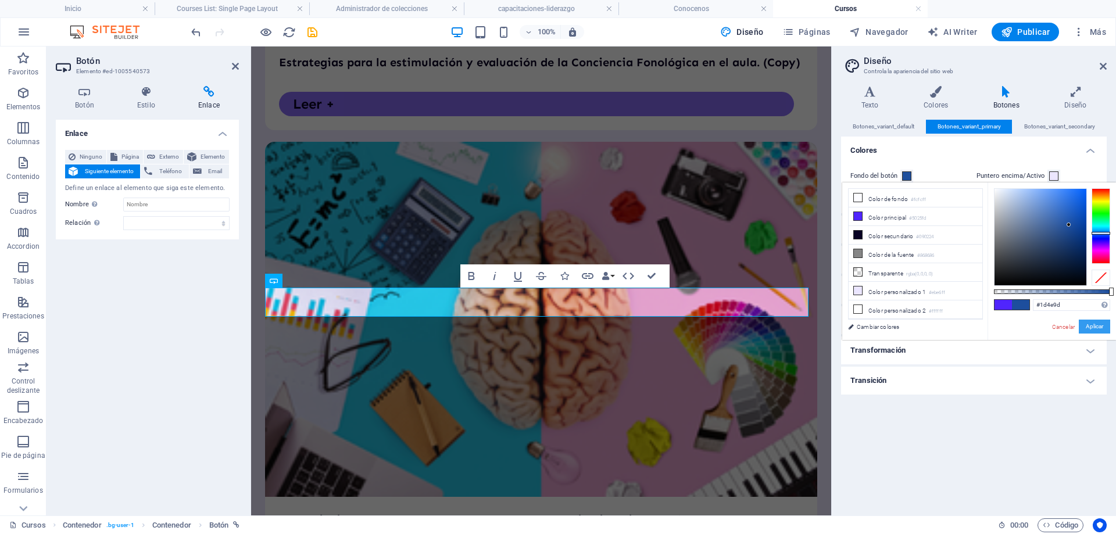
click at [1102, 327] on button "Aplicar" at bounding box center [1094, 327] width 31 height 14
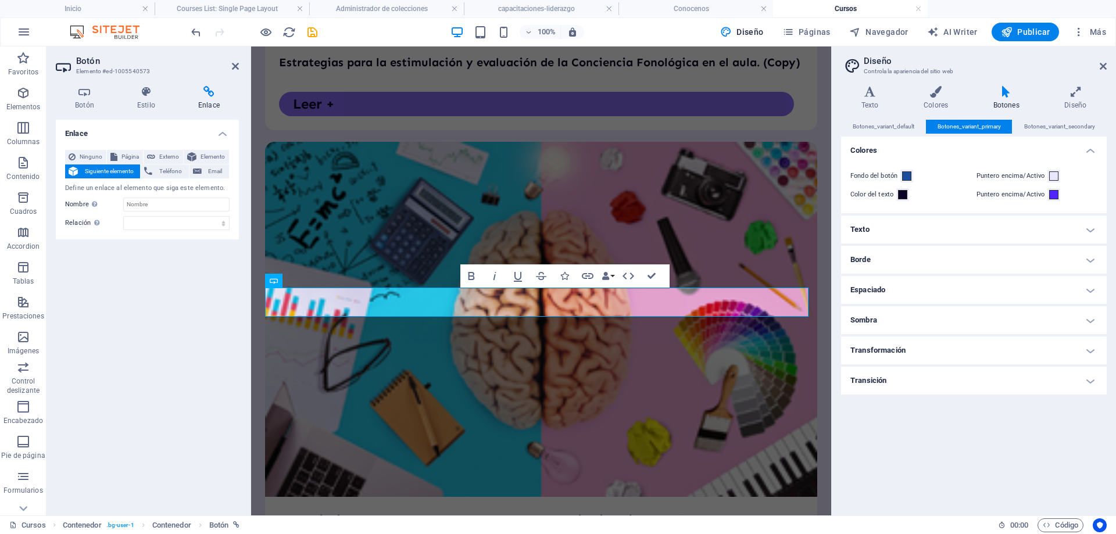
click at [894, 195] on label "Color del texto" at bounding box center [874, 195] width 46 height 14
click at [896, 195] on button "Color del texto" at bounding box center [902, 194] width 13 height 13
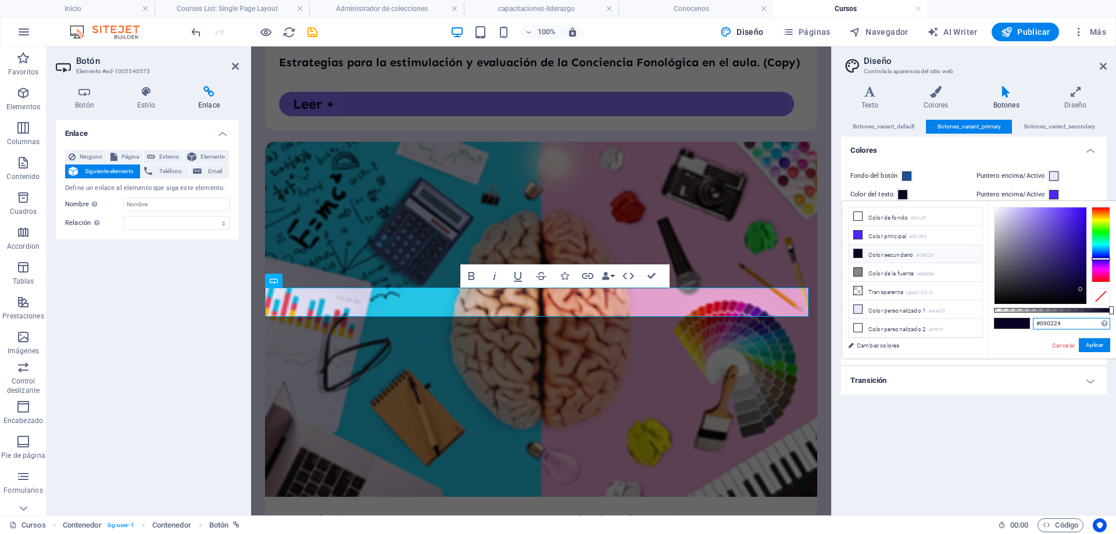
drag, startPoint x: 1058, startPoint y: 321, endPoint x: 1041, endPoint y: 320, distance: 16.9
click at [1041, 320] on input "#090224" at bounding box center [1071, 324] width 77 height 12
type input "#87bee8"
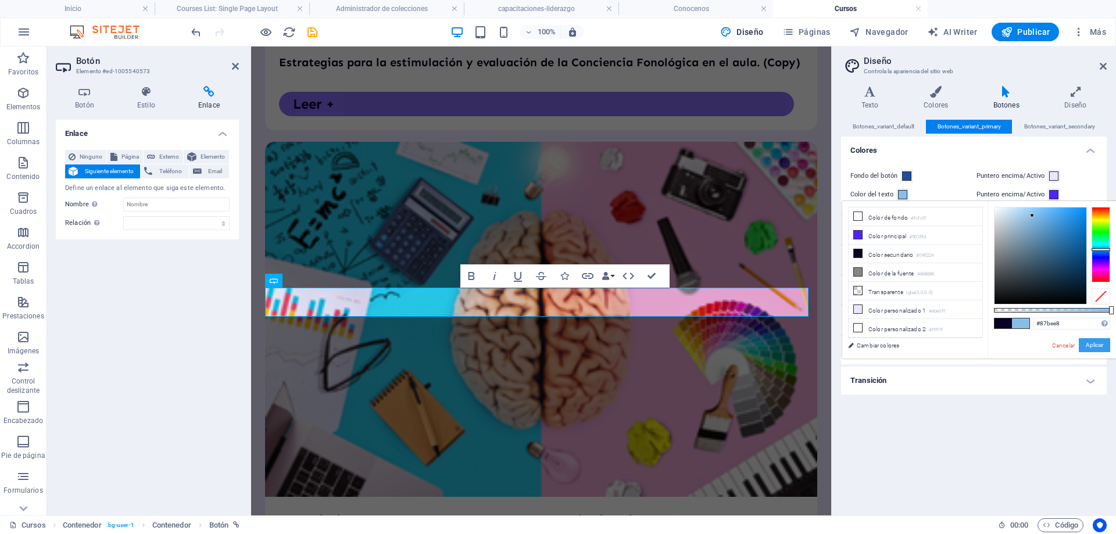
click at [1089, 345] on button "Aplicar" at bounding box center [1094, 345] width 31 height 14
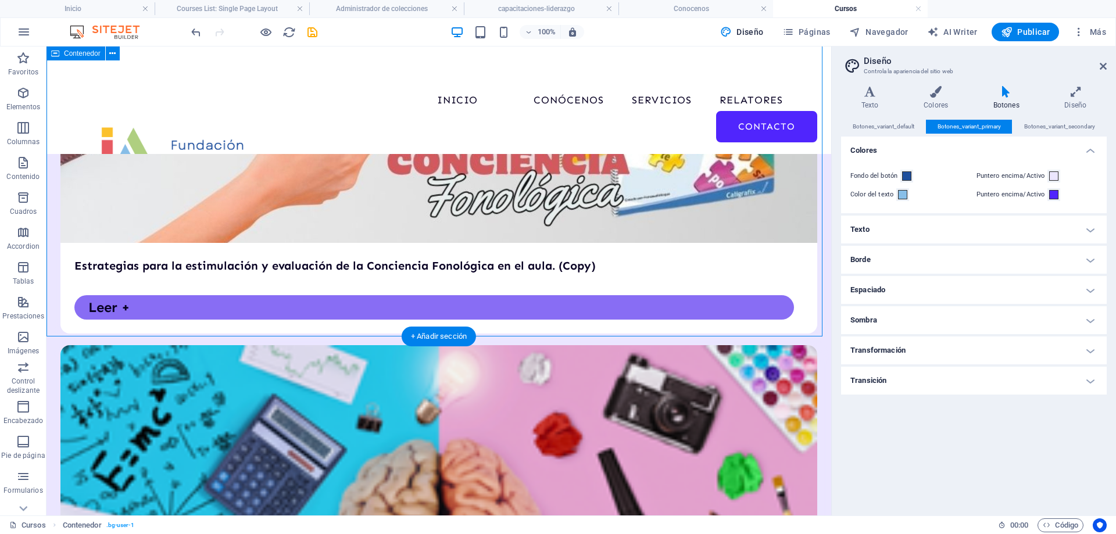
scroll to position [588, 0]
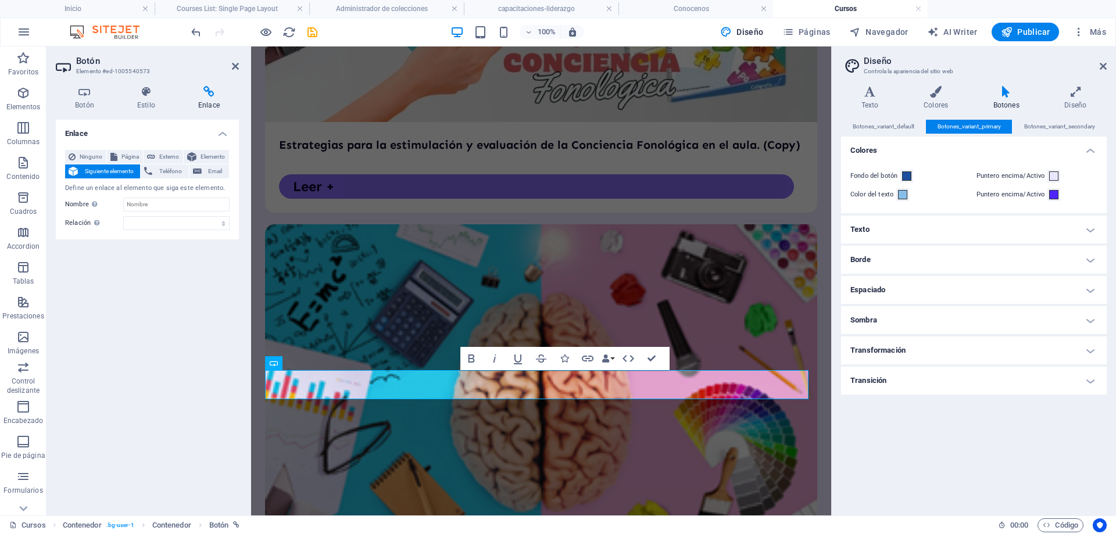
click at [98, 172] on span "Siguiente elemento" at bounding box center [108, 172] width 55 height 14
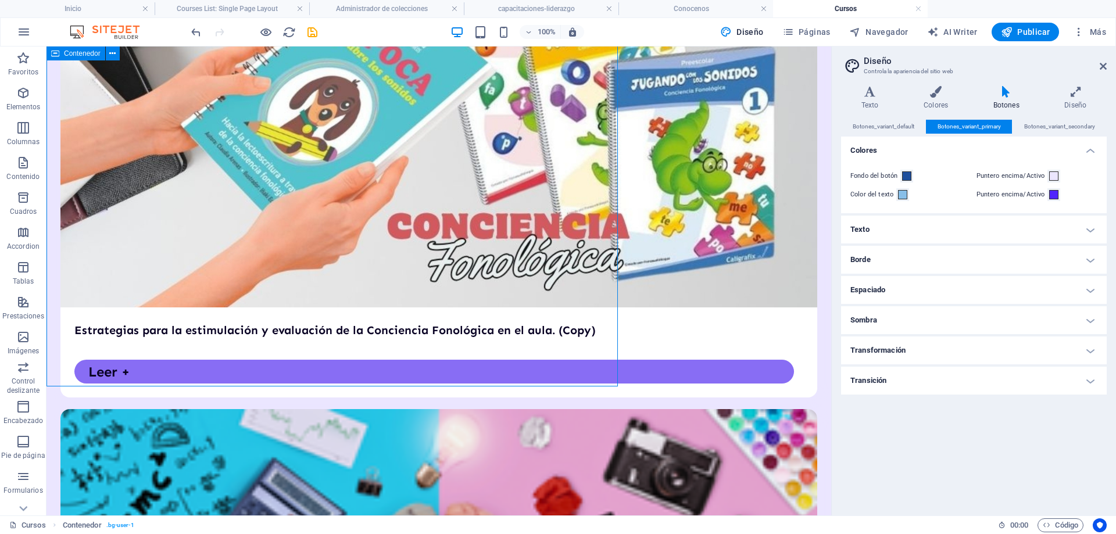
scroll to position [588, 0]
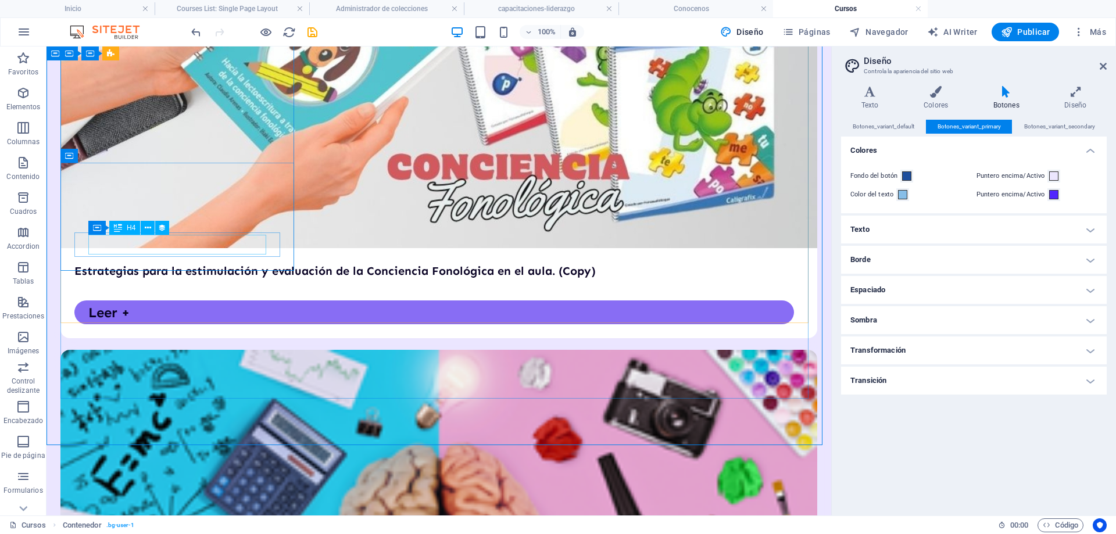
click at [128, 229] on span "H4" at bounding box center [131, 227] width 9 height 7
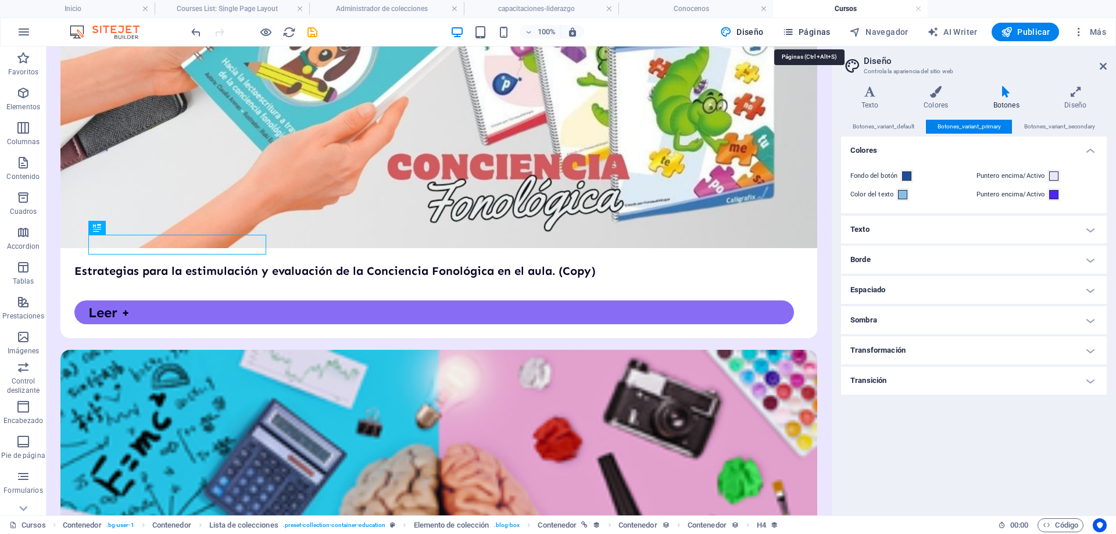
click at [805, 28] on span "Páginas" at bounding box center [806, 32] width 48 height 12
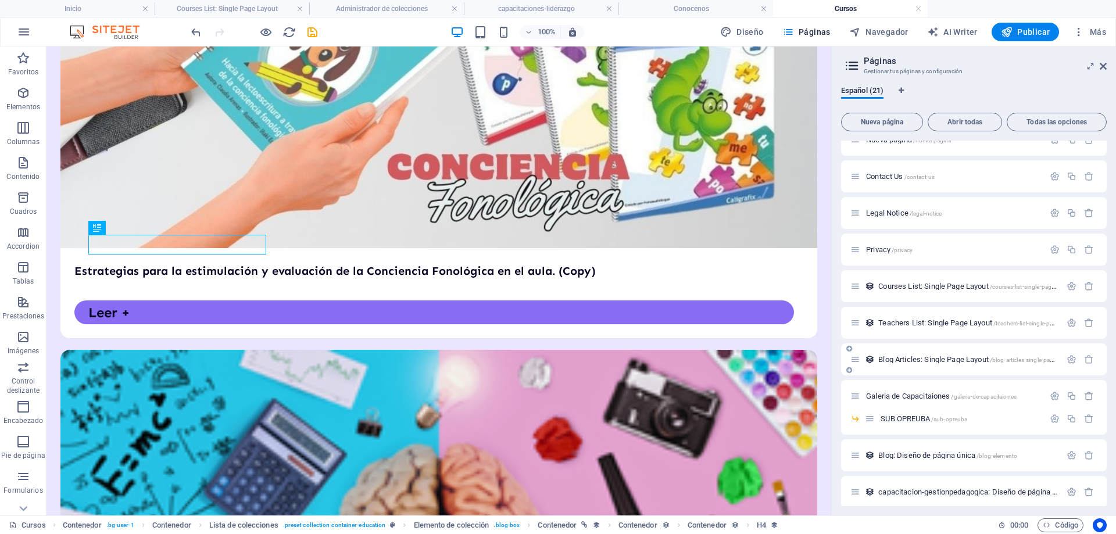
scroll to position [362, 0]
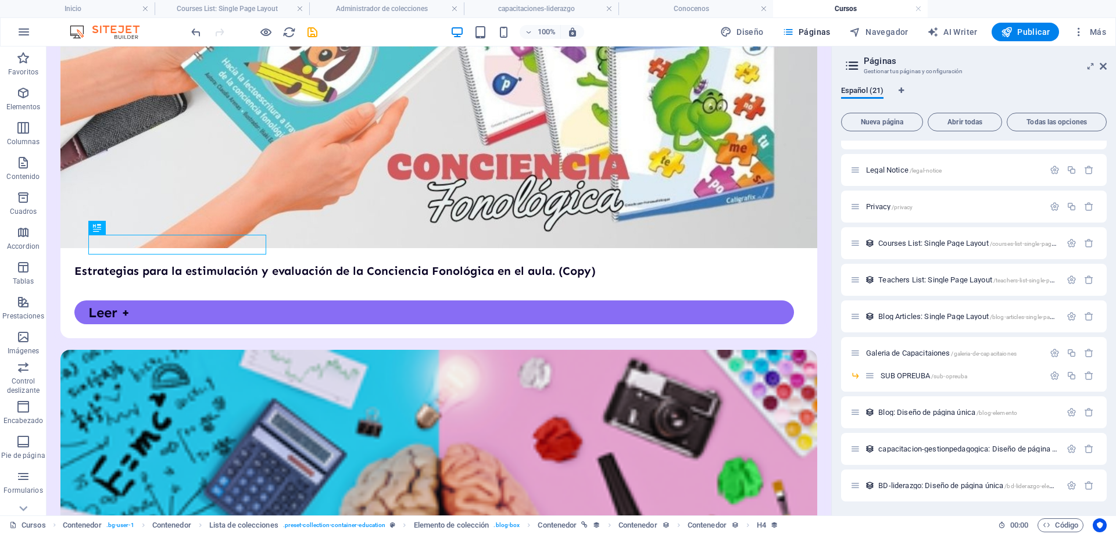
click at [932, 451] on span "capacitacion-gestionpedagogica: Diseño de página única /capacitacion-gestionped…" at bounding box center [1032, 449] width 308 height 9
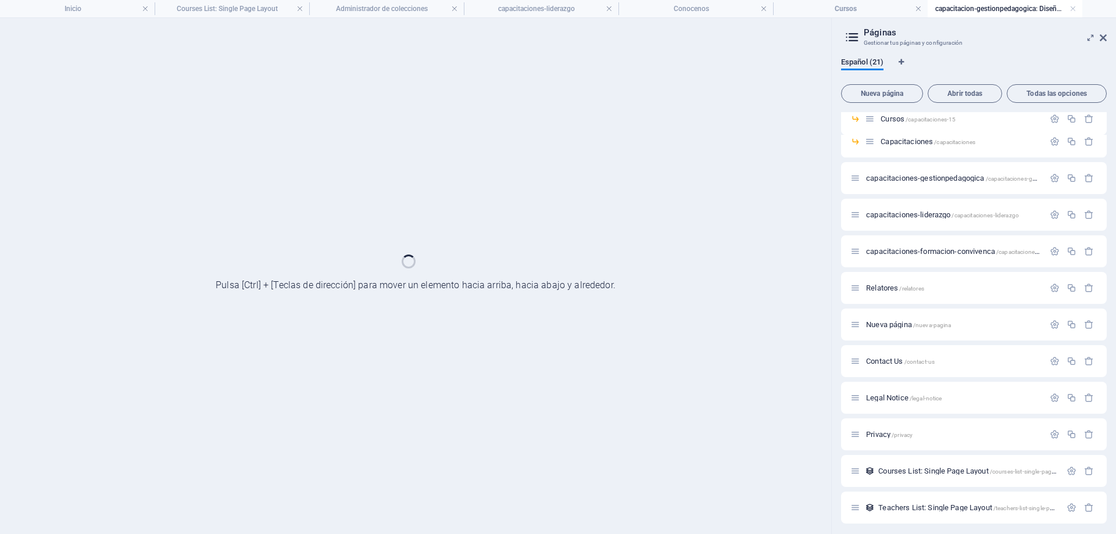
scroll to position [82, 0]
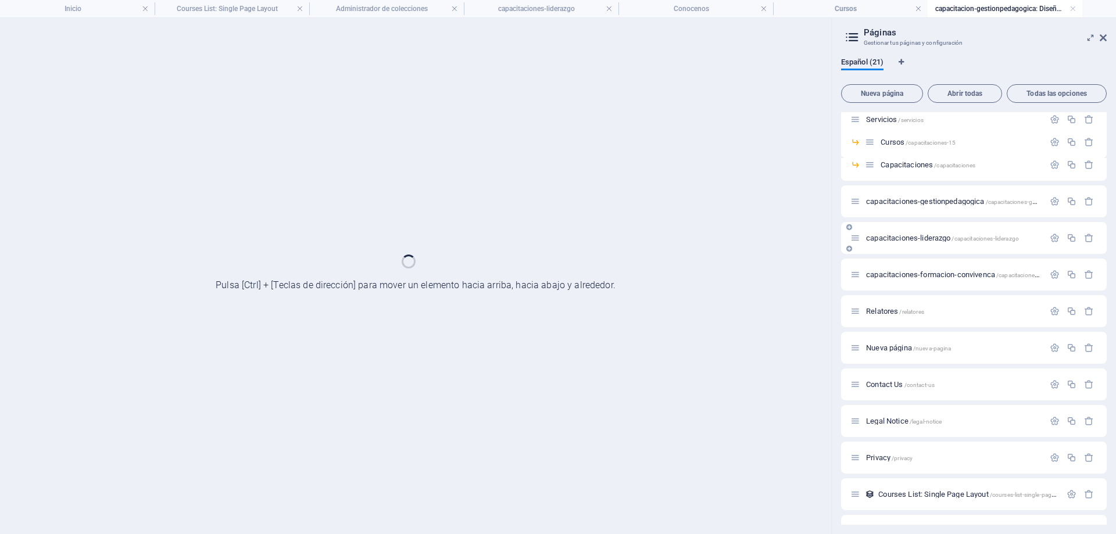
click at [919, 241] on span "capacitaciones-liderazgo /capacitaciones-liderazgo" at bounding box center [942, 238] width 153 height 9
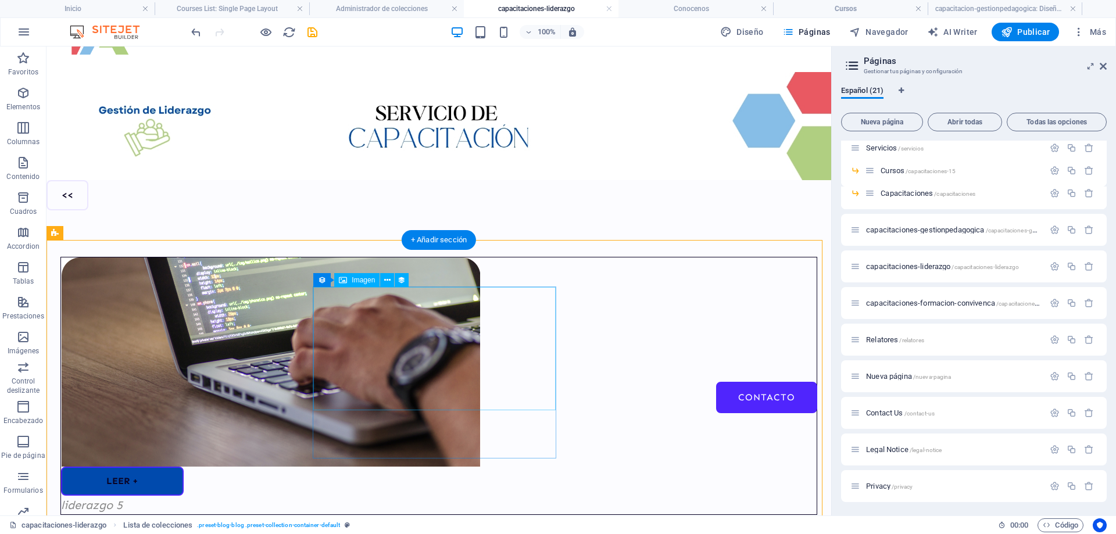
scroll to position [116, 0]
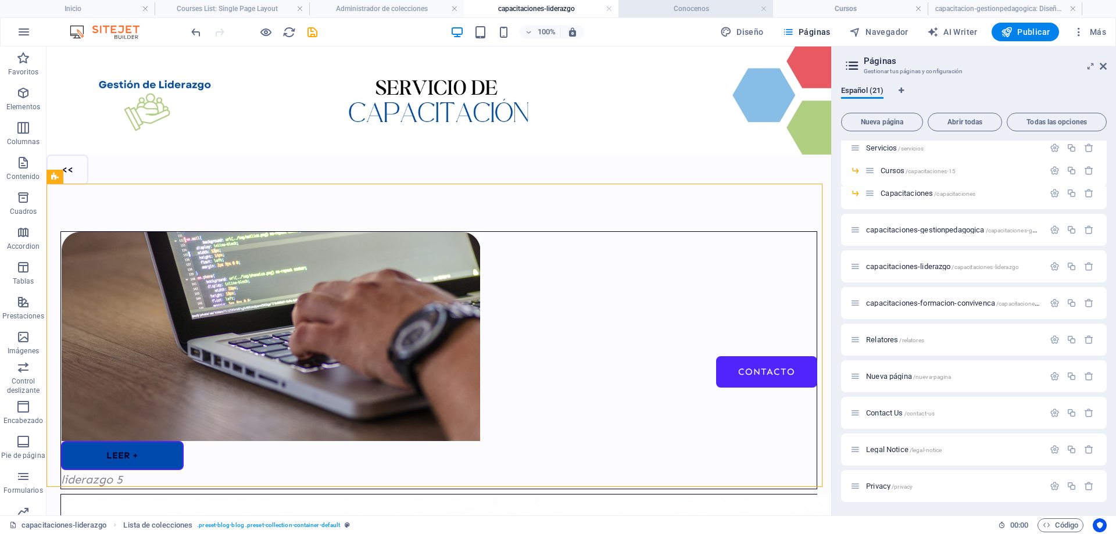
click at [705, 7] on h4 "Conocenos" at bounding box center [696, 8] width 155 height 13
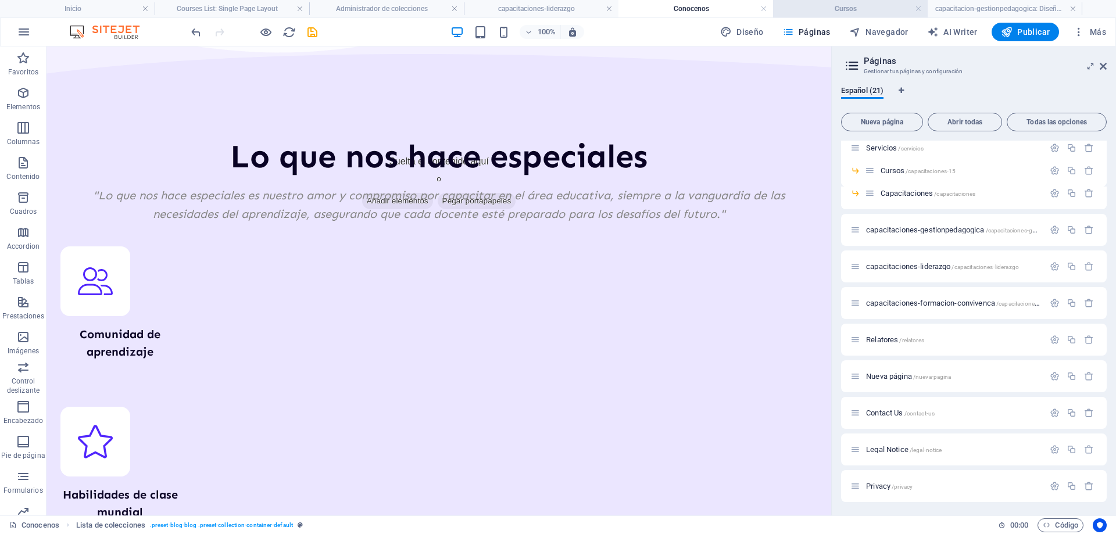
click at [813, 8] on h4 "Cursos" at bounding box center [850, 8] width 155 height 13
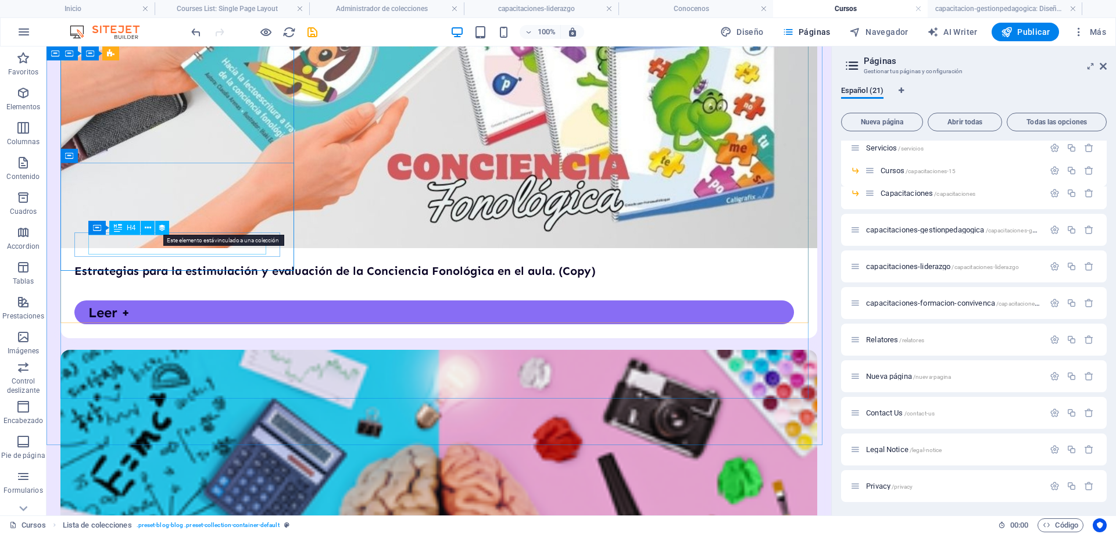
click at [159, 228] on icon at bounding box center [162, 228] width 8 height 12
select select "our-course-hours-tag"
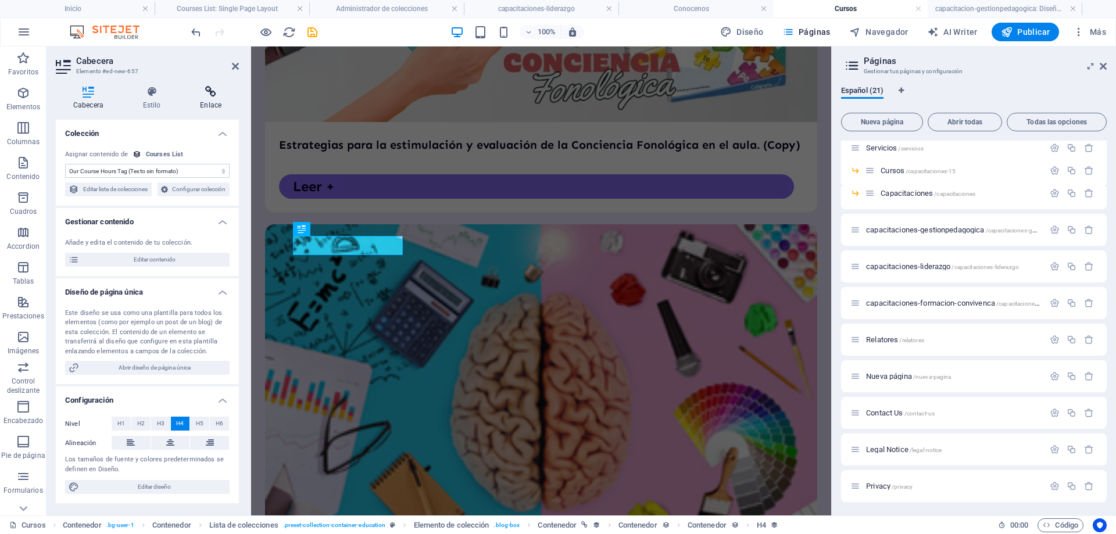
click at [208, 99] on h4 "Enlace" at bounding box center [211, 98] width 56 height 24
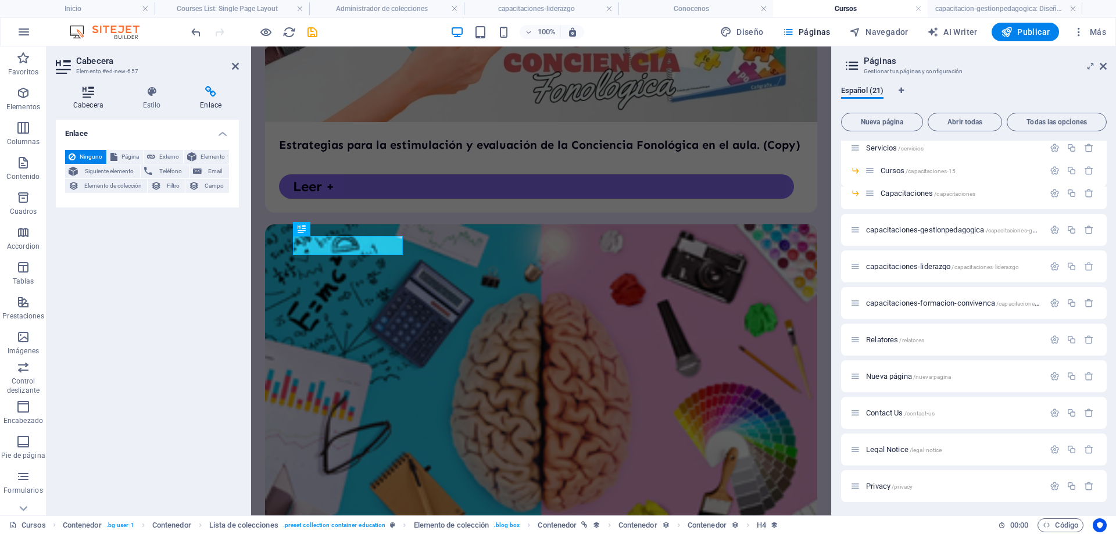
click at [86, 105] on h4 "Cabecera" at bounding box center [91, 98] width 70 height 24
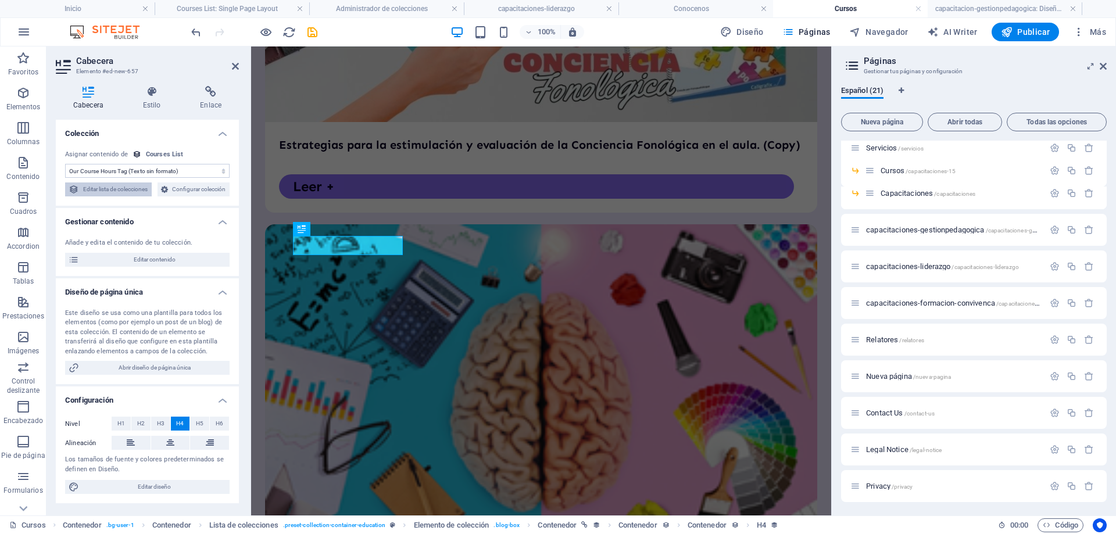
click at [148, 190] on span "Editar lista de colecciones" at bounding box center [116, 190] width 66 height 14
select select "67d02240190c582c0a6871d0"
select select "createdAt_DESC"
select select "columns.our-top-course"
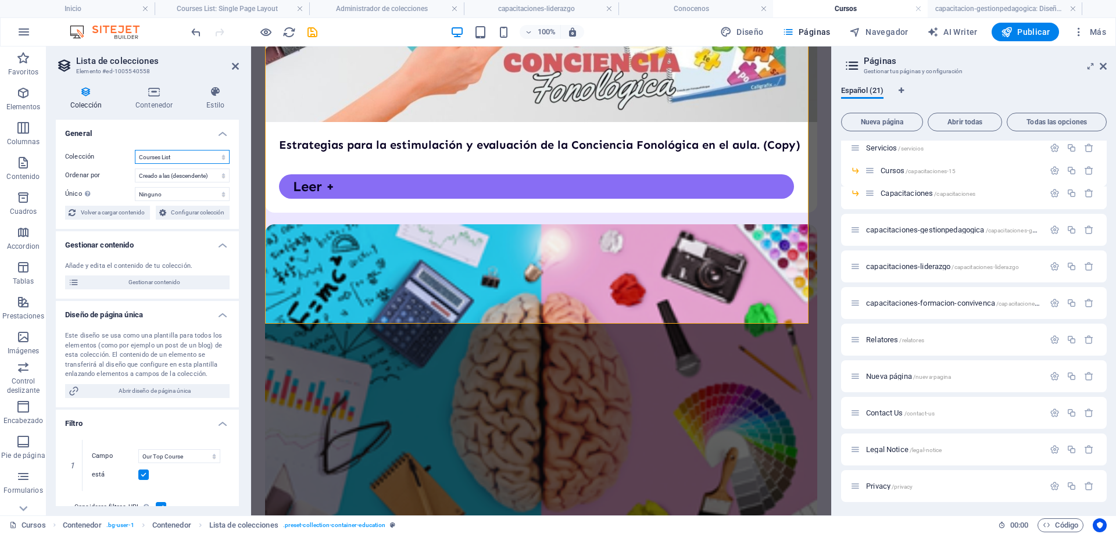
click at [176, 155] on select "BD-liderazgo Blog Blog Articles Courses List Teachers List" at bounding box center [182, 157] width 95 height 14
click at [135, 150] on select "BD-liderazgo Blog Blog Articles Courses List Teachers List" at bounding box center [182, 157] width 95 height 14
select select "67d02240190c582c0a6871d0"
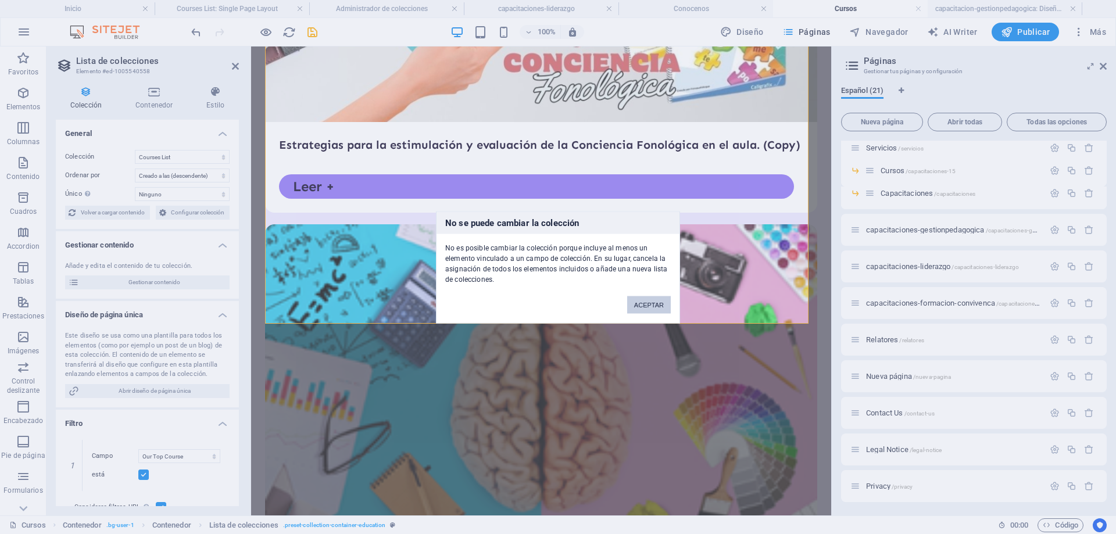
click at [654, 306] on button "ACEPTAR" at bounding box center [649, 304] width 44 height 17
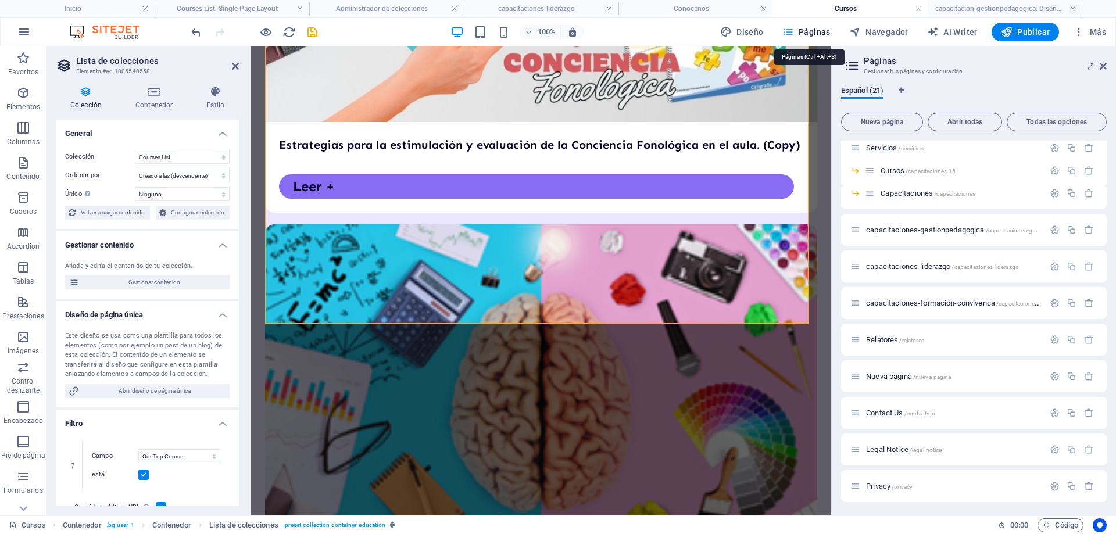
click at [802, 31] on span "Páginas" at bounding box center [806, 32] width 48 height 12
click at [904, 267] on span "capacitaciones-liderazgo /capacitaciones-liderazgo" at bounding box center [942, 266] width 153 height 9
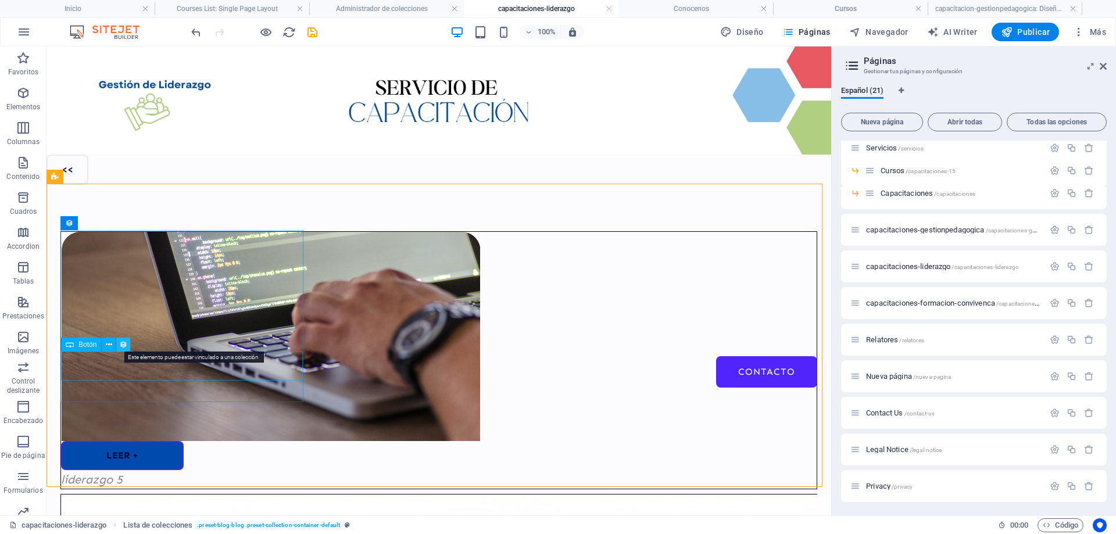
click at [126, 346] on icon at bounding box center [123, 345] width 8 height 12
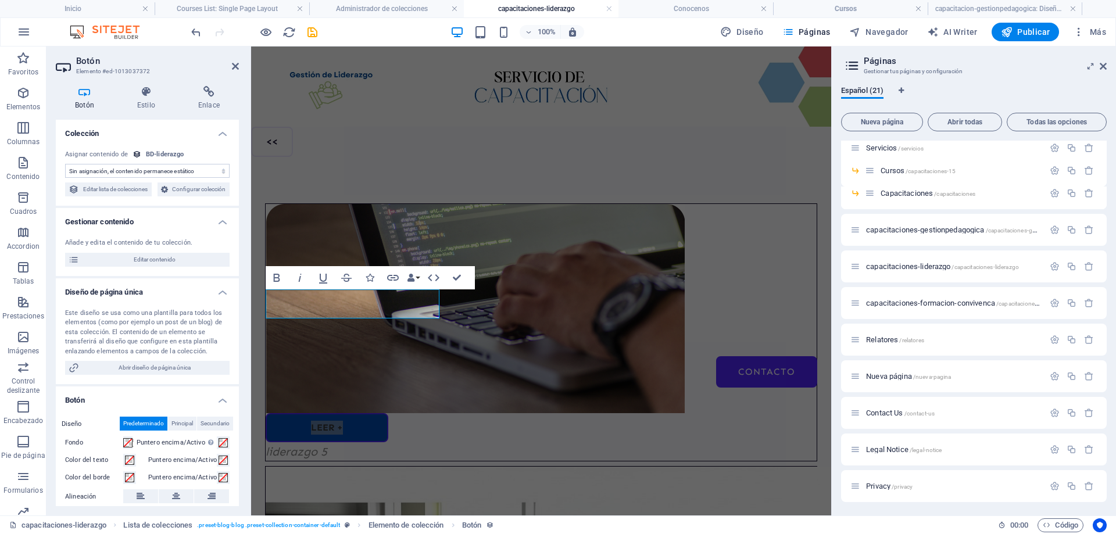
click at [177, 169] on select "Sin asignación, el contenido permanece estático Creado a las (Fecha) Actualizad…" at bounding box center [147, 171] width 165 height 14
click at [369, 16] on li "Administrador de colecciones" at bounding box center [386, 8] width 155 height 17
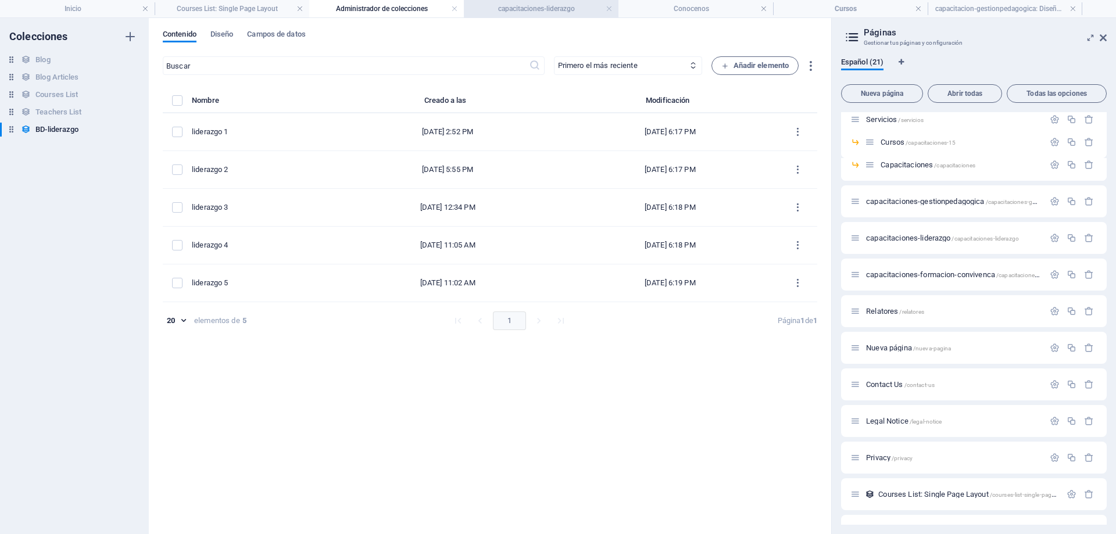
click at [563, 5] on h4 "capacitaciones-liderazgo" at bounding box center [541, 8] width 155 height 13
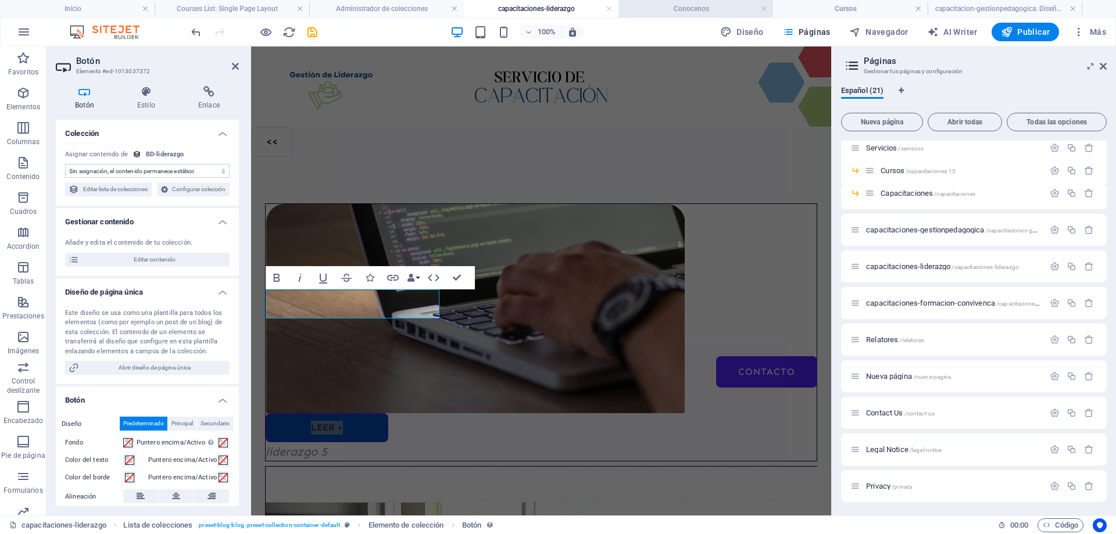
click at [678, 6] on h4 "Conocenos" at bounding box center [696, 8] width 155 height 13
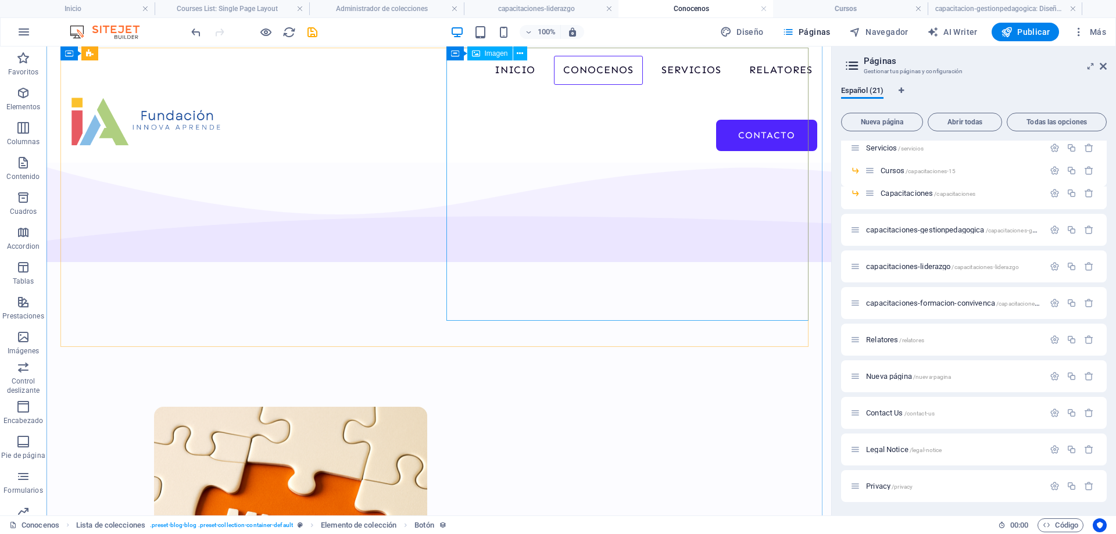
scroll to position [691, 0]
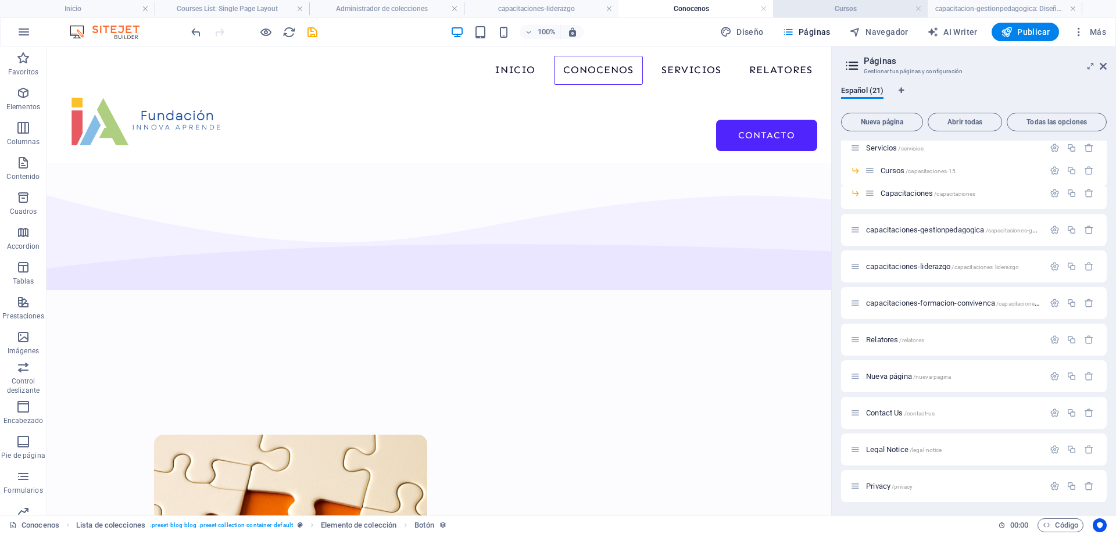
click at [818, 10] on h4 "Cursos" at bounding box center [850, 8] width 155 height 13
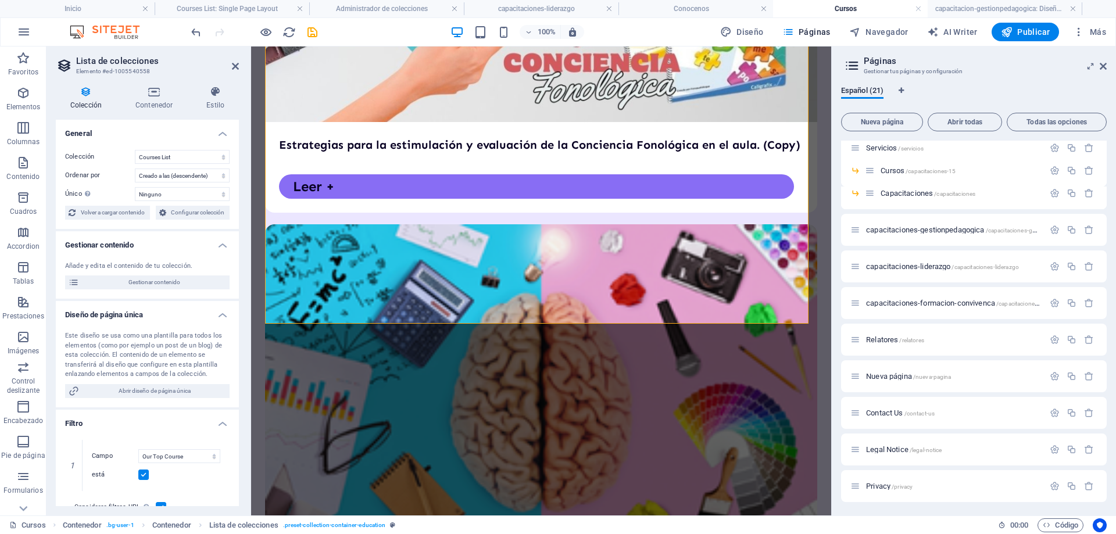
click at [81, 105] on h4 "Colección" at bounding box center [88, 98] width 65 height 24
click at [538, 9] on h4 "capacitaciones-liderazgo" at bounding box center [541, 8] width 155 height 13
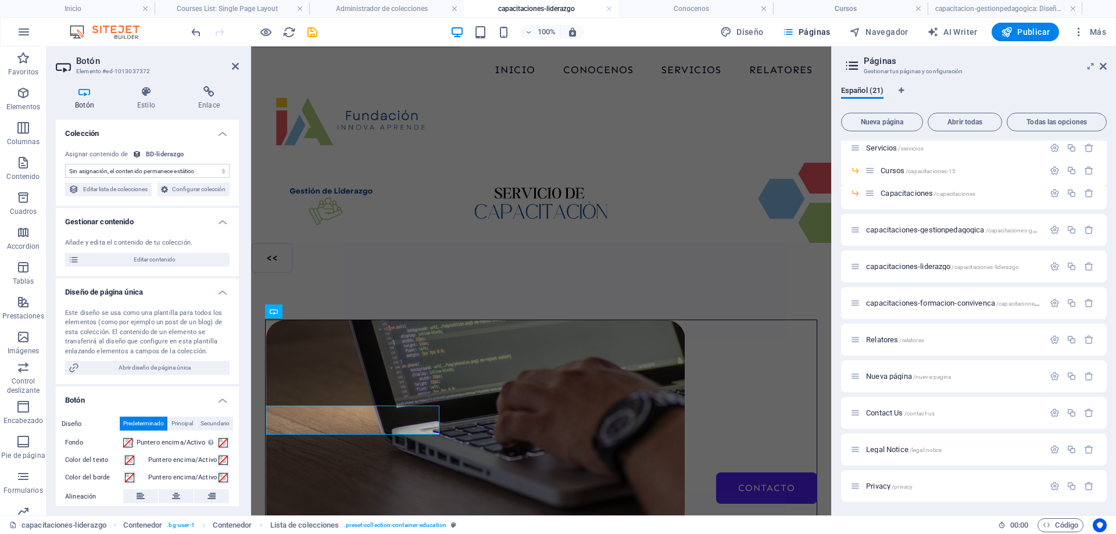
scroll to position [116, 0]
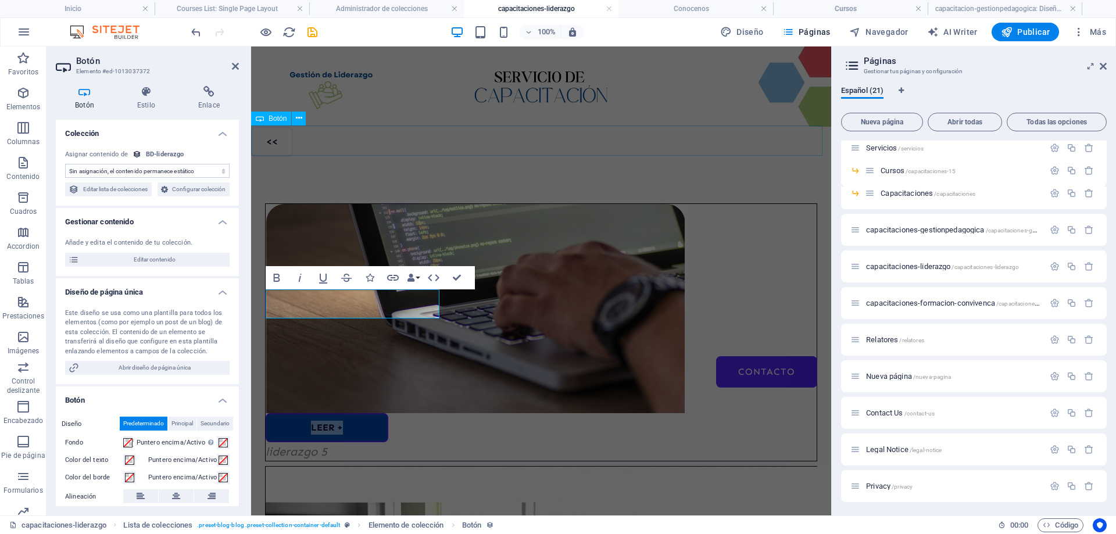
drag, startPoint x: 428, startPoint y: 131, endPoint x: 634, endPoint y: 133, distance: 205.8
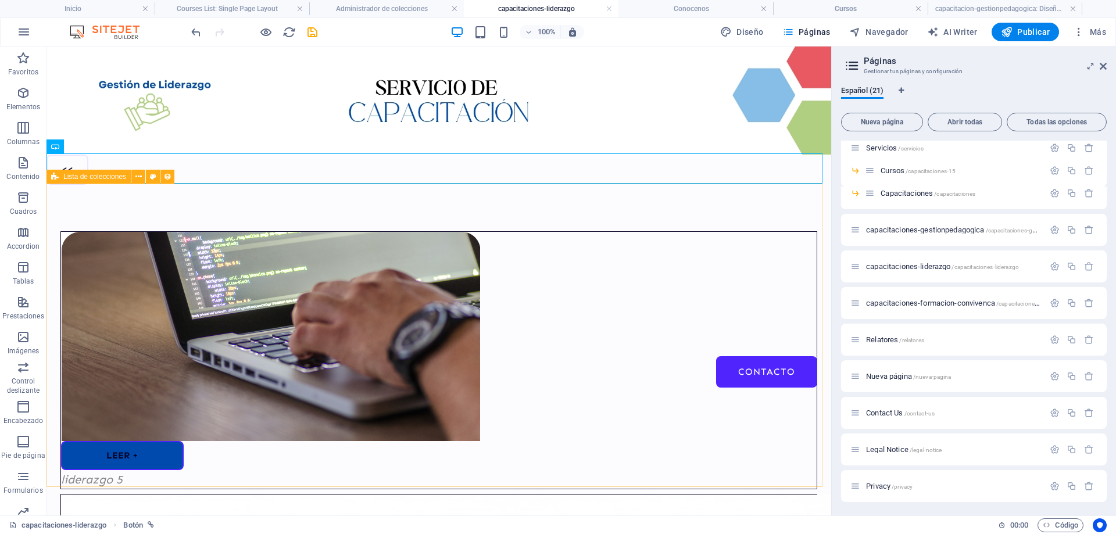
click at [103, 178] on span "Lista de colecciones" at bounding box center [94, 176] width 63 height 7
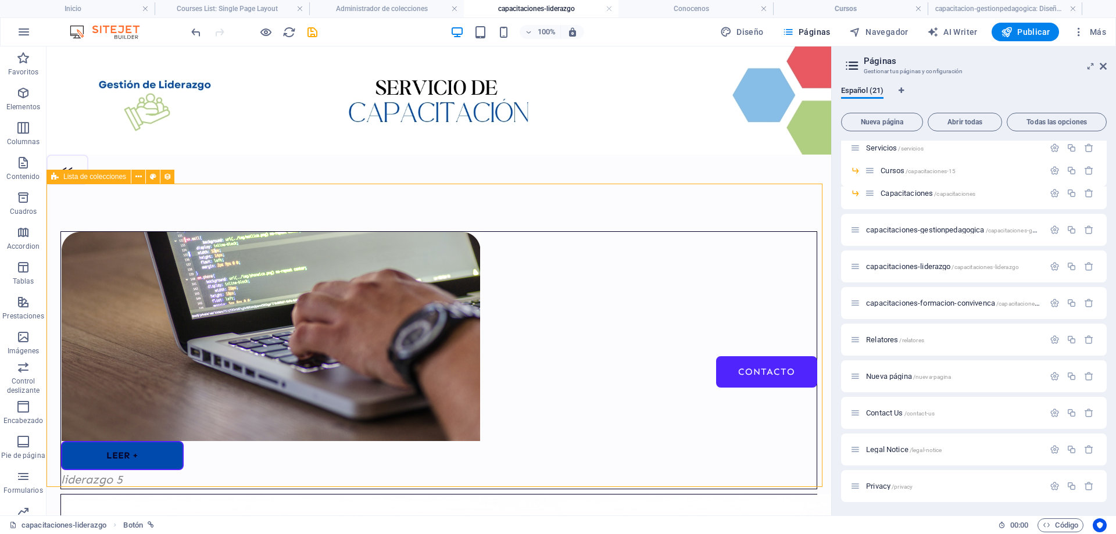
click at [103, 178] on span "Lista de colecciones" at bounding box center [94, 176] width 63 height 7
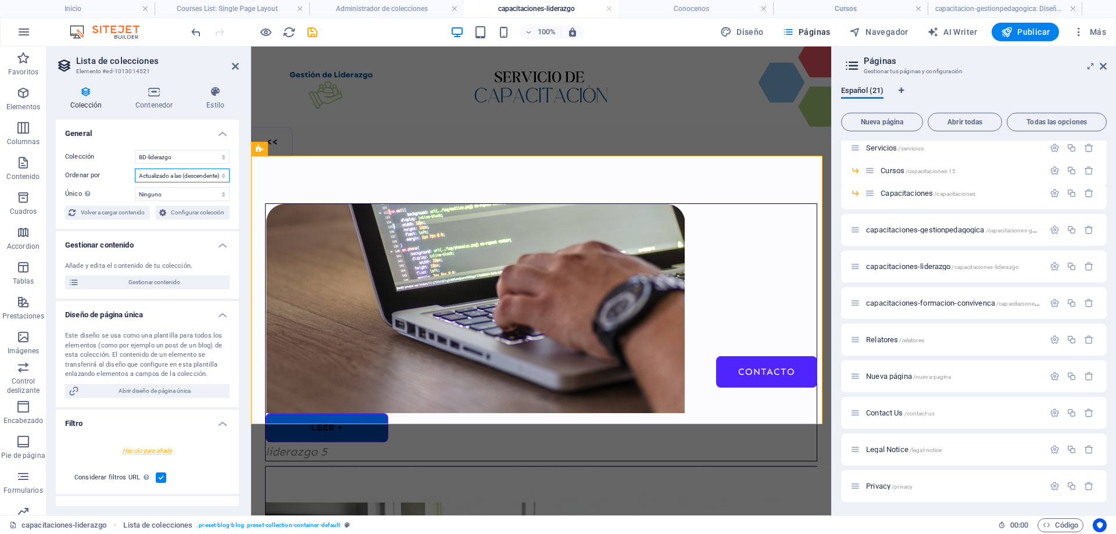
click at [169, 173] on select "Creado a las (ascendente) Creado a las (descendente) Actualizado a las (ascende…" at bounding box center [182, 176] width 95 height 14
select select "createdAt_DESC"
click at [135, 169] on select "Creado a las (ascendente) Creado a las (descendente) Actualizado a las (ascende…" at bounding box center [182, 176] width 95 height 14
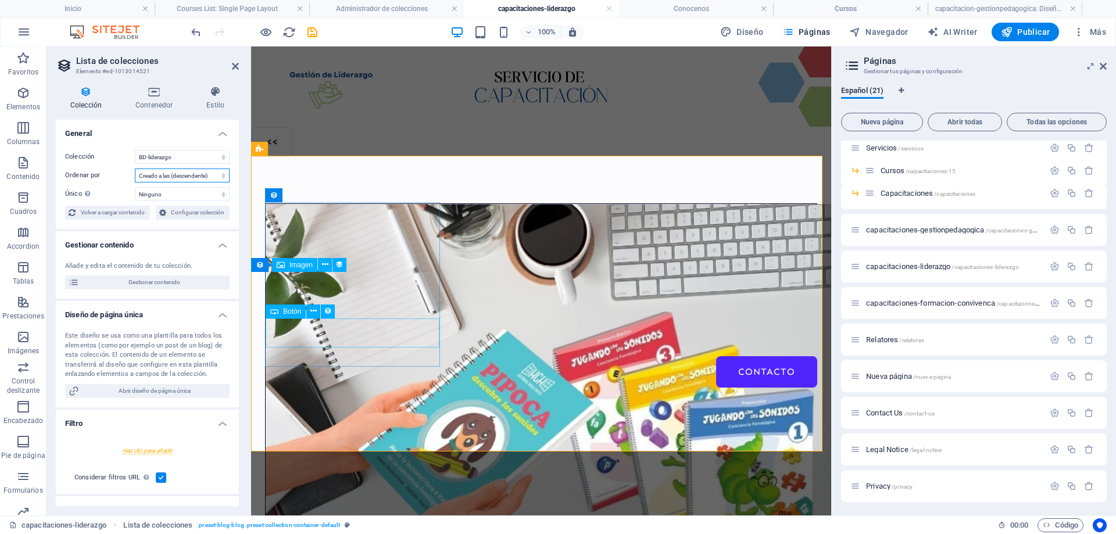
click at [284, 313] on span "Botón" at bounding box center [292, 311] width 18 height 7
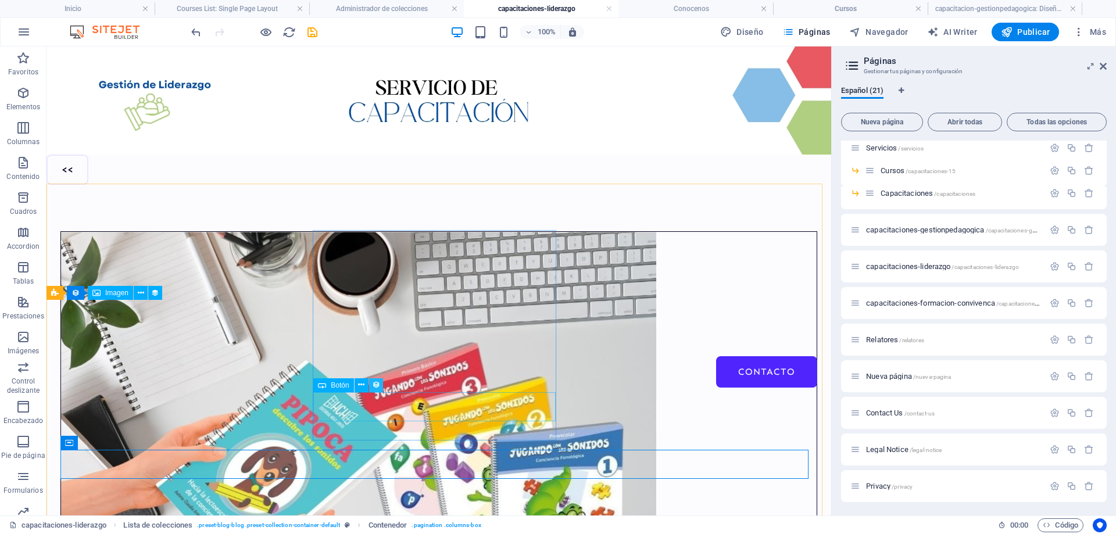
click at [376, 383] on icon at bounding box center [376, 385] width 8 height 12
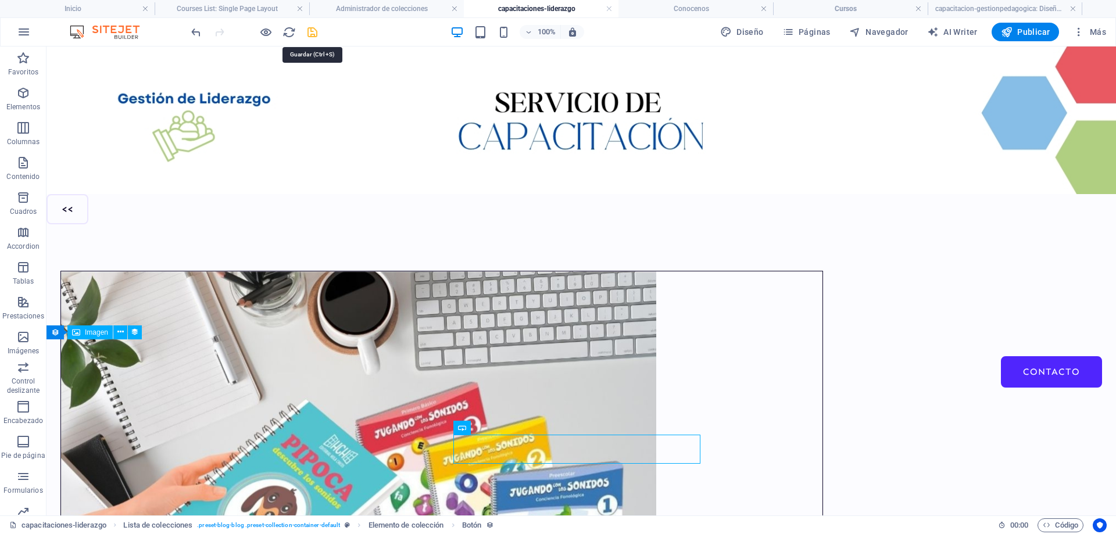
click at [314, 33] on icon "save" at bounding box center [312, 32] width 13 height 13
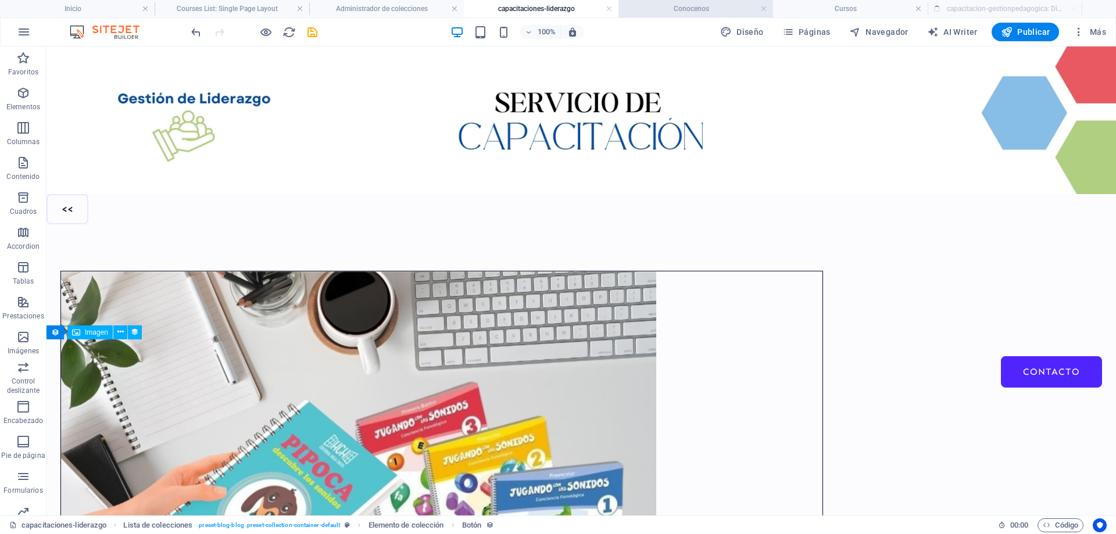
click at [716, 9] on h4 "Conocenos" at bounding box center [696, 8] width 155 height 13
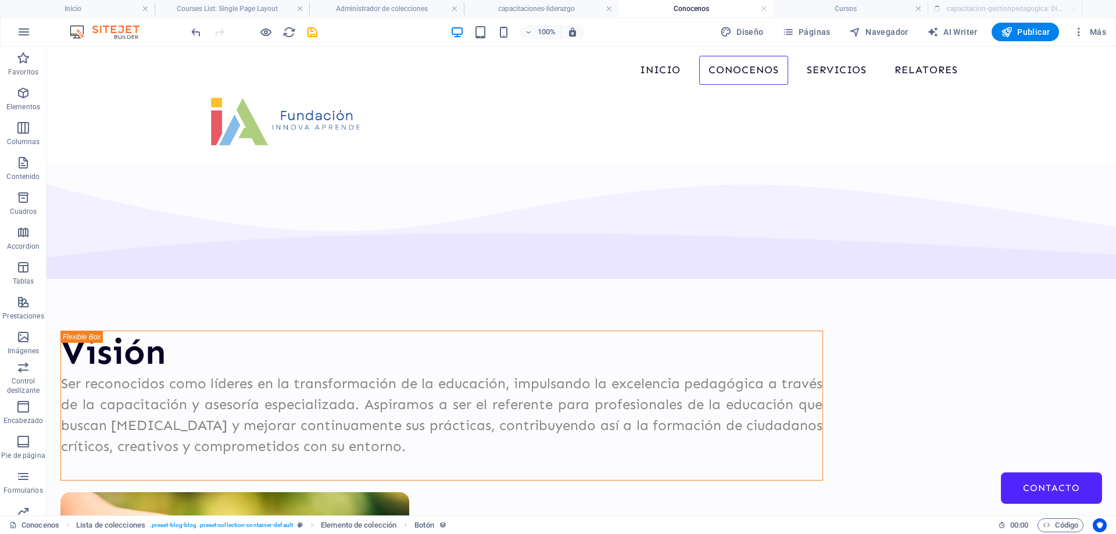
scroll to position [691, 0]
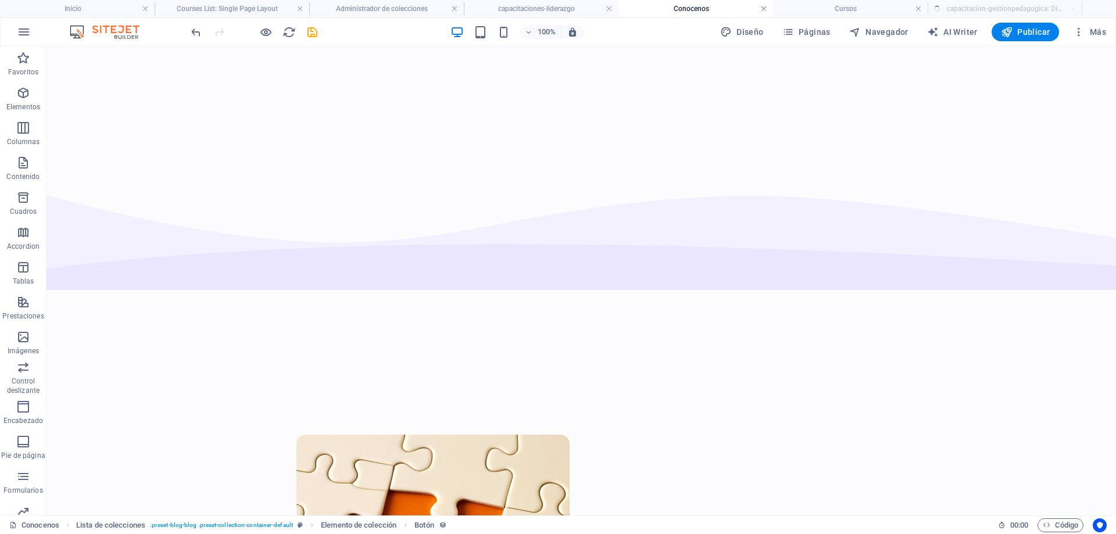
click at [763, 8] on link at bounding box center [763, 8] width 7 height 11
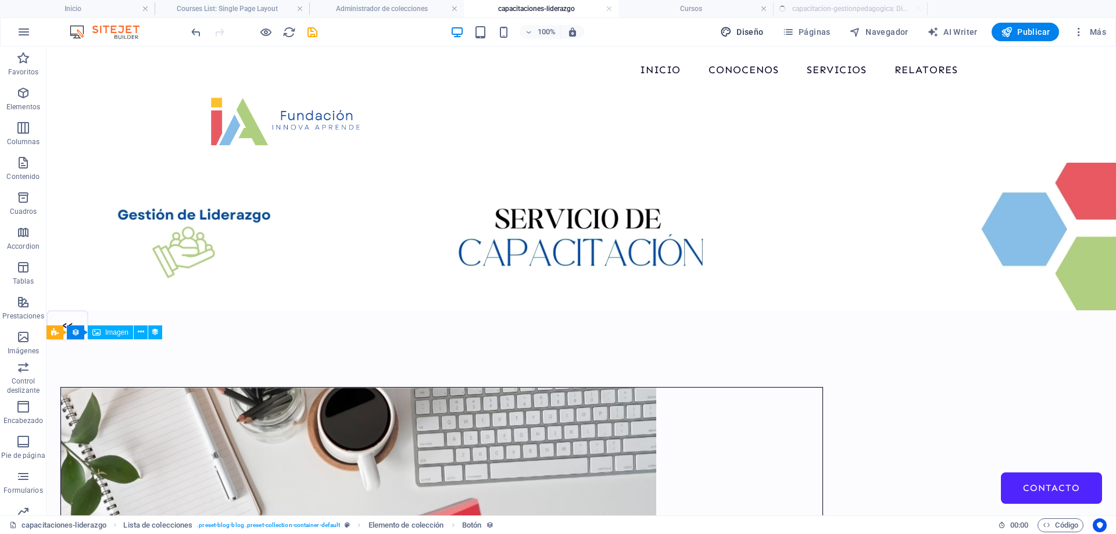
scroll to position [116, 0]
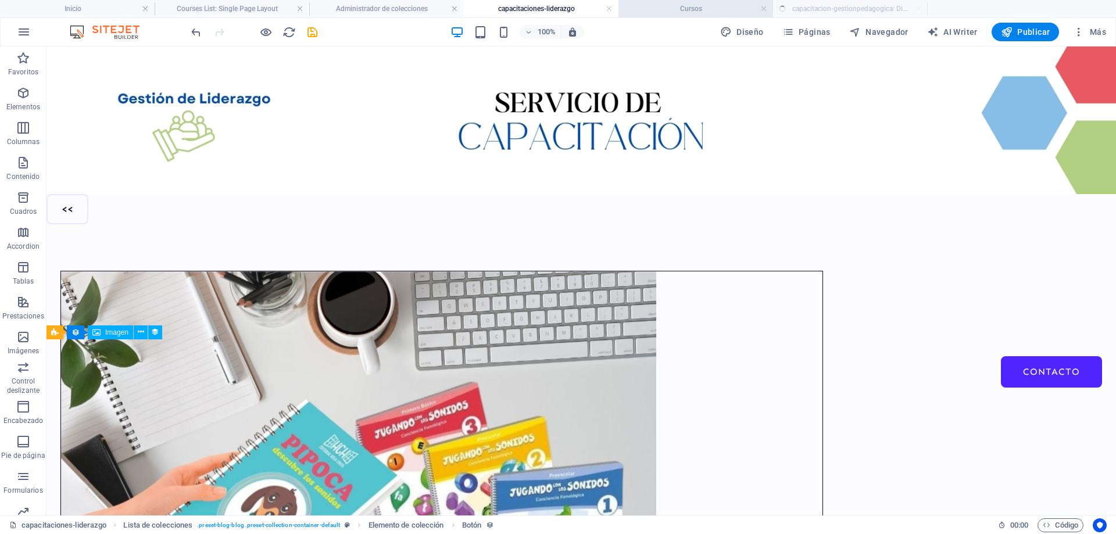
click at [709, 13] on h4 "Cursos" at bounding box center [696, 8] width 155 height 13
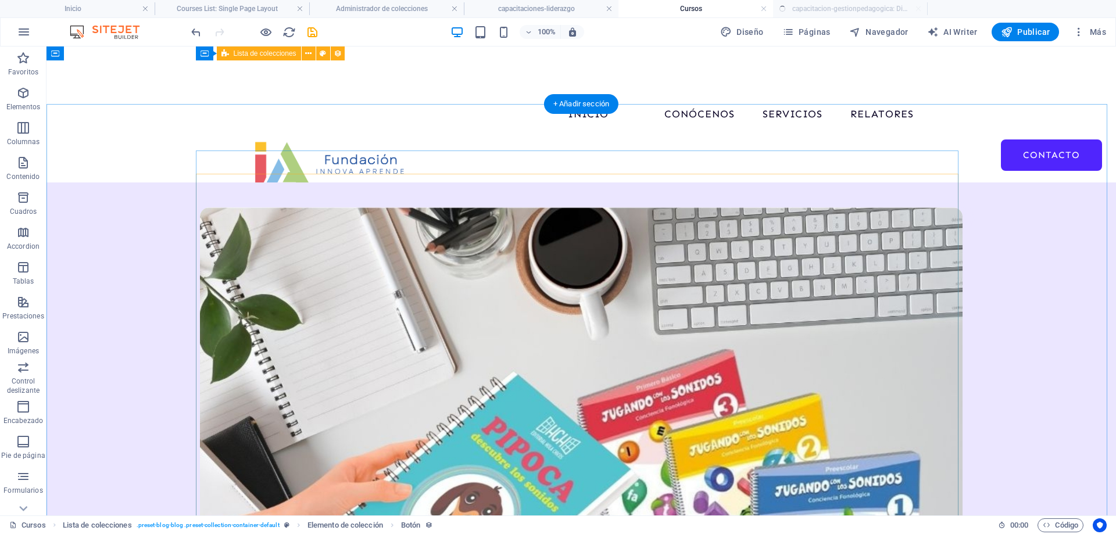
scroll to position [180, 0]
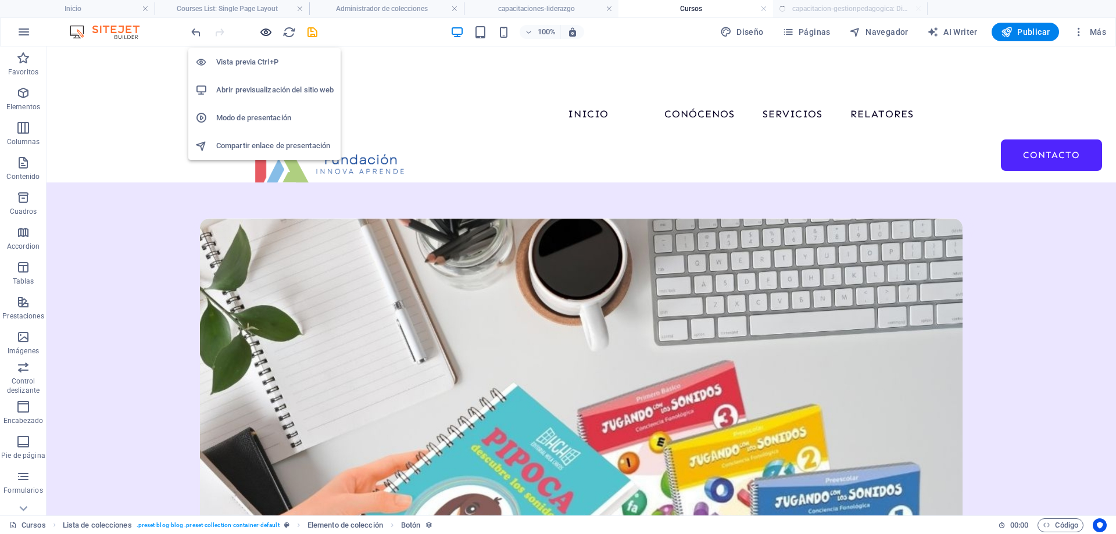
click at [267, 31] on icon "button" at bounding box center [265, 32] width 13 height 13
click at [261, 57] on h6 "Vista previa Ctrl+P" at bounding box center [274, 62] width 117 height 14
click at [260, 63] on h6 "Vista previa Ctrl+P" at bounding box center [274, 62] width 117 height 14
click at [263, 31] on icon "button" at bounding box center [265, 32] width 13 height 13
click at [228, 61] on h6 "Vista previa Ctrl+P" at bounding box center [274, 62] width 117 height 14
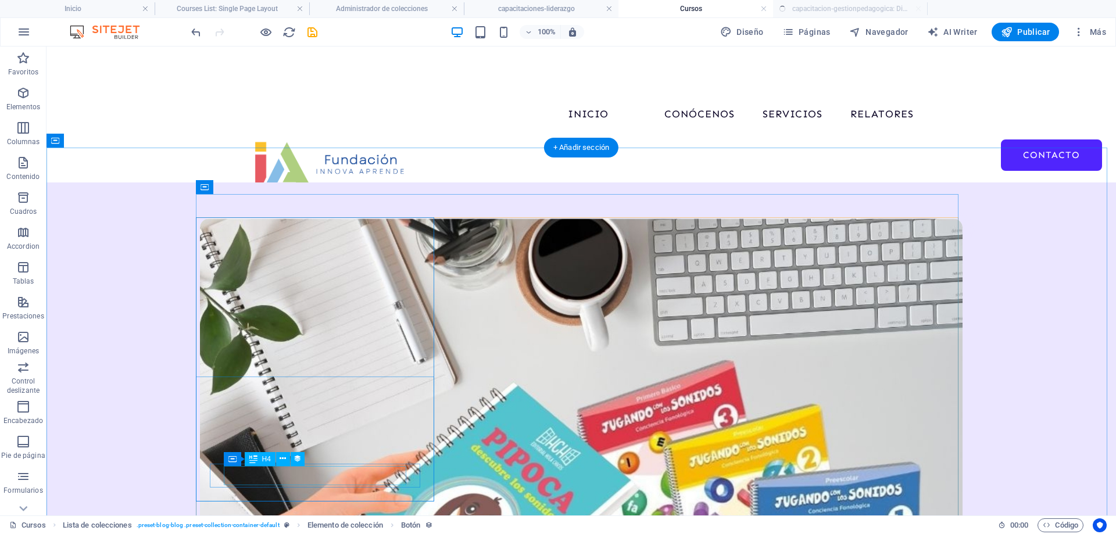
select select "our-course-hours-tag"
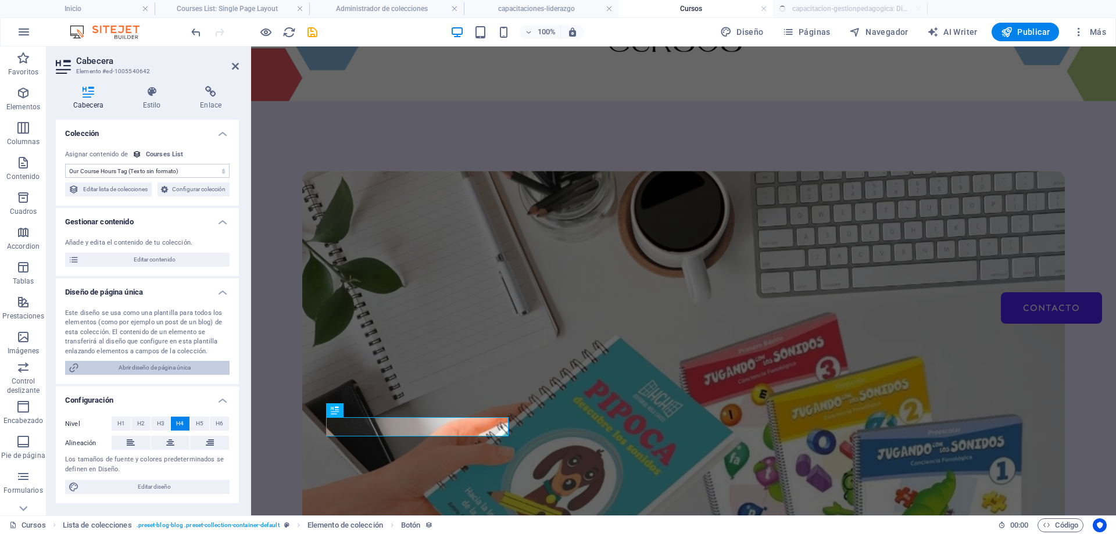
click at [174, 375] on span "Abrir diseño de página única" at bounding box center [155, 368] width 144 height 14
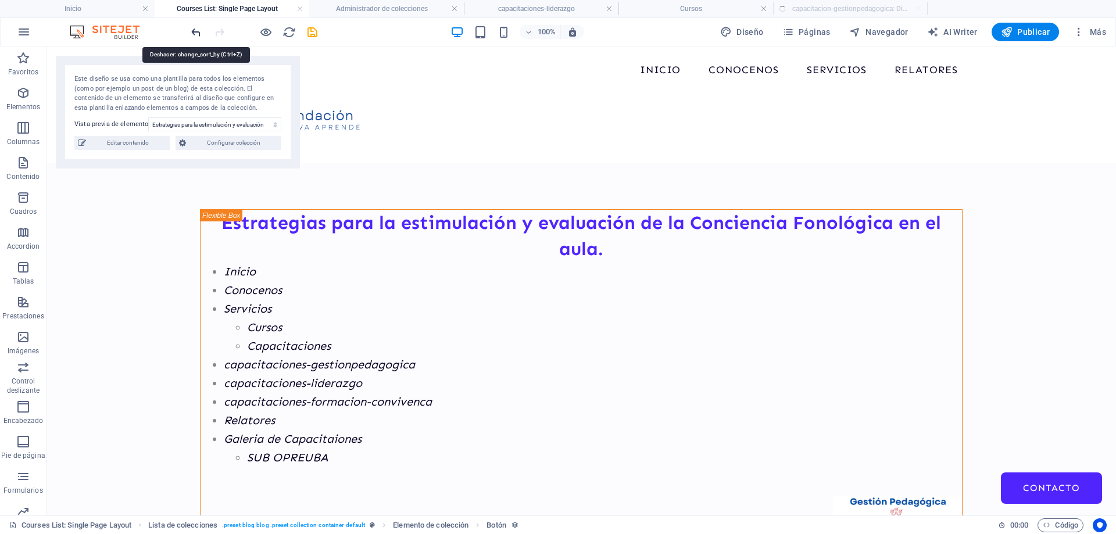
click at [200, 30] on icon "undo" at bounding box center [196, 32] width 13 height 13
click at [301, 5] on link at bounding box center [299, 8] width 7 height 11
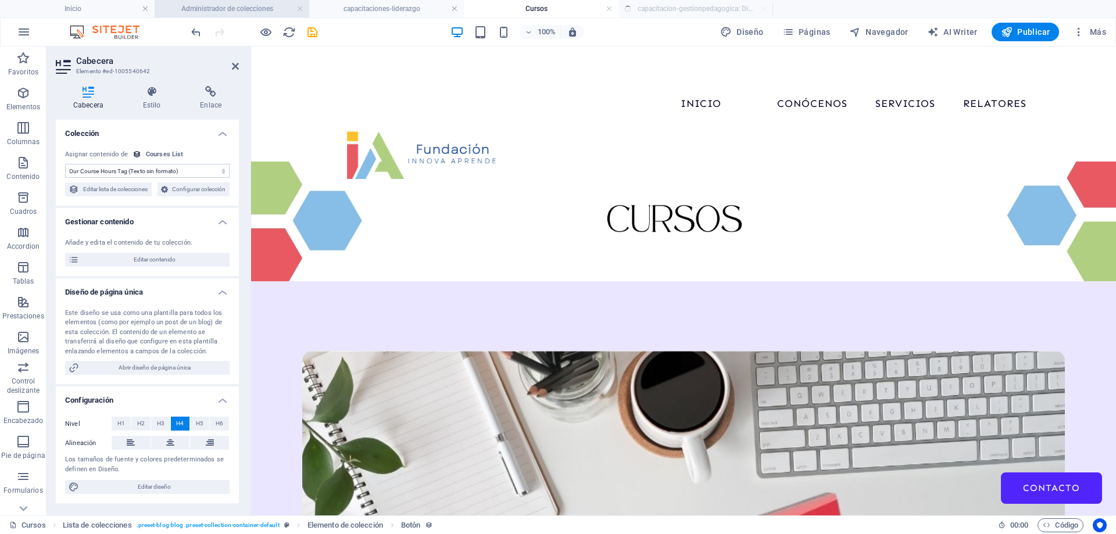
scroll to position [180, 0]
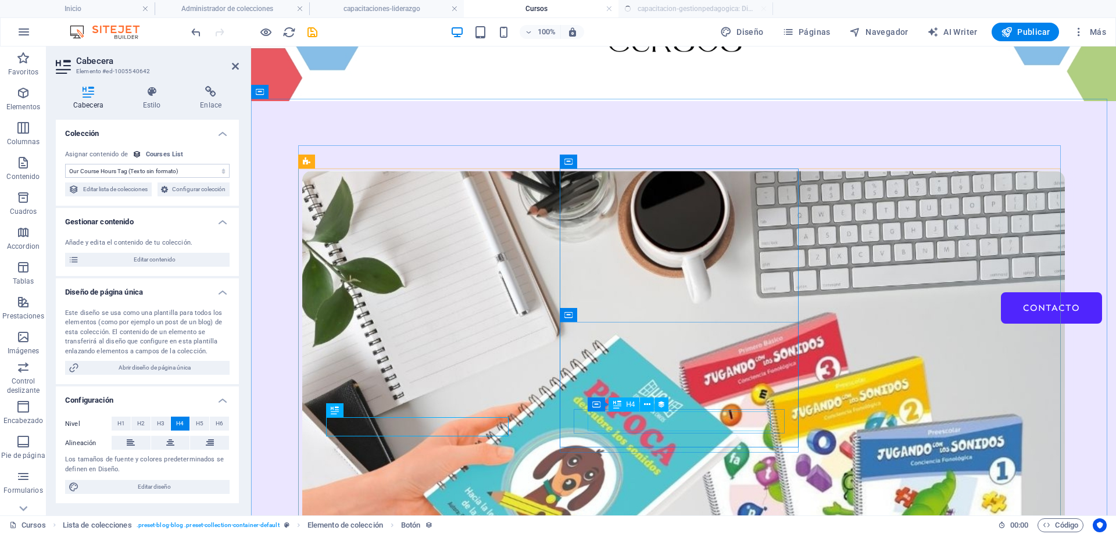
select select "our-course-hours-tag"
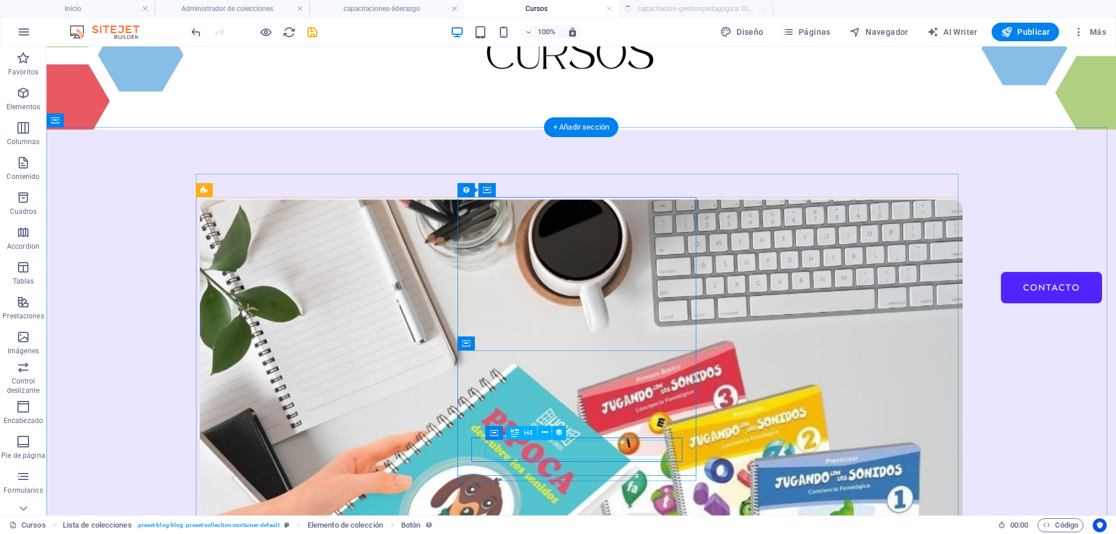
select select "our-course-hours-tag"
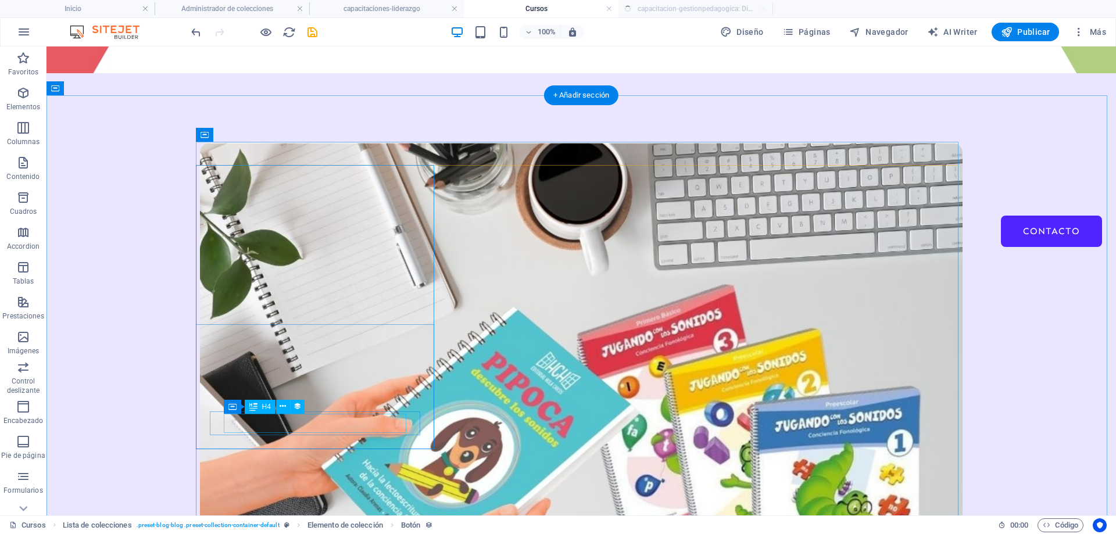
scroll to position [259, 0]
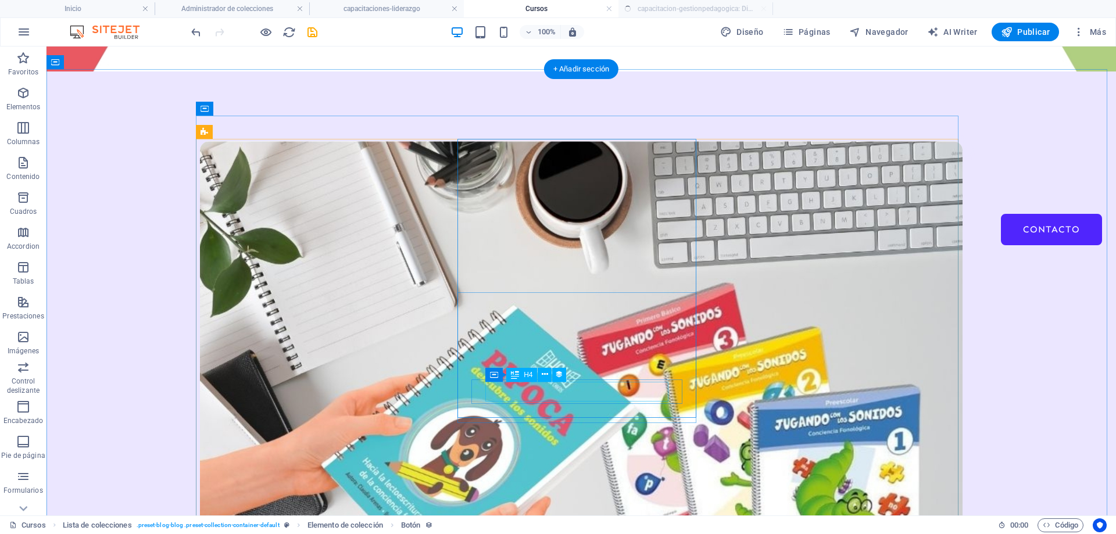
select select "our-course-hours-tag"
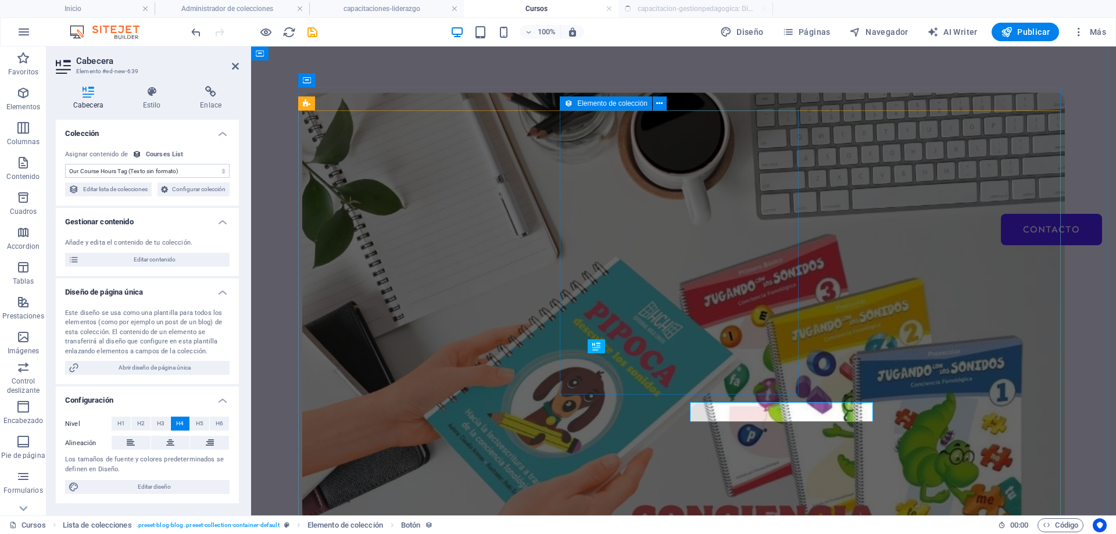
scroll to position [238, 0]
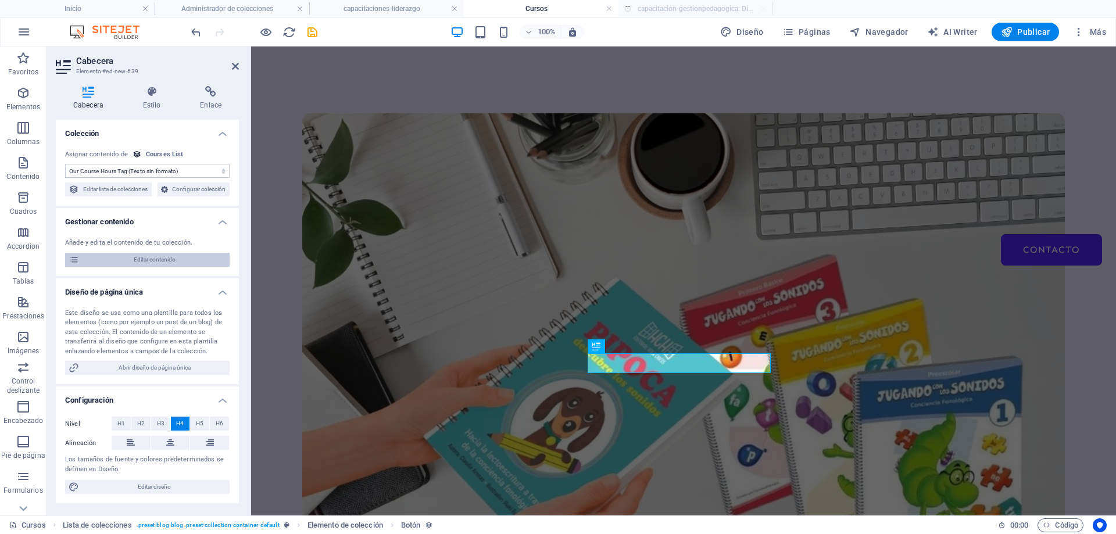
click at [129, 267] on span "Editar contenido" at bounding box center [155, 260] width 144 height 14
select select "Creativity"
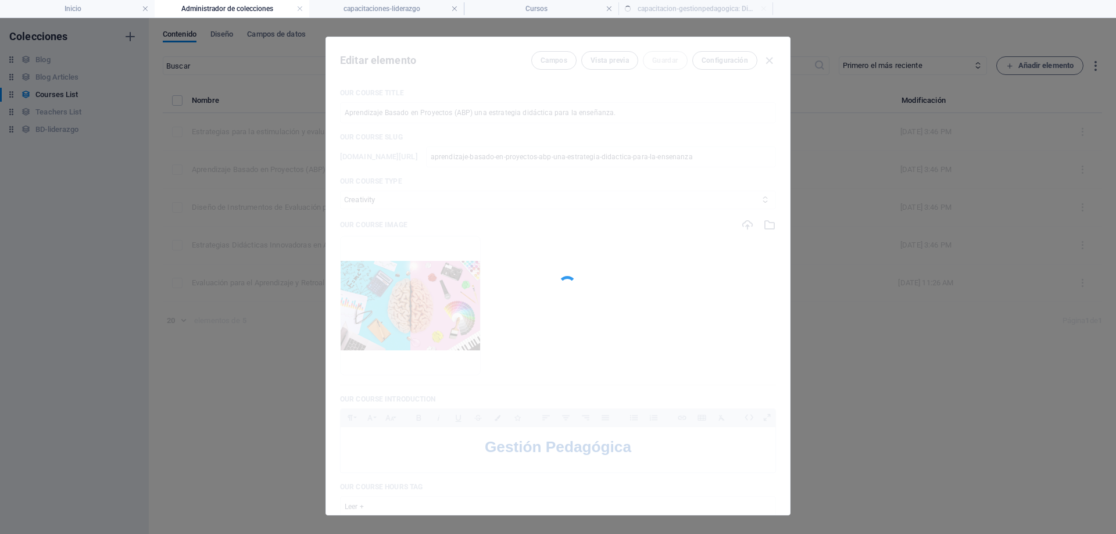
scroll to position [0, 0]
click at [563, 285] on div at bounding box center [567, 285] width 19 height 19
click at [564, 285] on div at bounding box center [567, 285] width 22 height 22
click at [566, 285] on div at bounding box center [568, 286] width 26 height 26
